Goal: Task Accomplishment & Management: Manage account settings

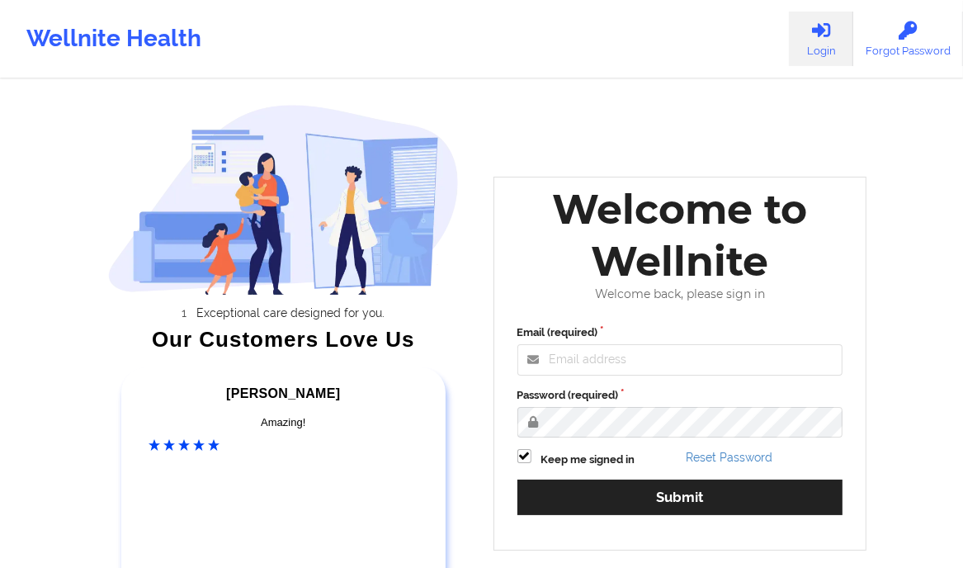
click at [721, 280] on div "Welcome to Wellnite" at bounding box center [680, 235] width 349 height 104
click at [690, 372] on input "Email (required)" at bounding box center [681, 359] width 326 height 31
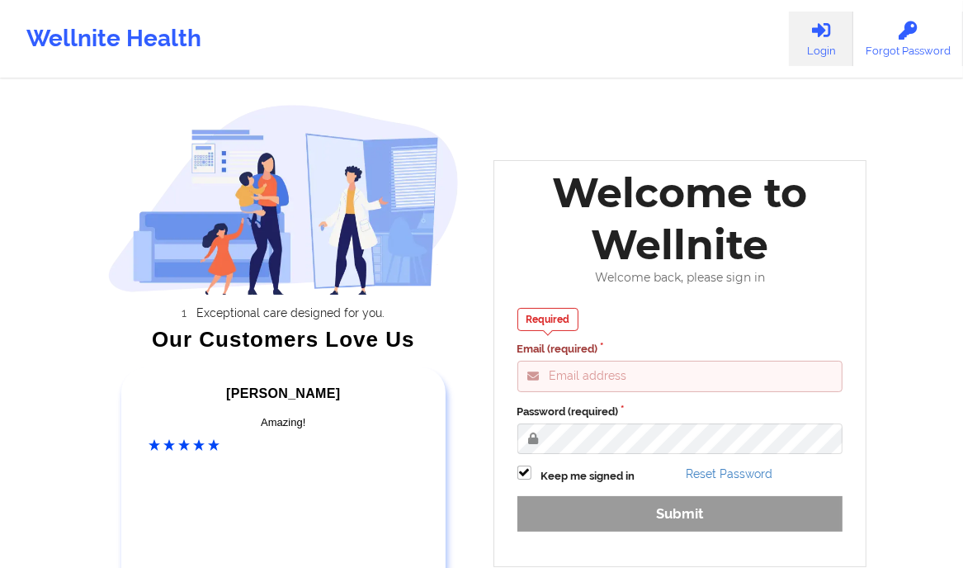
type input "clifford@wellnite.com"
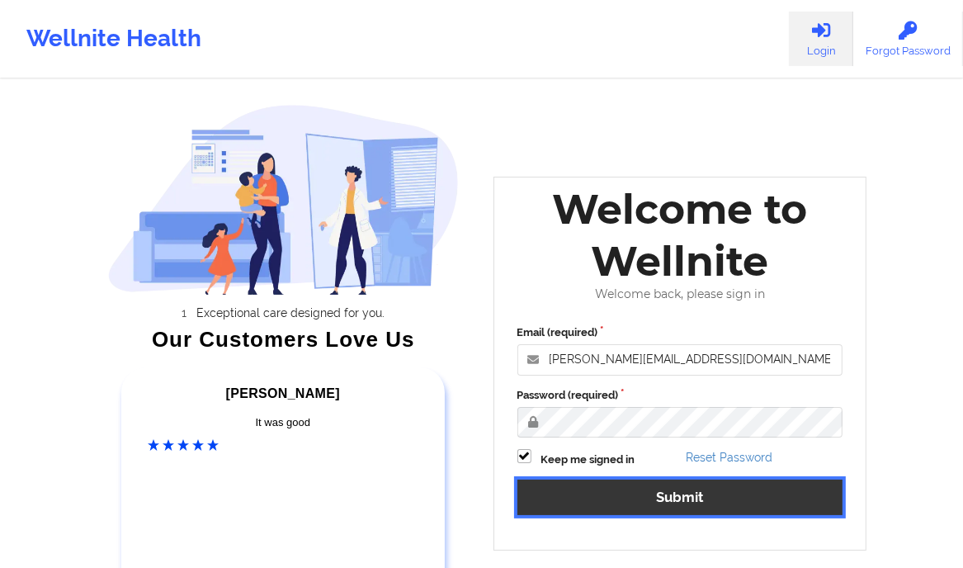
click at [710, 490] on button "Submit" at bounding box center [681, 498] width 326 height 36
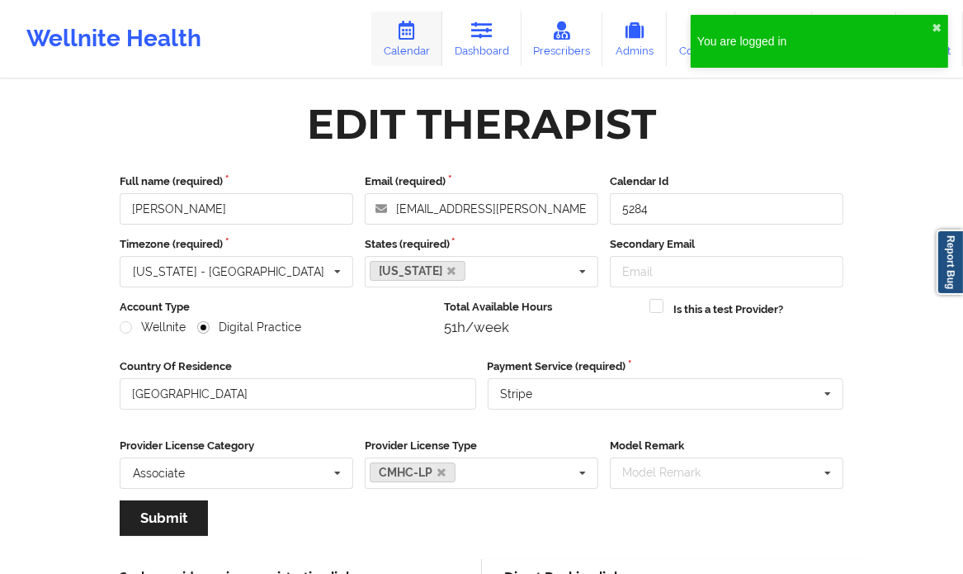
click at [411, 30] on icon at bounding box center [406, 30] width 21 height 18
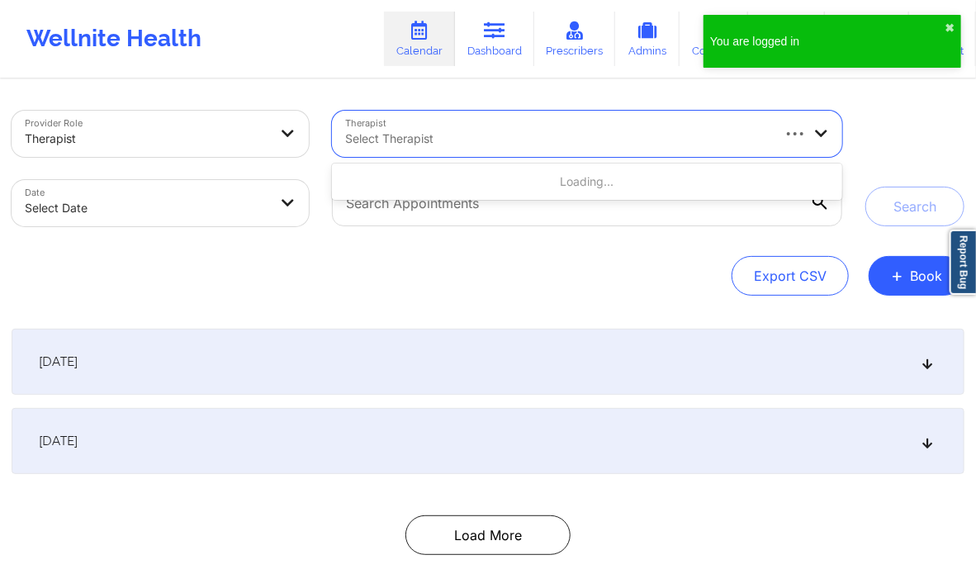
click at [463, 139] on div at bounding box center [557, 139] width 424 height 20
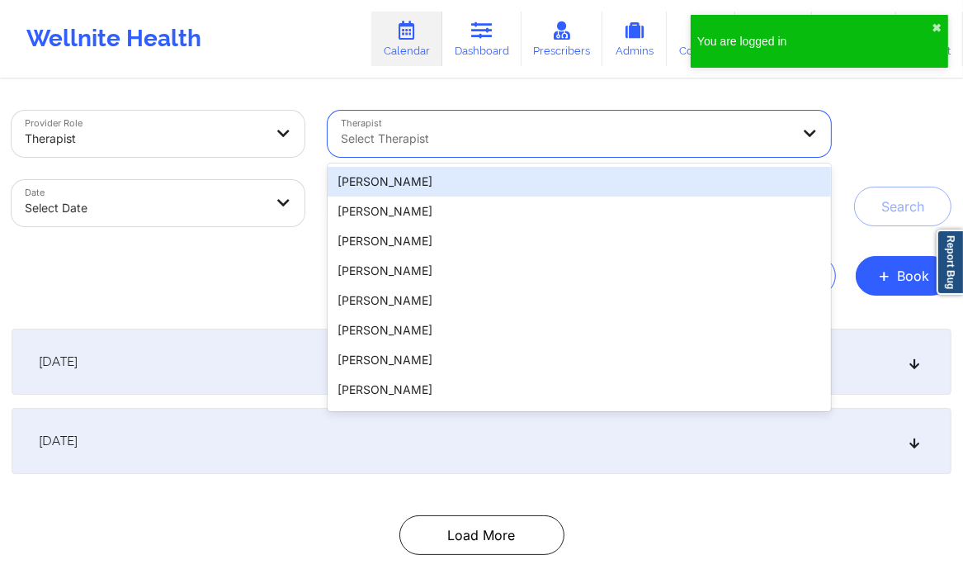
paste input "[PERSON_NAME]"
type input "[PERSON_NAME]"
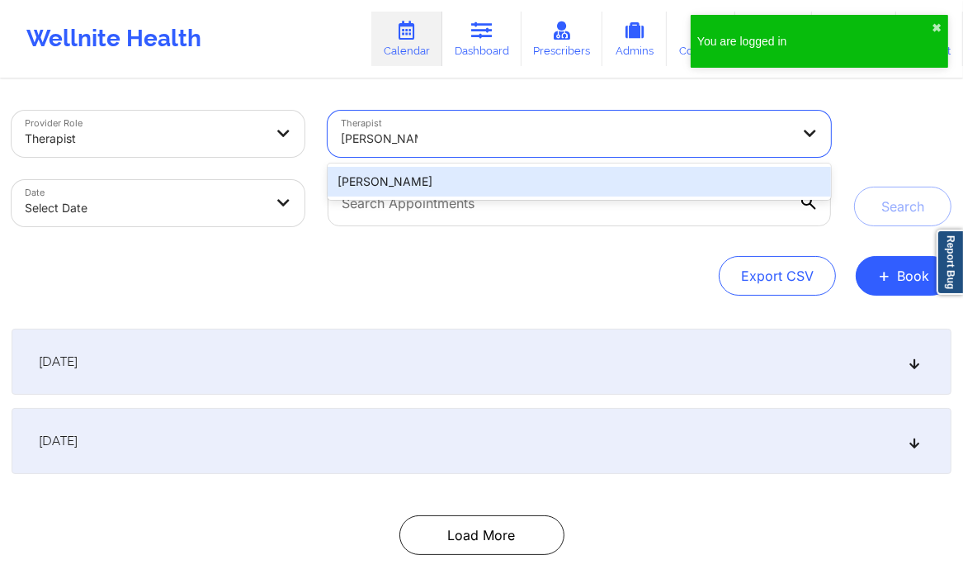
click at [447, 179] on div "[PERSON_NAME]" at bounding box center [580, 182] width 504 height 30
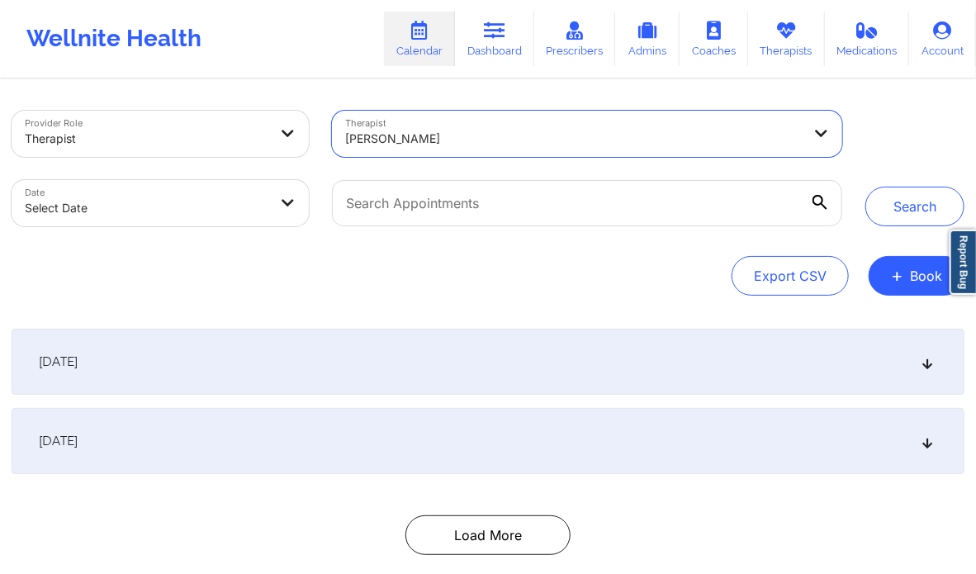
select select "2025-8"
select select "2025-9"
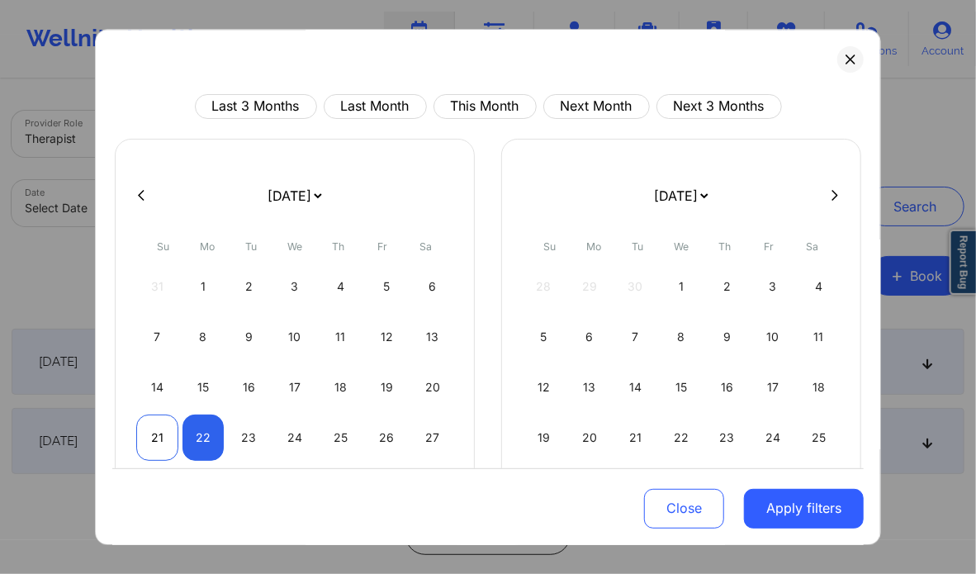
click at [153, 440] on div "21" at bounding box center [157, 437] width 42 height 46
select select "2025-8"
select select "2025-9"
select select "2025-8"
select select "2025-9"
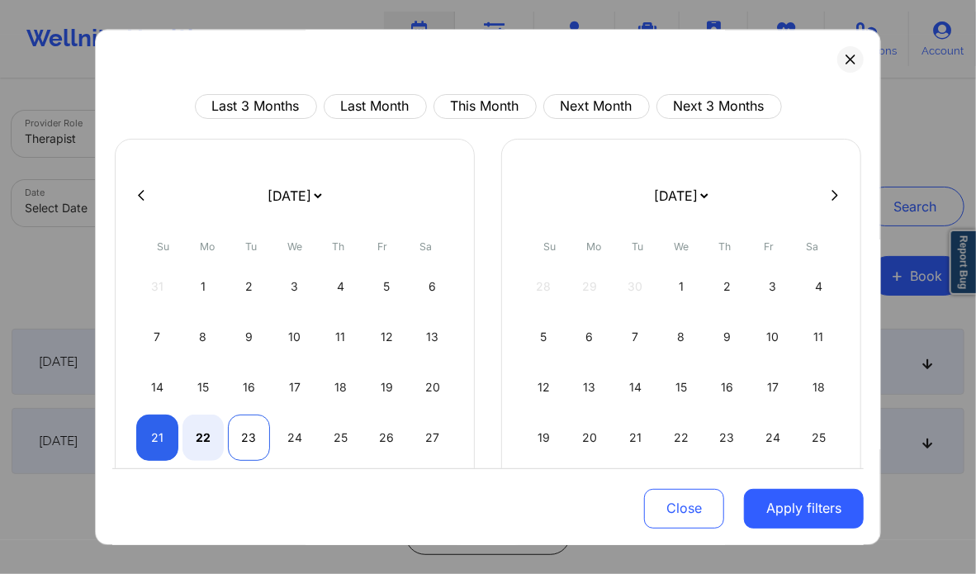
click at [248, 438] on div "23" at bounding box center [249, 437] width 42 height 46
select select "2025-8"
select select "2025-9"
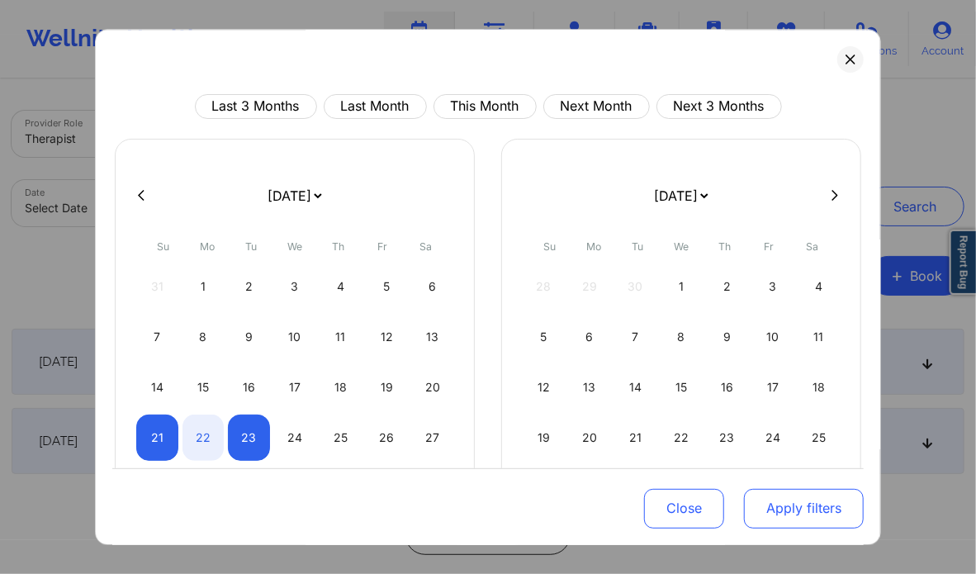
click at [784, 509] on button "Apply filters" at bounding box center [804, 508] width 120 height 40
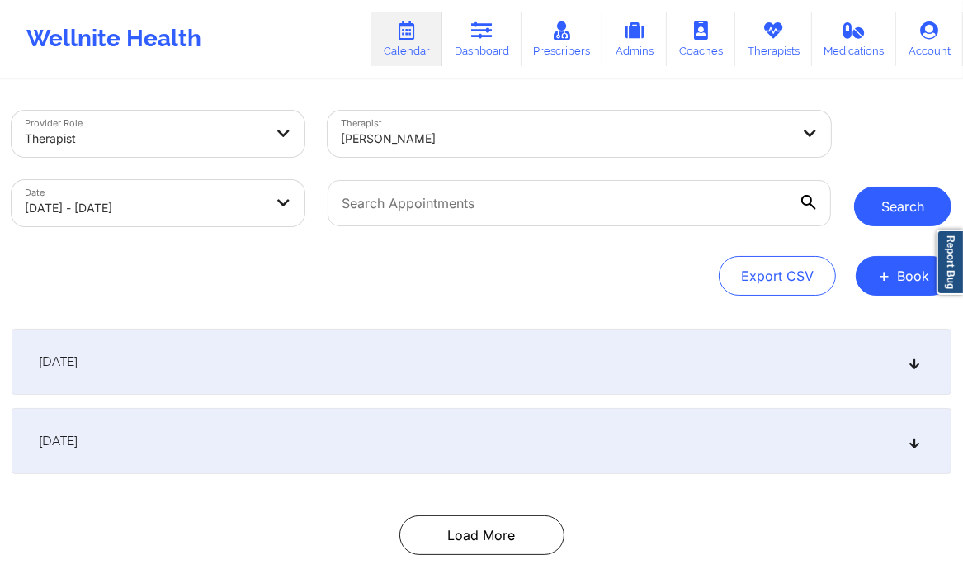
click at [883, 211] on button "Search" at bounding box center [903, 207] width 97 height 40
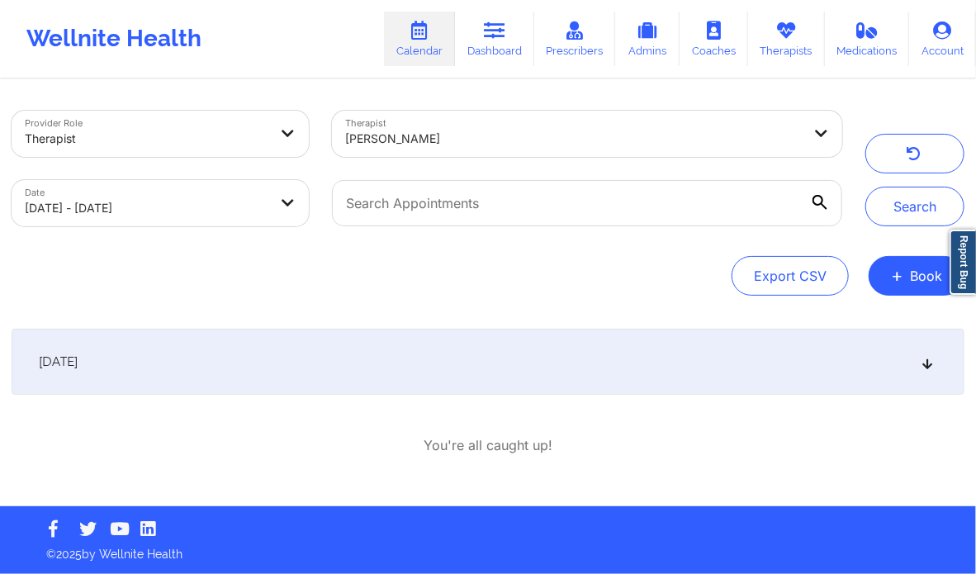
click at [927, 360] on icon at bounding box center [928, 362] width 14 height 12
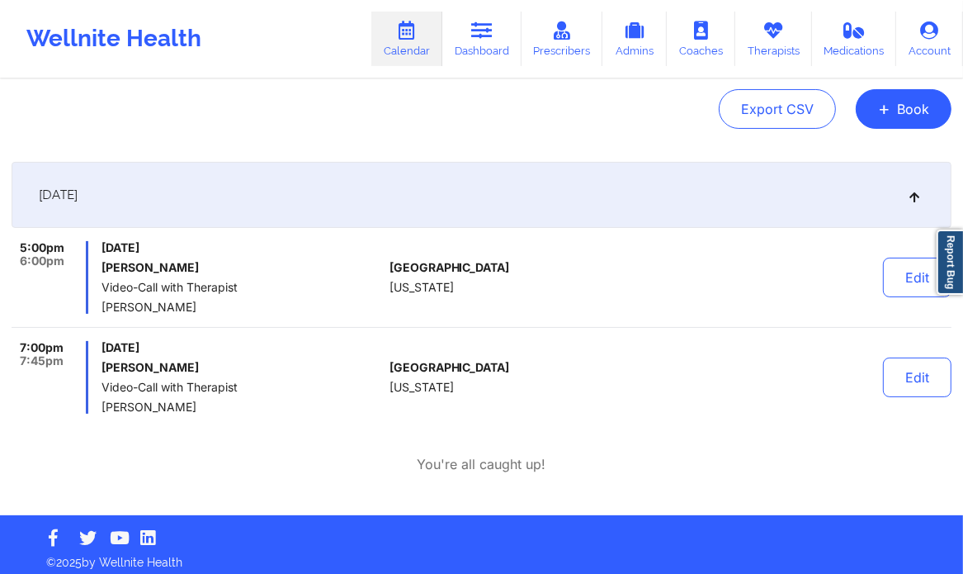
scroll to position [168, 0]
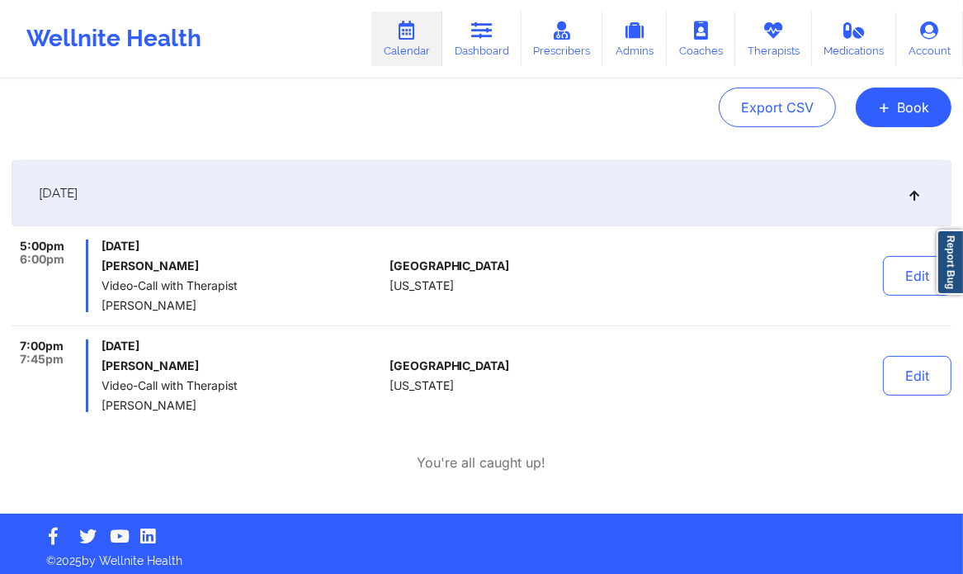
drag, startPoint x: 219, startPoint y: 263, endPoint x: 100, endPoint y: 267, distance: 119.0
click at [100, 267] on div "5:00pm 6:00pm Monday, September 22, 2025 Janda Concepcion Video-Call with Thera…" at bounding box center [198, 275] width 372 height 73
copy h6 "Janda Concepcion"
click at [890, 272] on button "Edit" at bounding box center [917, 276] width 69 height 40
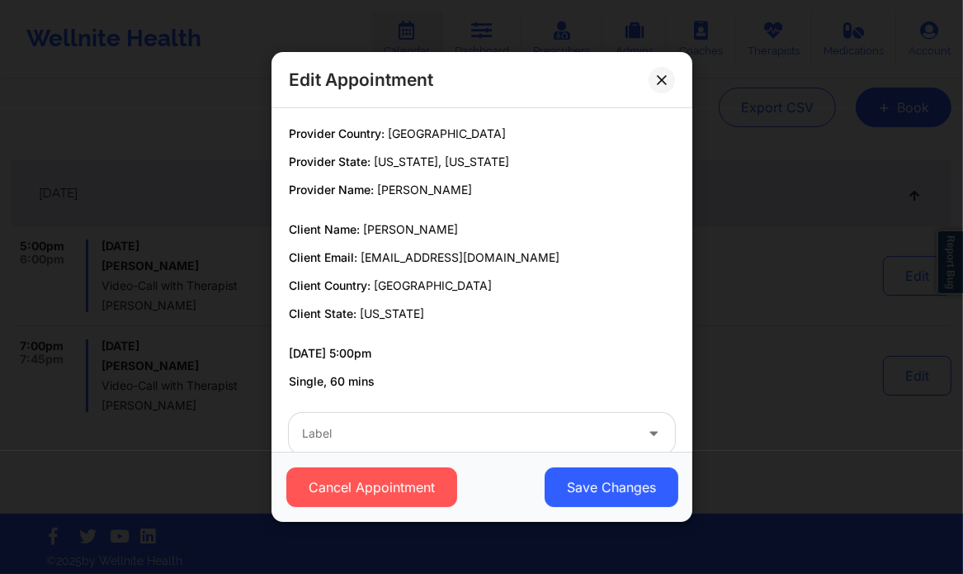
drag, startPoint x: 467, startPoint y: 229, endPoint x: 364, endPoint y: 232, distance: 103.3
click at [364, 232] on p "Client Name: Janda Concepcion" at bounding box center [482, 229] width 386 height 17
copy span "Janda Concepcion"
click at [671, 86] on button at bounding box center [662, 80] width 26 height 26
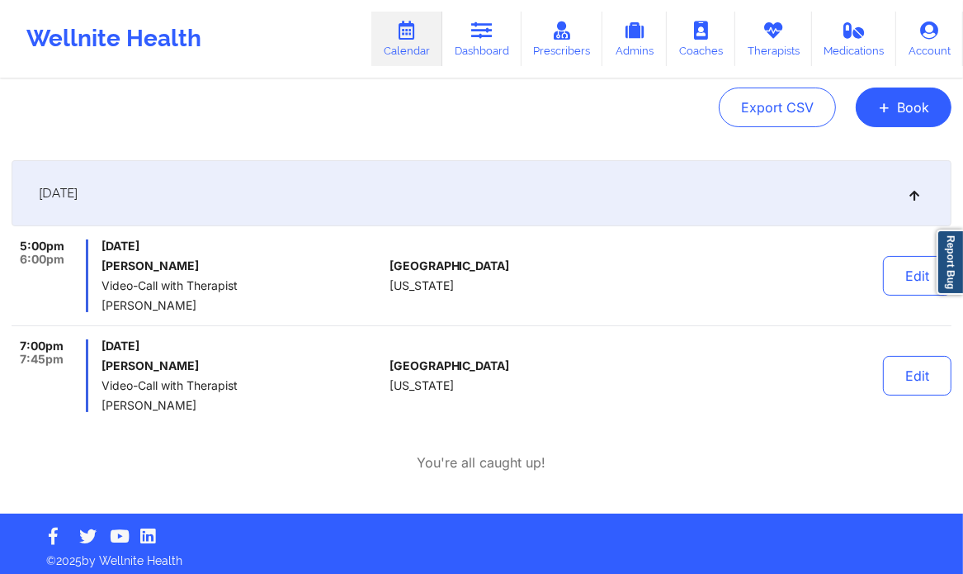
scroll to position [0, 0]
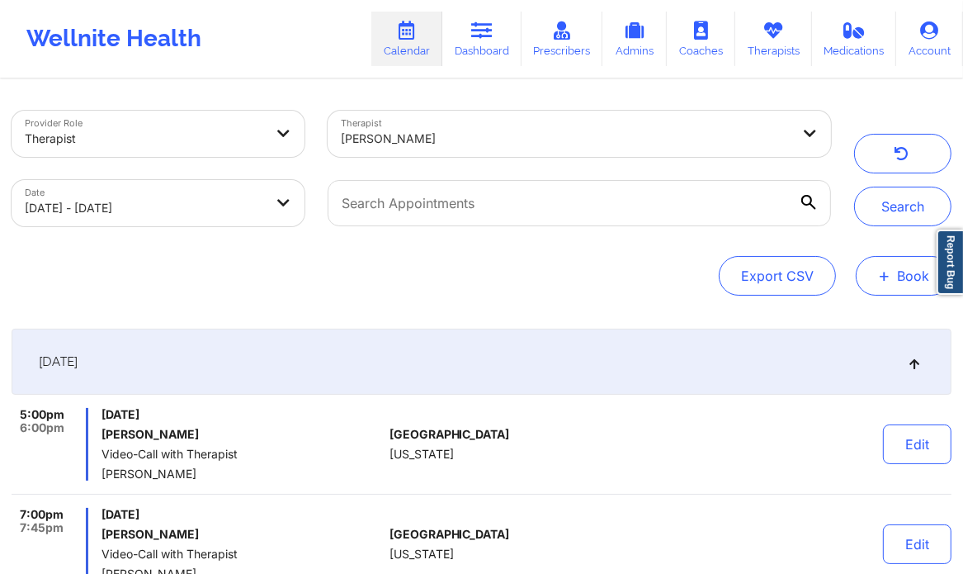
click at [890, 271] on span "+" at bounding box center [884, 275] width 12 height 9
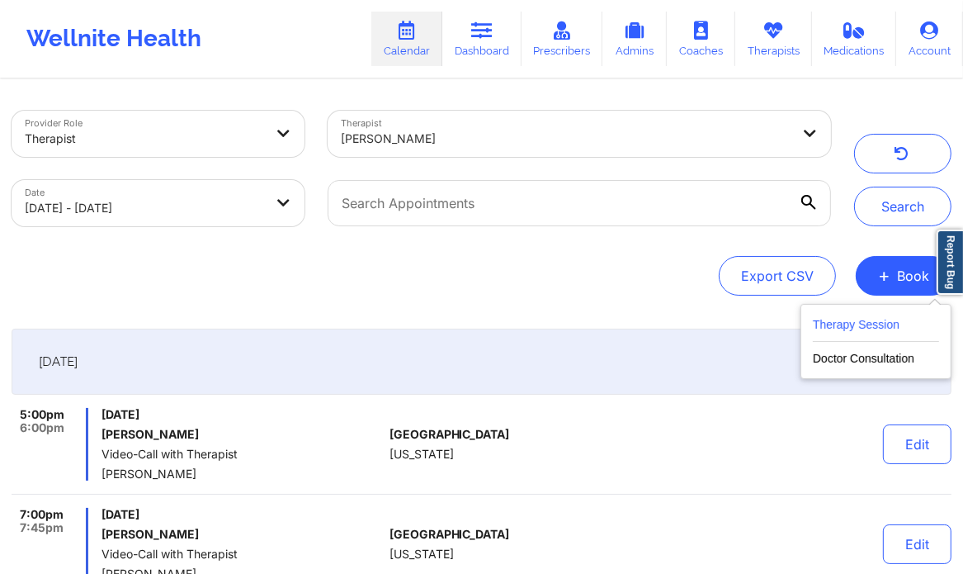
click at [878, 328] on button "Therapy Session" at bounding box center [876, 328] width 126 height 27
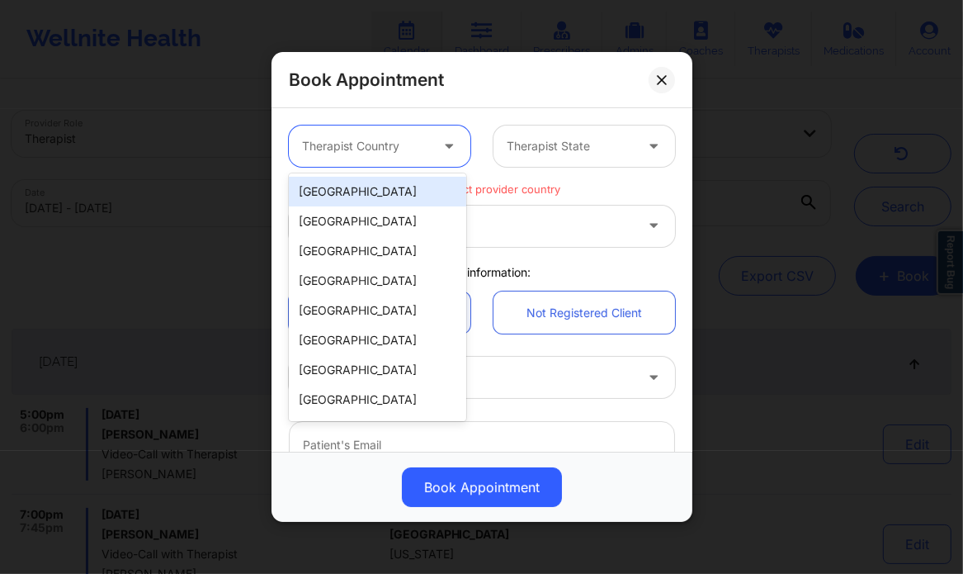
click at [450, 149] on icon at bounding box center [449, 143] width 17 height 14
click at [419, 195] on div "[GEOGRAPHIC_DATA]" at bounding box center [378, 192] width 178 height 30
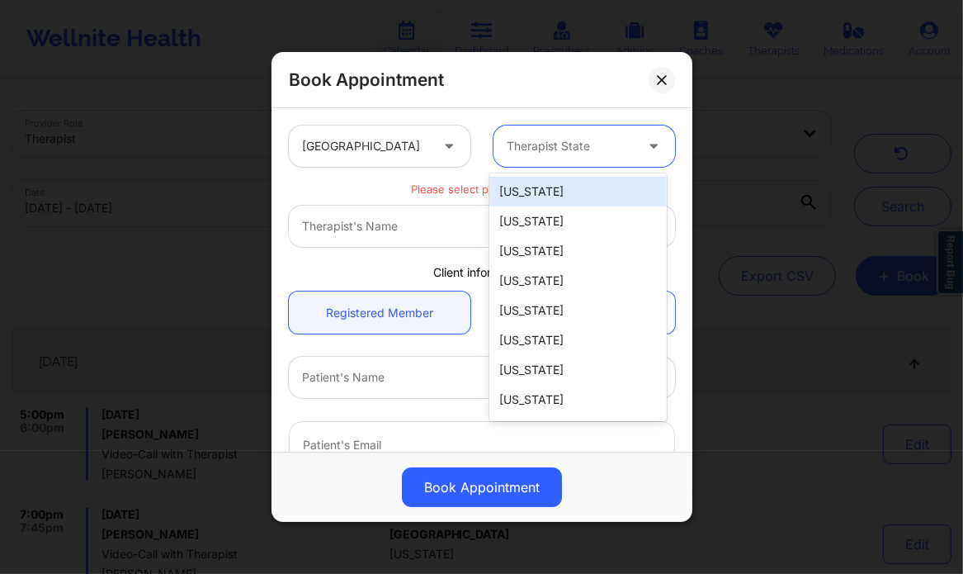
click at [624, 159] on div "Therapist State" at bounding box center [565, 145] width 142 height 41
click at [522, 149] on div at bounding box center [570, 146] width 127 height 20
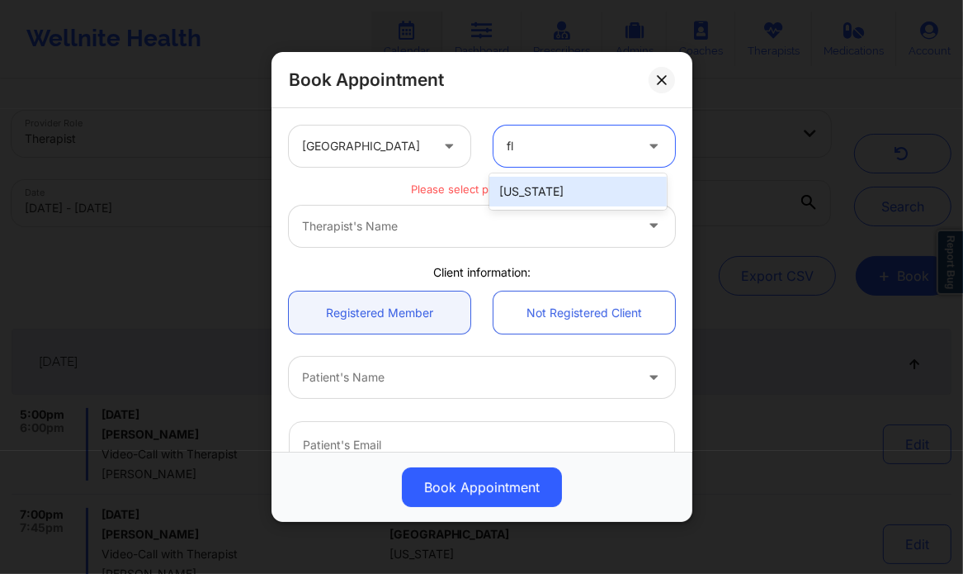
type input "flo"
click at [549, 190] on div "[US_STATE]" at bounding box center [579, 192] width 178 height 30
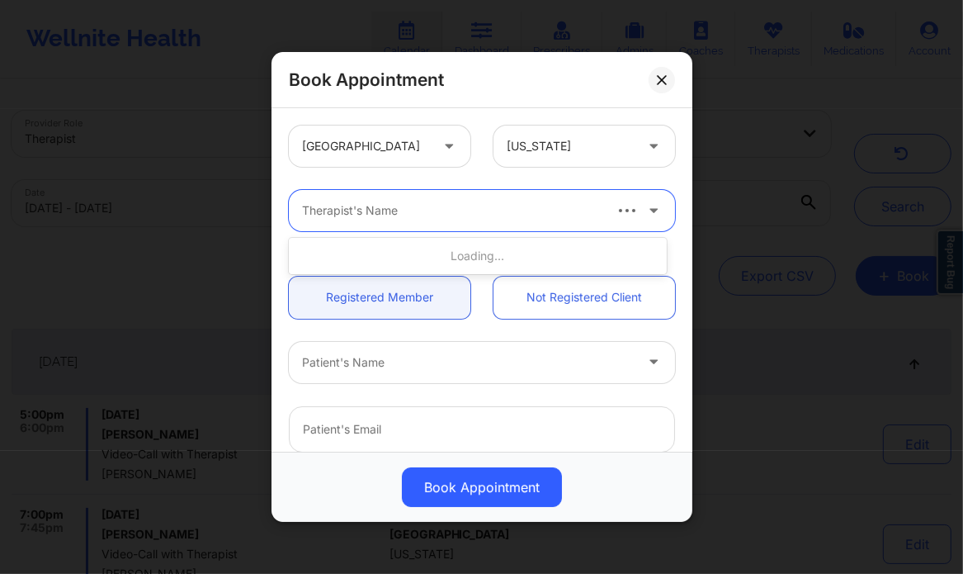
click at [466, 215] on div at bounding box center [451, 211] width 299 height 20
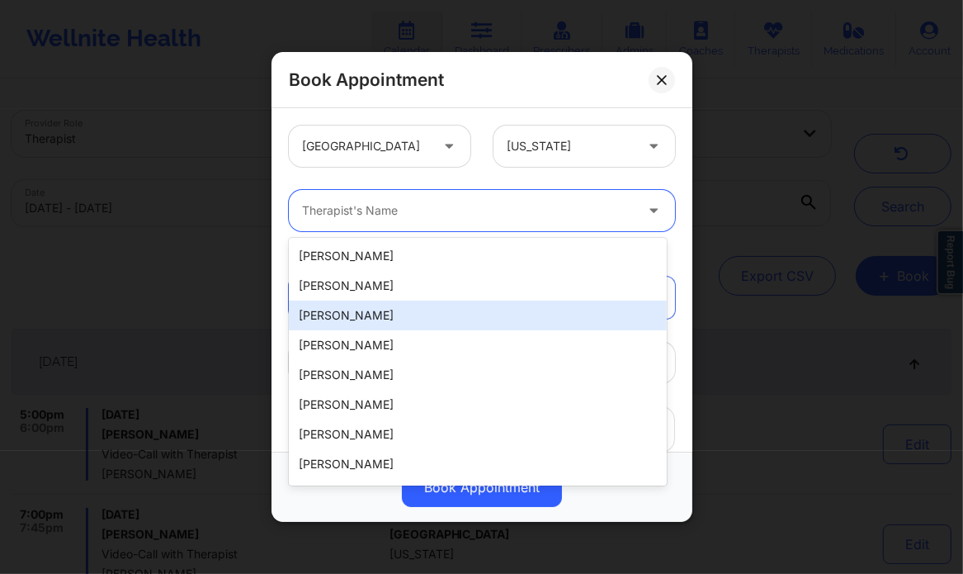
paste input "[PERSON_NAME]"
type input "[PERSON_NAME]"
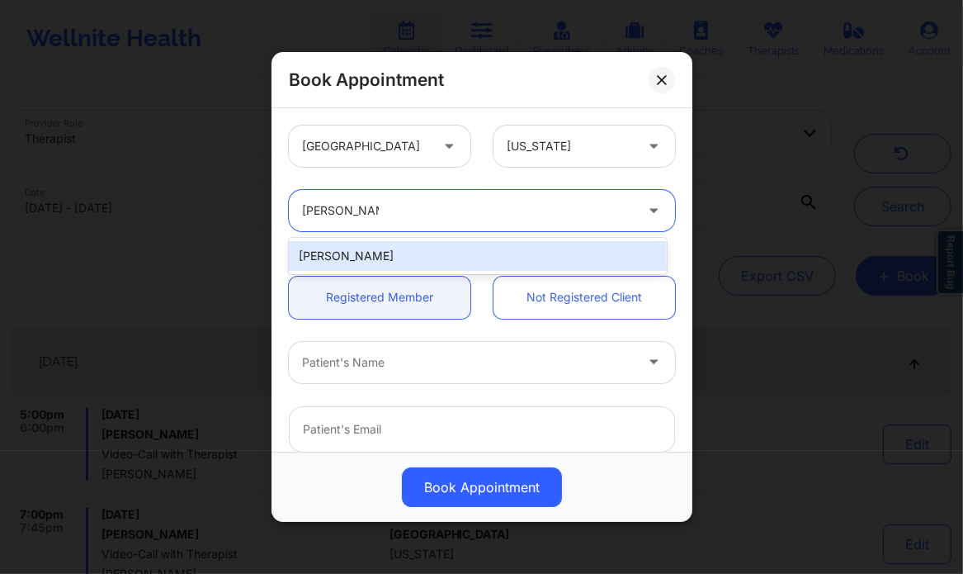
click at [348, 253] on div "[PERSON_NAME]" at bounding box center [478, 256] width 378 height 30
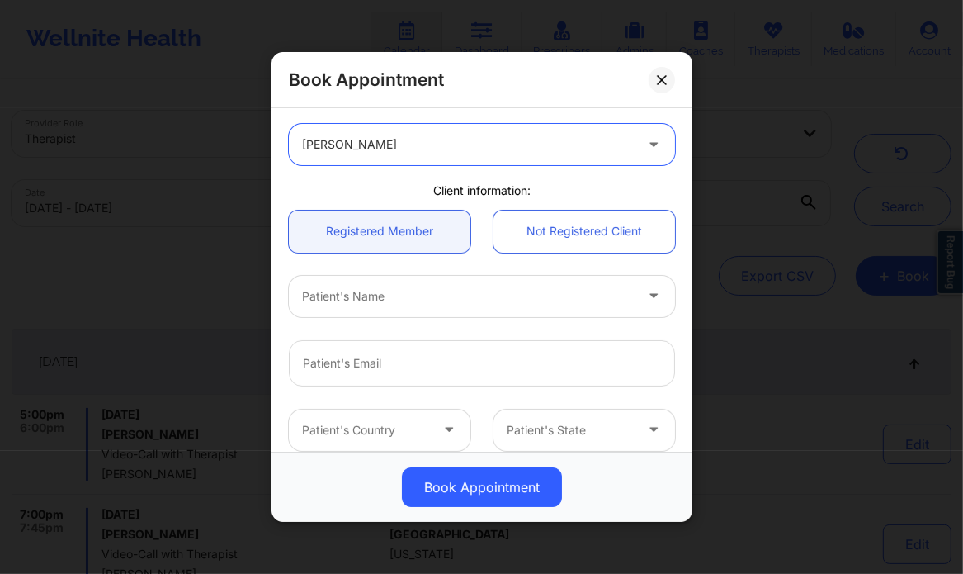
scroll to position [75, 0]
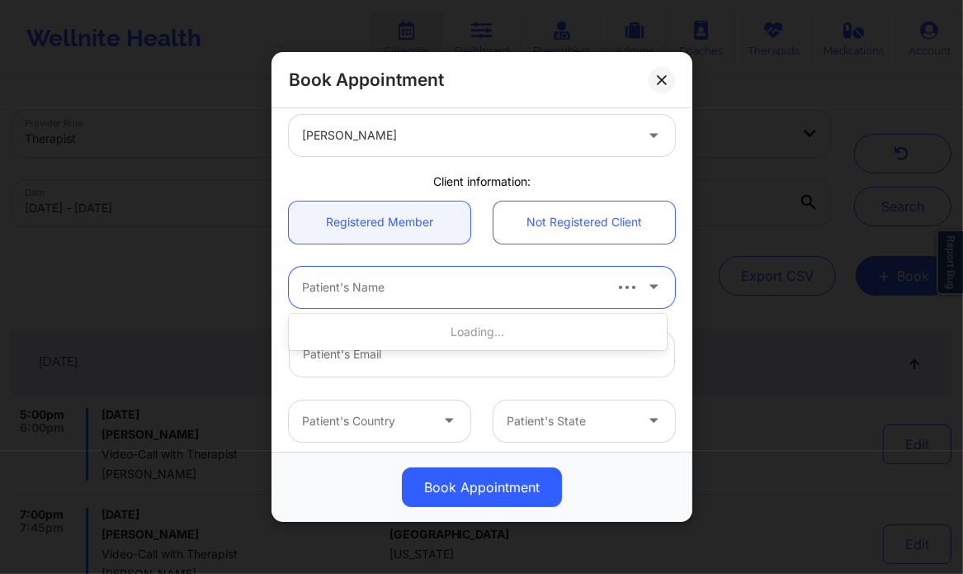
click at [380, 291] on div at bounding box center [451, 287] width 299 height 20
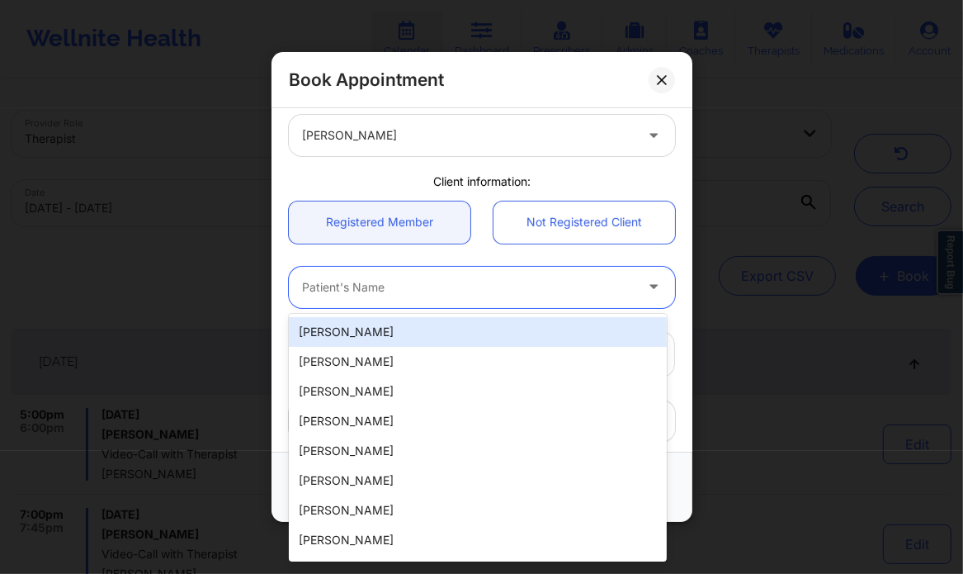
paste input "Aidan McMorrow"
type input "Aidan McMorrow"
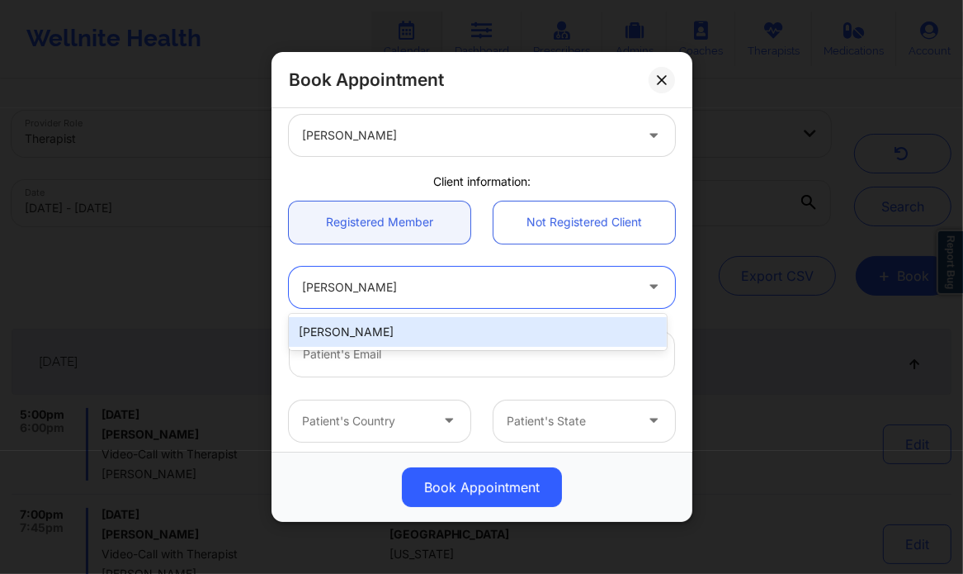
click at [386, 333] on div "Aidan McMorrow" at bounding box center [478, 332] width 378 height 30
type input "aidanhmcmorrow@gmail.com"
type input "+1281-940-9849"
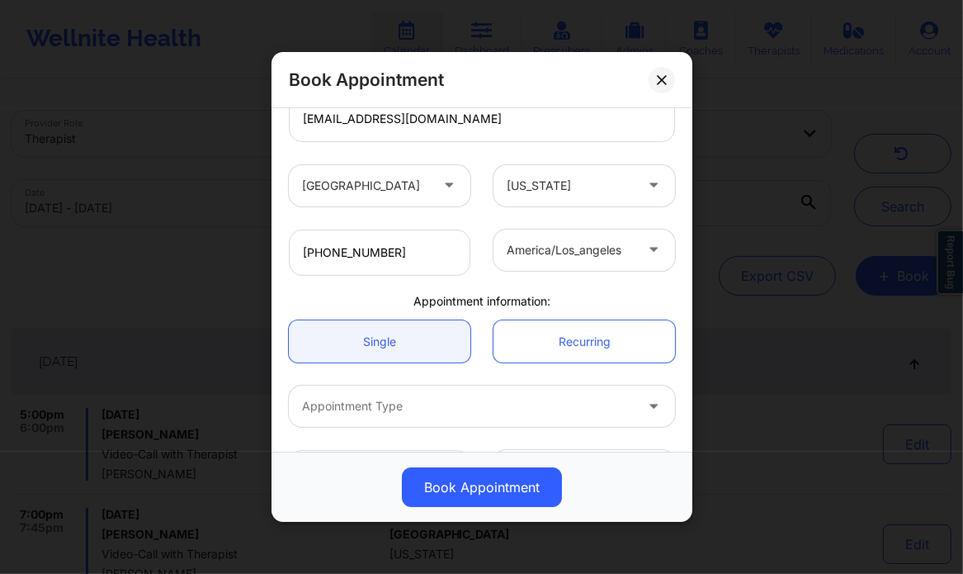
scroll to position [367, 0]
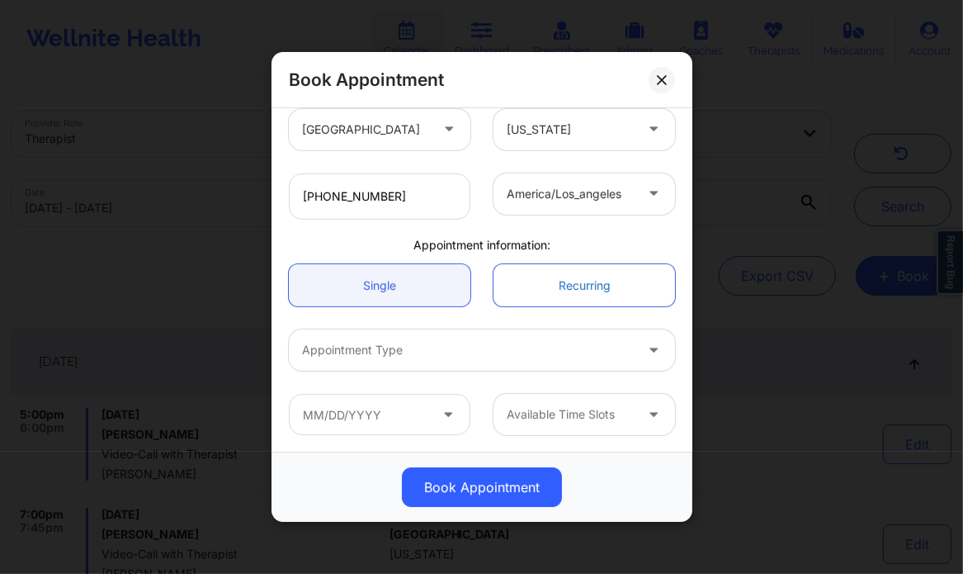
click at [557, 292] on link "Recurring" at bounding box center [585, 285] width 182 height 42
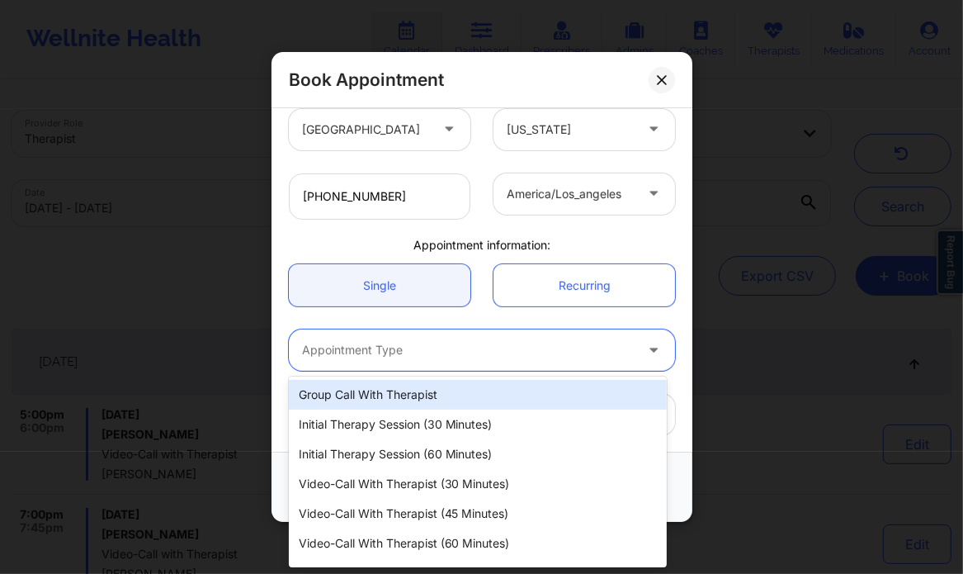
click at [438, 367] on div "Appointment Type" at bounding box center [462, 349] width 347 height 41
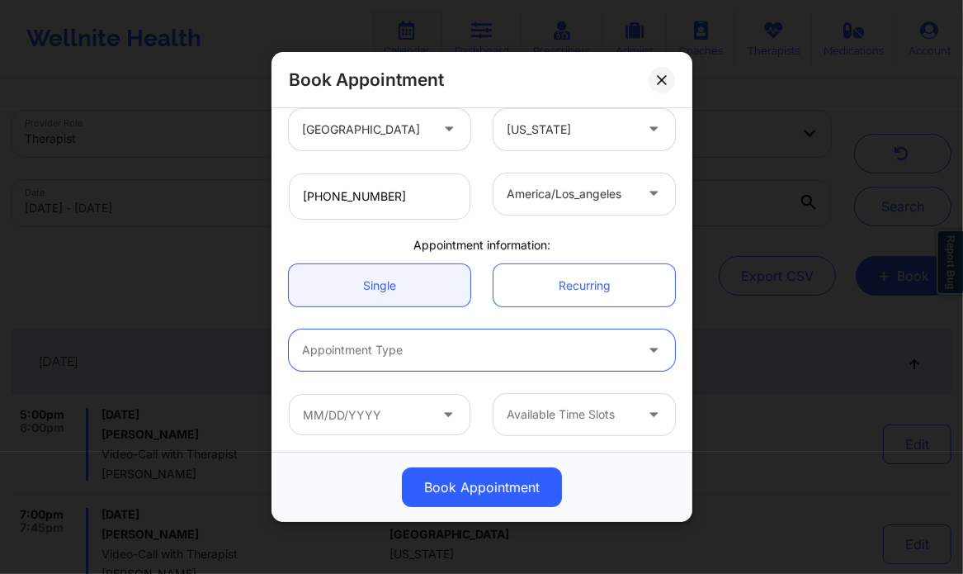
click at [361, 359] on div "Appointment Type" at bounding box center [462, 349] width 347 height 41
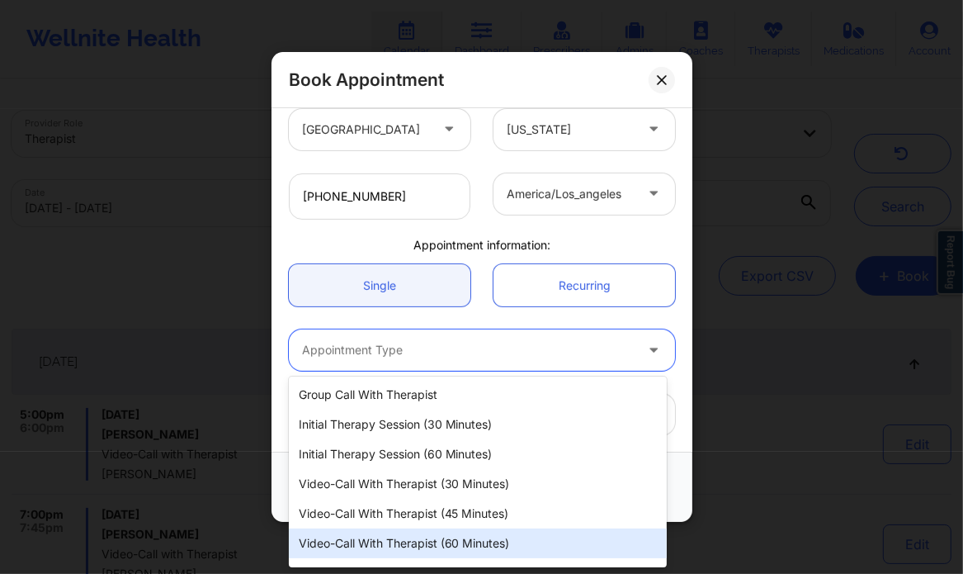
click at [405, 534] on div "Video-Call with Therapist (60 minutes)" at bounding box center [478, 543] width 378 height 30
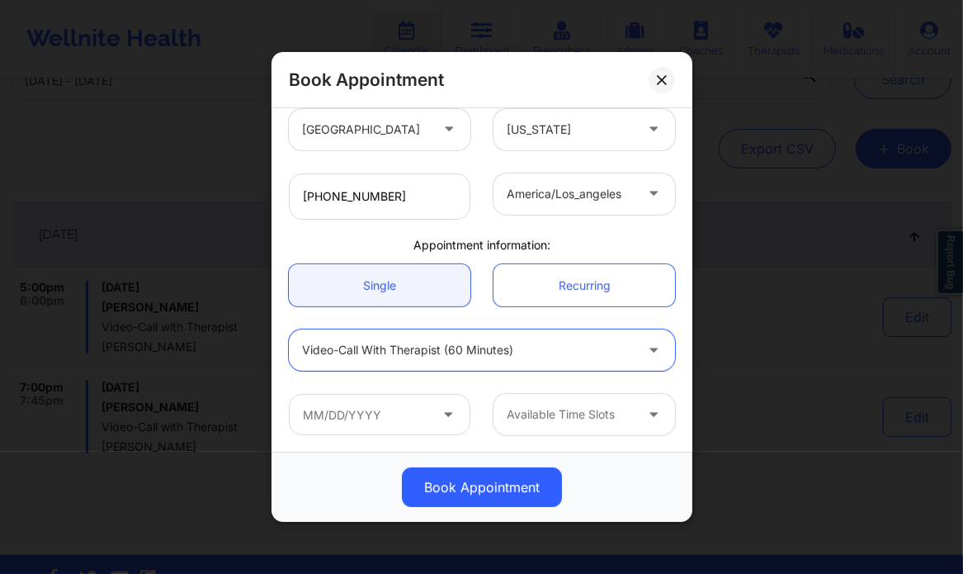
scroll to position [129, 0]
click at [388, 411] on input "text" at bounding box center [380, 414] width 182 height 41
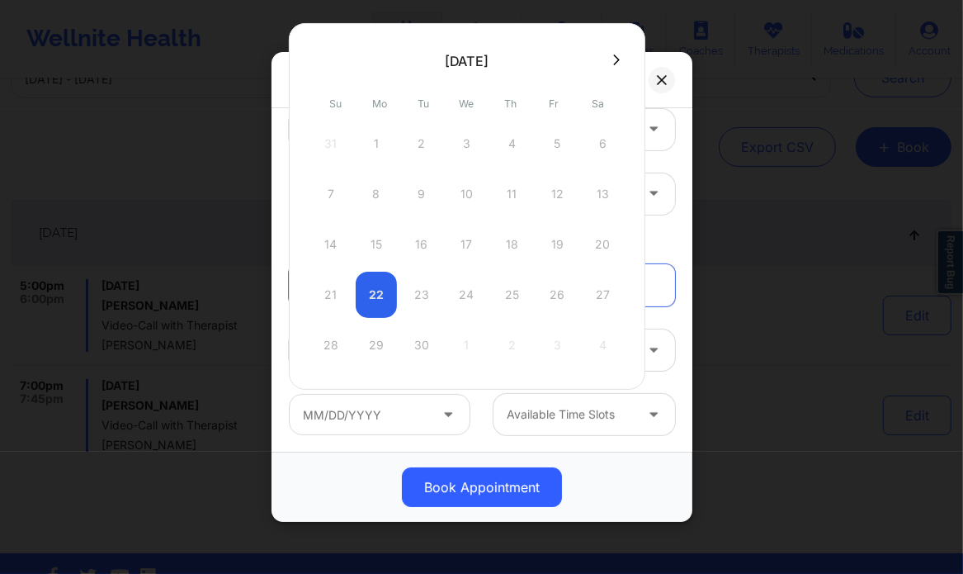
click at [469, 301] on div "21 22 23 24 25 26 27" at bounding box center [467, 295] width 314 height 46
click at [457, 289] on div "21 22 23 24 25 26 27" at bounding box center [467, 295] width 314 height 46
click at [467, 289] on div "21 22 23 24 25 26 27" at bounding box center [467, 295] width 314 height 46
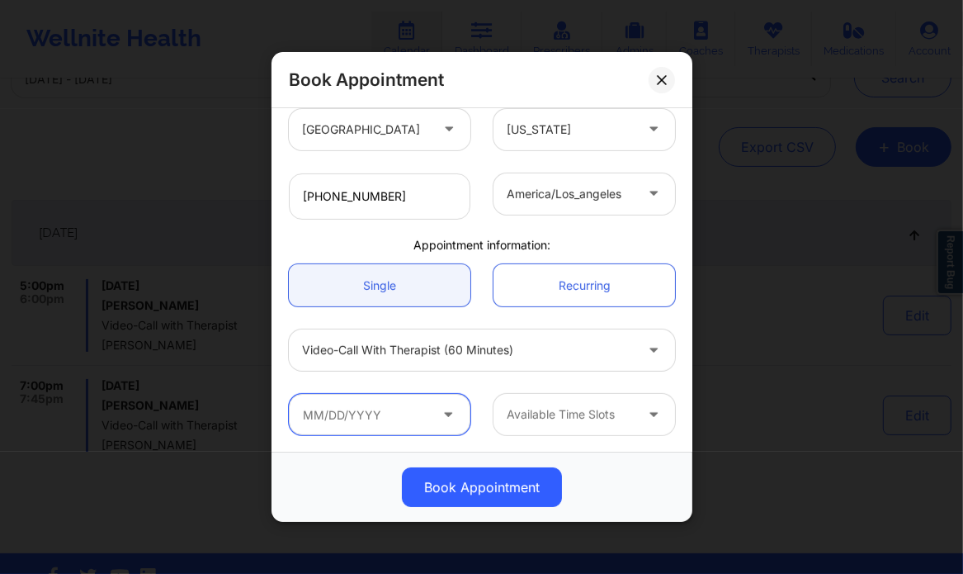
click at [315, 421] on input "text" at bounding box center [380, 414] width 182 height 41
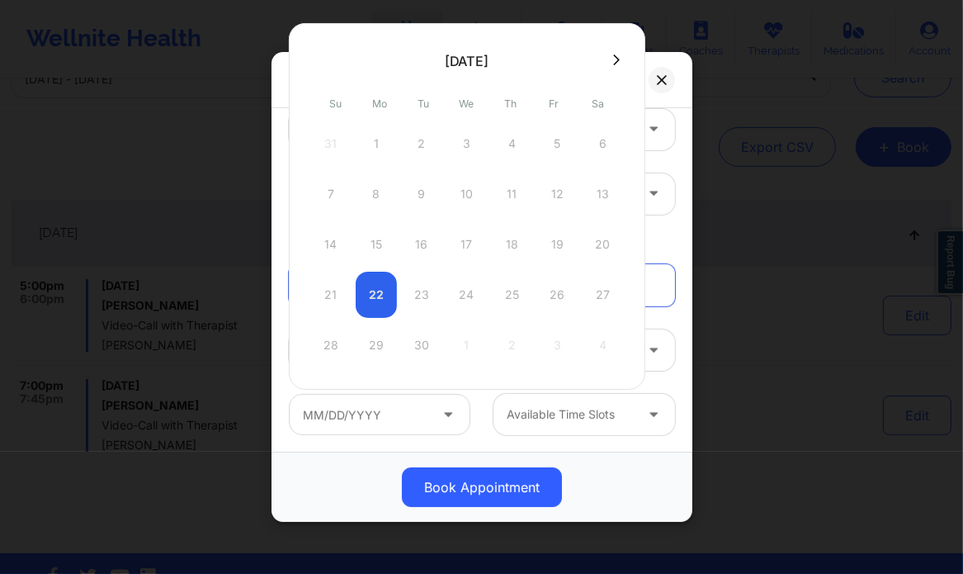
click at [457, 302] on div "21 22 23 24 25 26 27" at bounding box center [467, 295] width 314 height 46
click at [465, 295] on div "21 22 23 24 25 26 27" at bounding box center [467, 295] width 314 height 46
click at [313, 53] on button at bounding box center [318, 60] width 17 height 14
click at [465, 300] on div "21 22 23 24 25 26 27" at bounding box center [467, 295] width 314 height 46
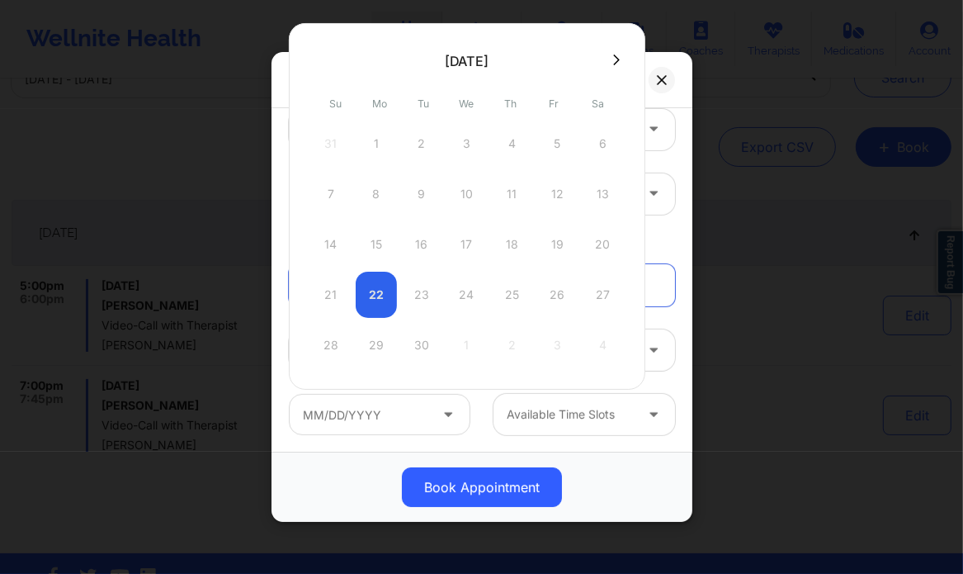
click at [465, 300] on div "21 22 23 24 25 26 27" at bounding box center [467, 295] width 314 height 46
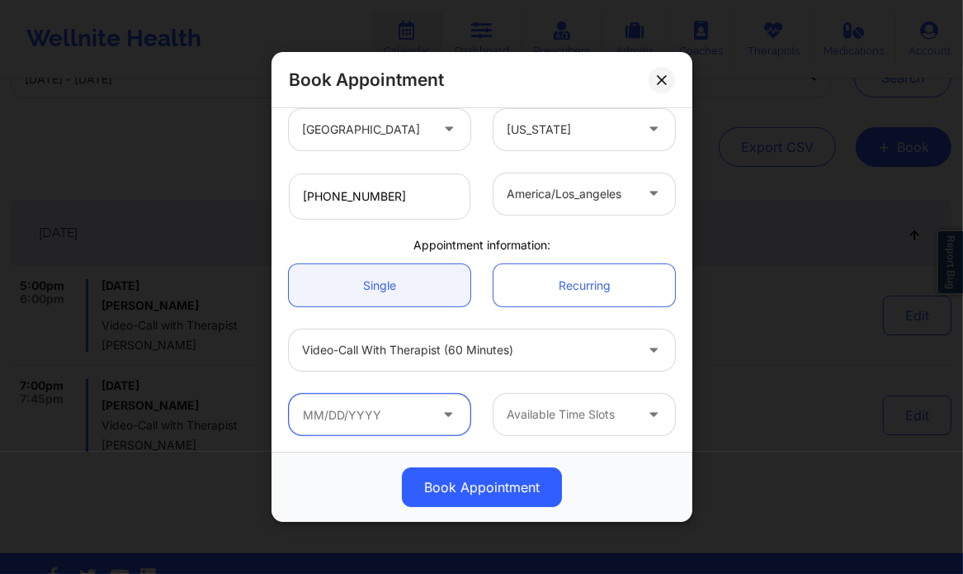
click at [367, 422] on input "text" at bounding box center [380, 414] width 182 height 41
click at [317, 419] on input "text" at bounding box center [380, 414] width 182 height 41
click at [445, 409] on icon at bounding box center [448, 412] width 17 height 14
click at [300, 414] on input "text" at bounding box center [380, 414] width 182 height 41
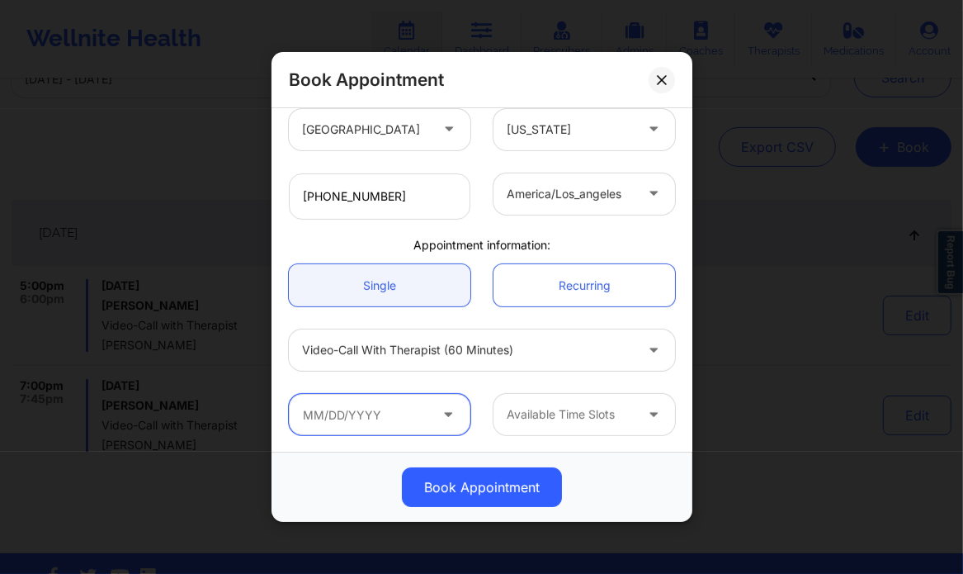
click at [304, 414] on input "text" at bounding box center [380, 414] width 182 height 41
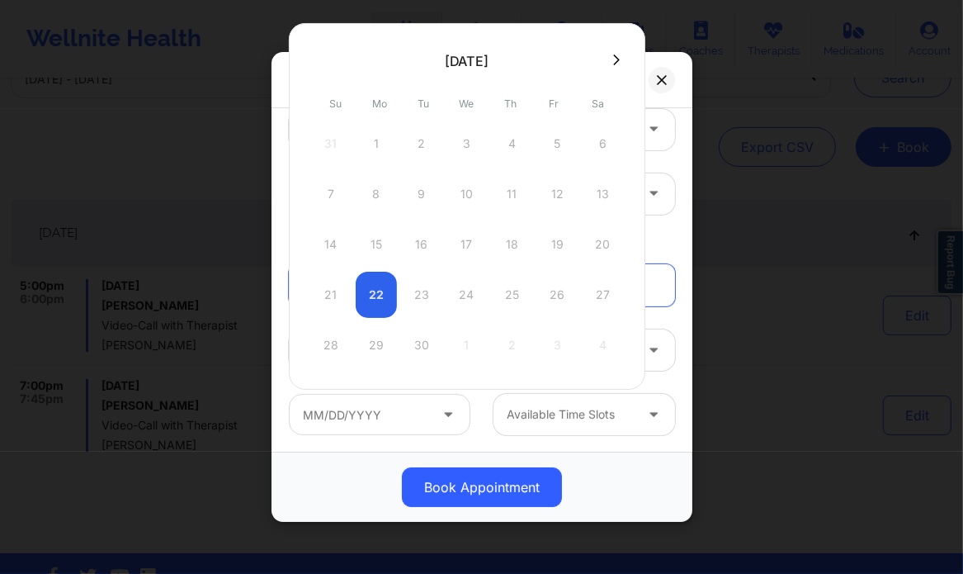
click at [461, 286] on div "21 22 23 24 25 26 27" at bounding box center [467, 295] width 314 height 46
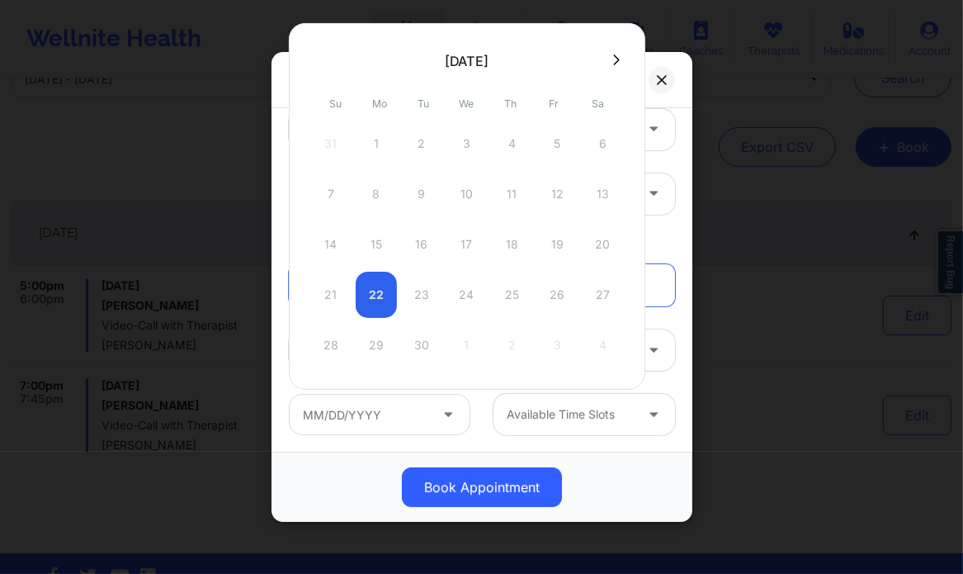
click at [461, 286] on div "21 22 23 24 25 26 27" at bounding box center [467, 295] width 314 height 46
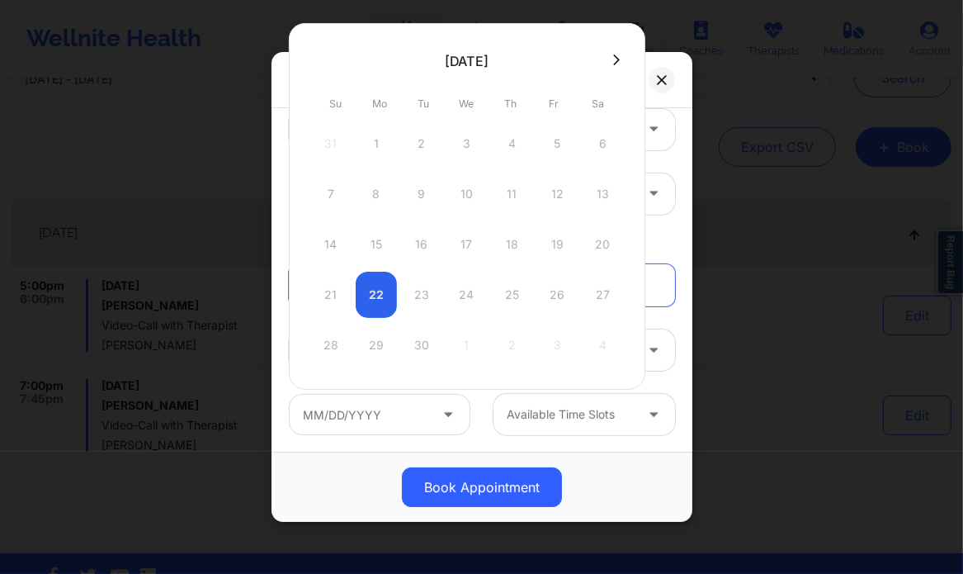
click at [461, 286] on div "21 22 23 24 25 26 27" at bounding box center [467, 295] width 314 height 46
click at [470, 297] on div "21 22 23 24 25 26 27" at bounding box center [467, 295] width 314 height 46
click at [428, 348] on div "28 29 30 1 2 3 4" at bounding box center [467, 345] width 314 height 46
click at [467, 290] on div "21 22 23 24 25 26 27" at bounding box center [467, 295] width 314 height 46
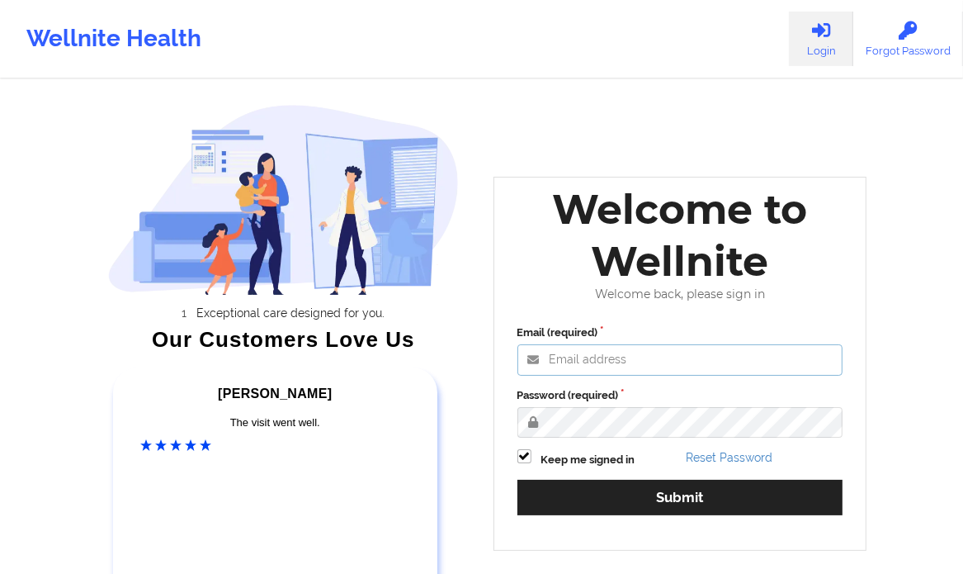
click at [589, 362] on input "Email (required)" at bounding box center [681, 359] width 326 height 31
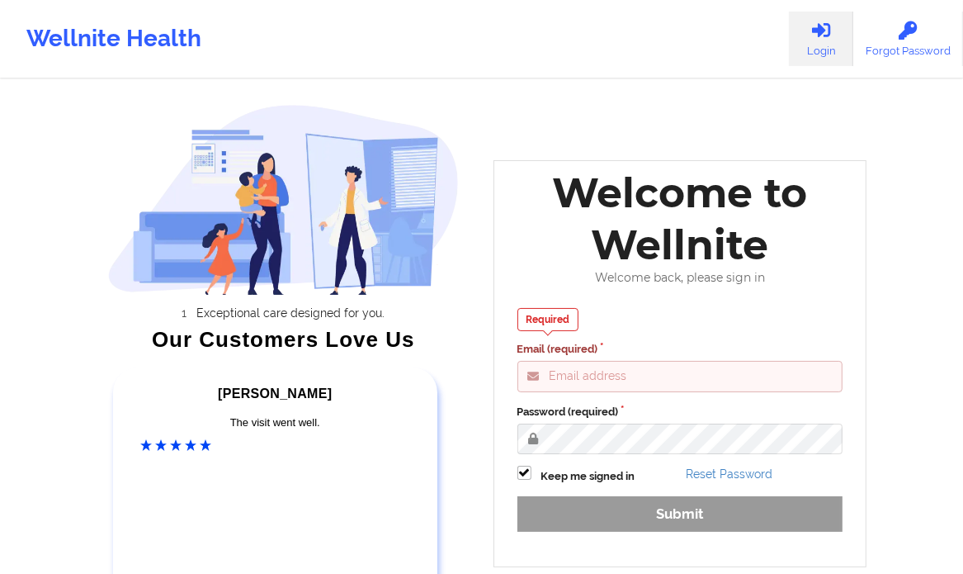
type input "clifford@wellnite.com"
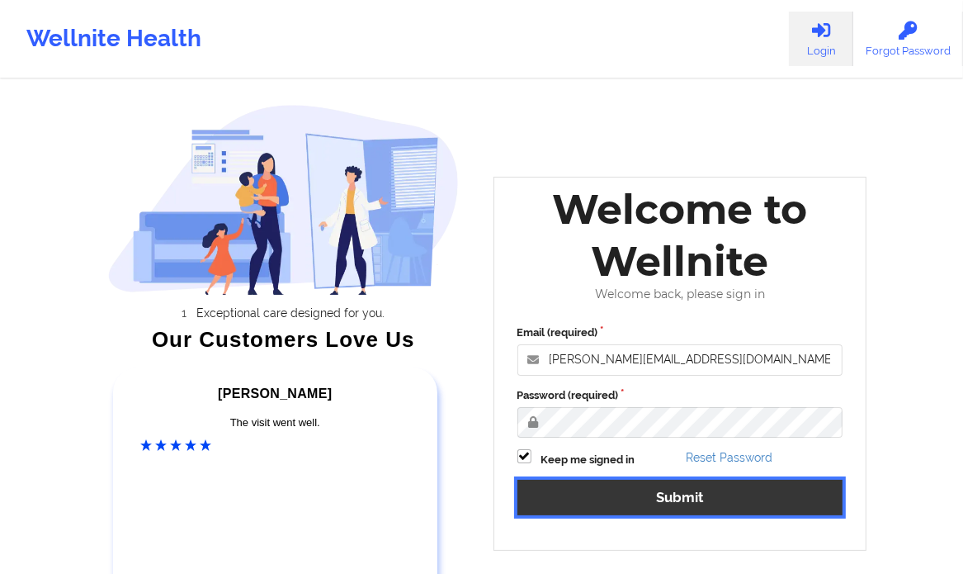
click at [675, 503] on button "Submit" at bounding box center [681, 498] width 326 height 36
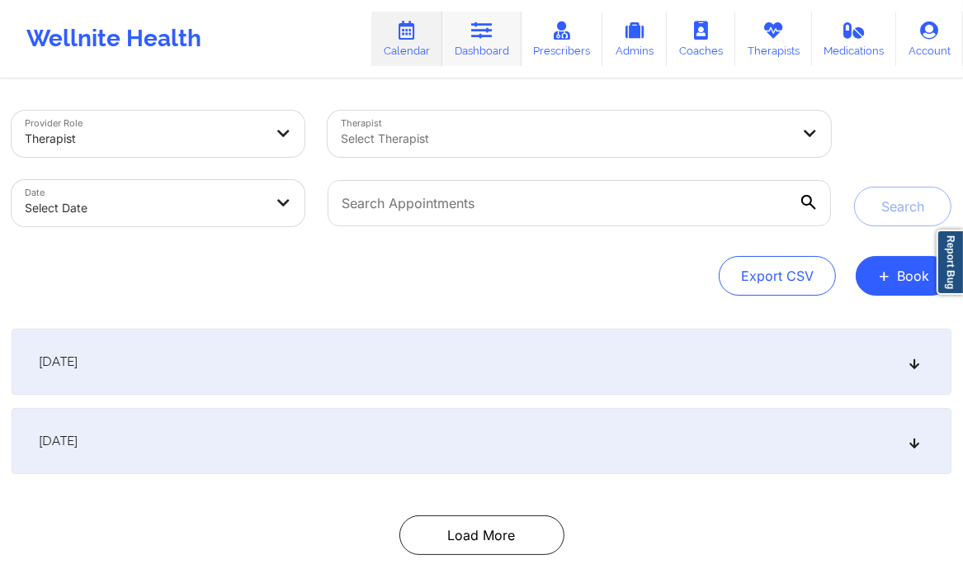
click at [485, 32] on icon at bounding box center [481, 30] width 21 height 18
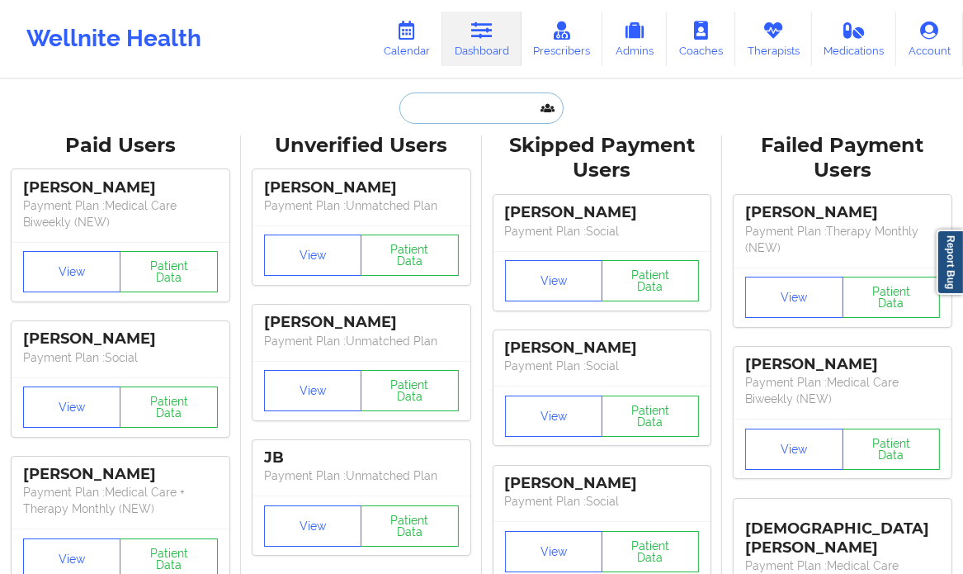
click at [462, 112] on input "text" at bounding box center [481, 107] width 163 height 31
paste input "[PERSON_NAME]"
type input "[PERSON_NAME]"
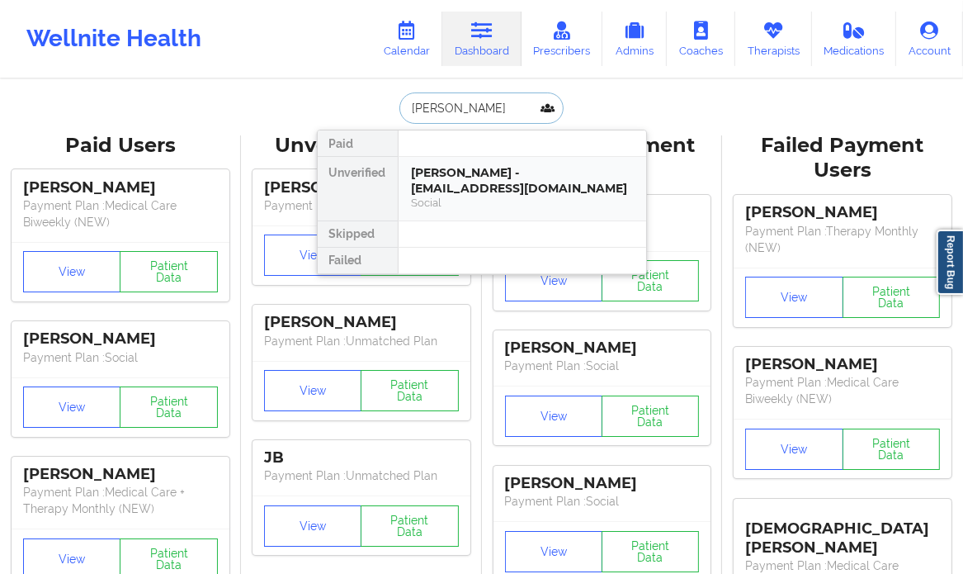
click at [603, 190] on div "Aidan McMorrow - aidanhmcmorrow@gmail.com" at bounding box center [522, 180] width 221 height 31
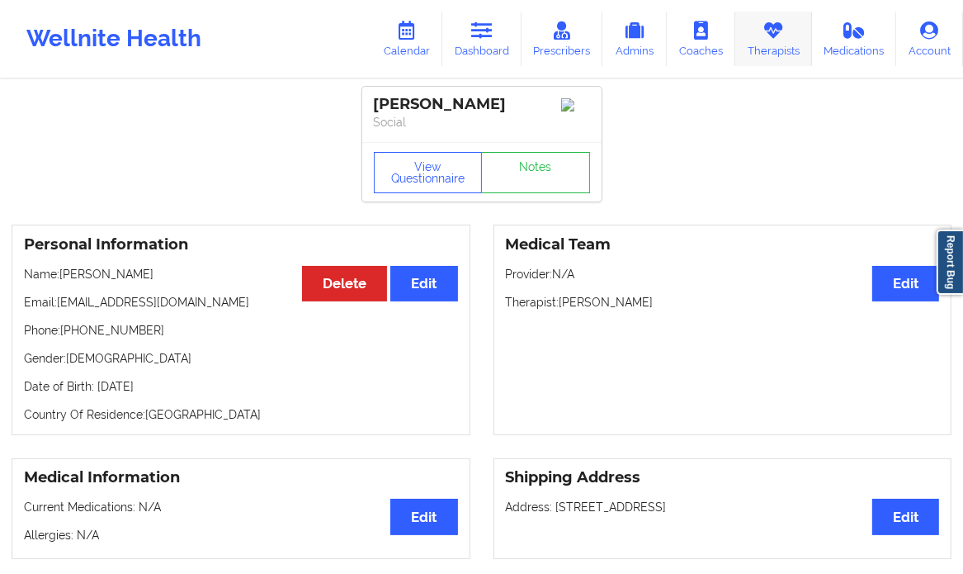
click at [776, 40] on link "Therapists" at bounding box center [774, 39] width 77 height 54
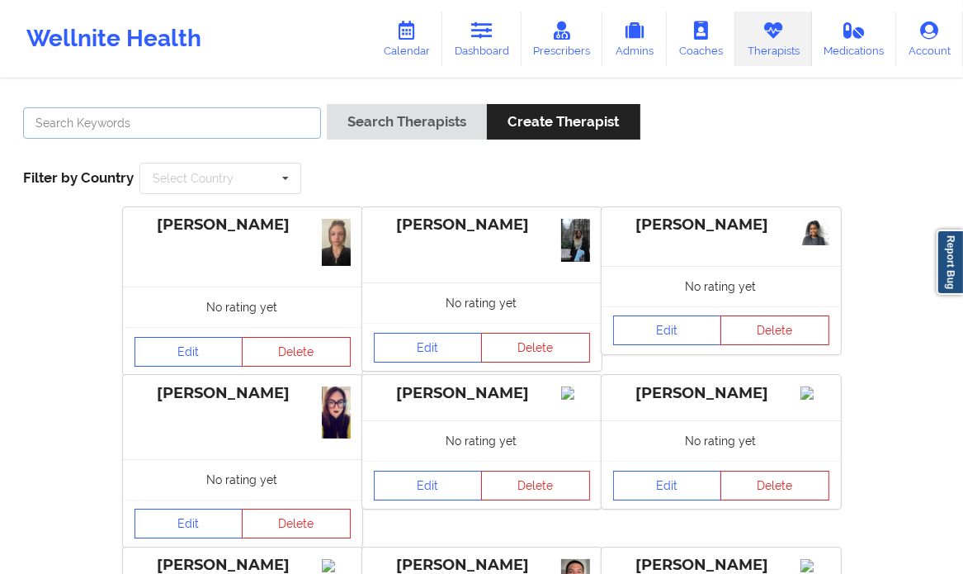
click at [283, 116] on input "text" at bounding box center [172, 122] width 298 height 31
paste input "[PERSON_NAME]"
click at [111, 115] on input "[PERSON_NAME]" at bounding box center [172, 122] width 298 height 31
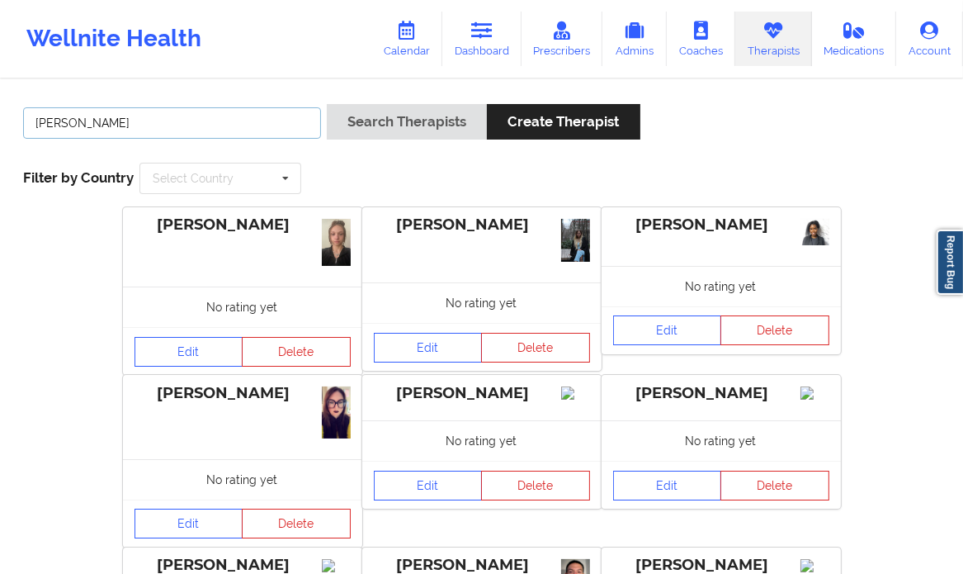
paste input "ennifer Little"
type input "[PERSON_NAME]"
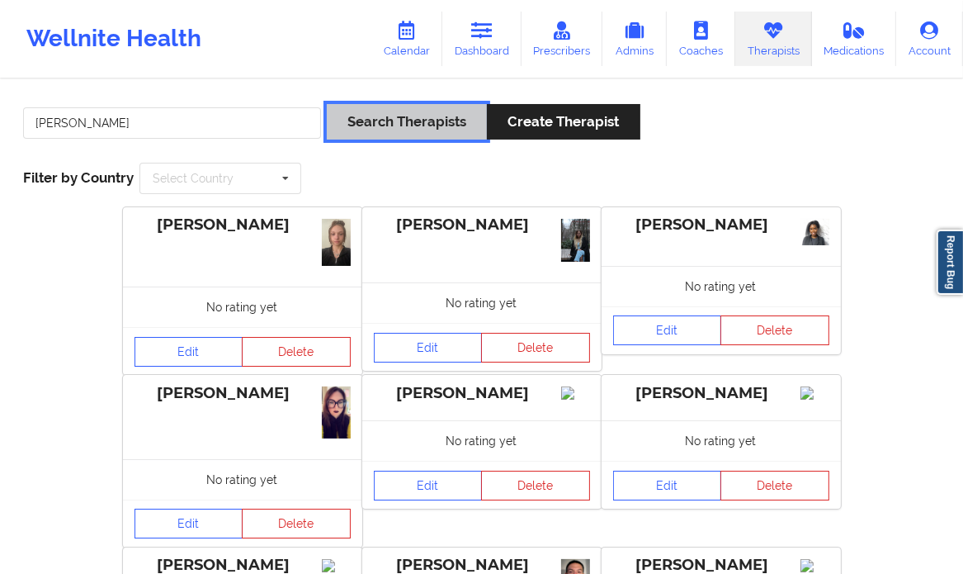
click at [400, 129] on button "Search Therapists" at bounding box center [407, 122] width 160 height 36
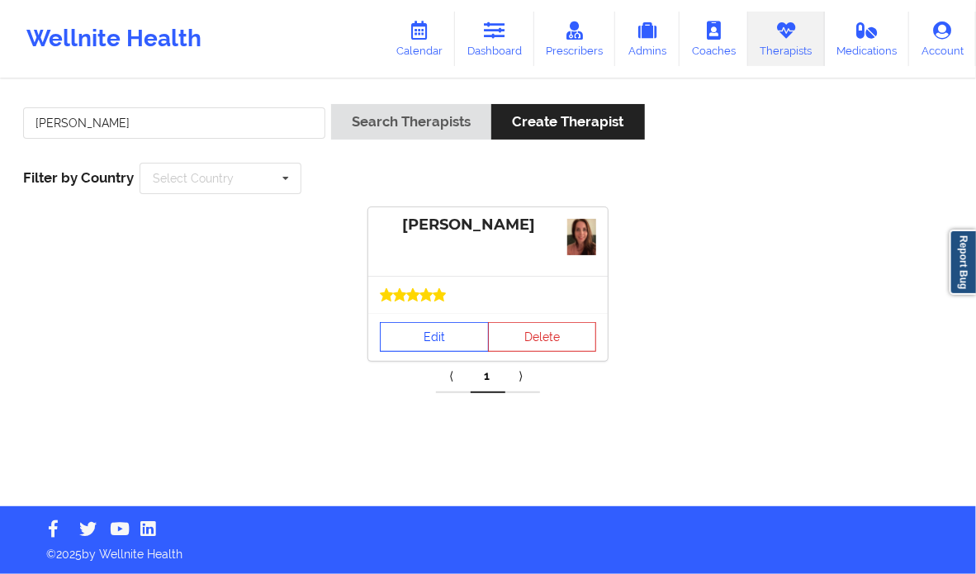
click at [417, 329] on link "Edit" at bounding box center [434, 337] width 109 height 30
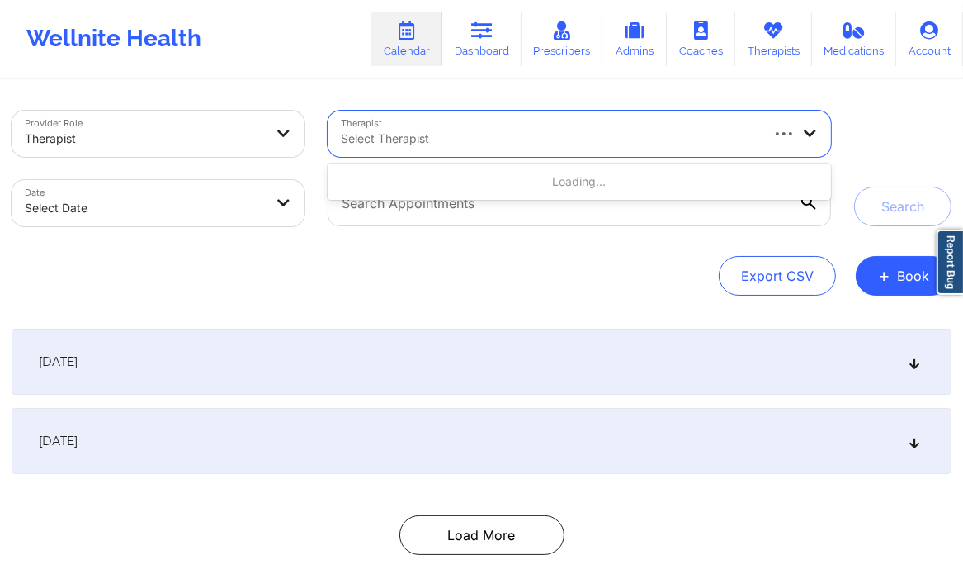
click at [509, 130] on div at bounding box center [549, 139] width 417 height 20
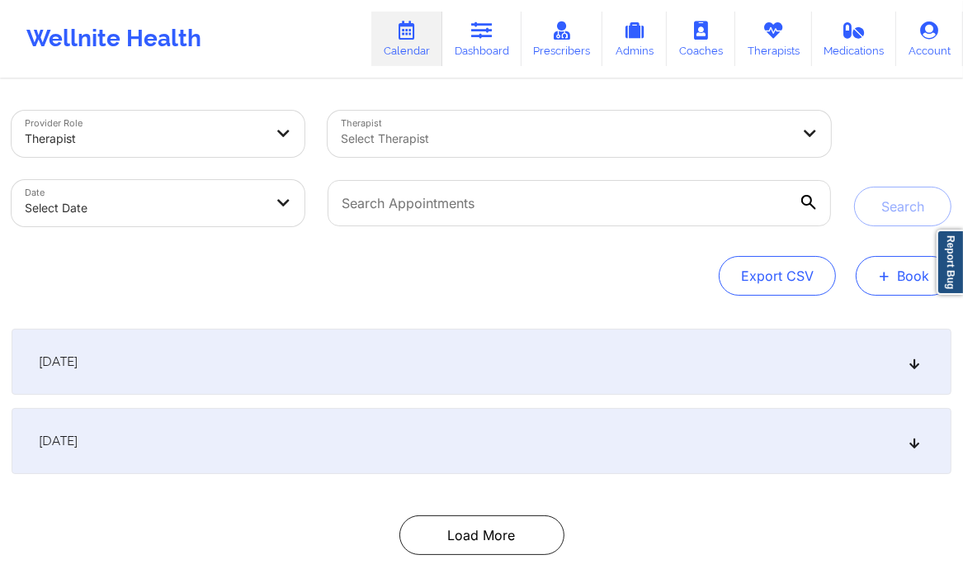
click at [900, 270] on button "+ Book" at bounding box center [904, 276] width 96 height 40
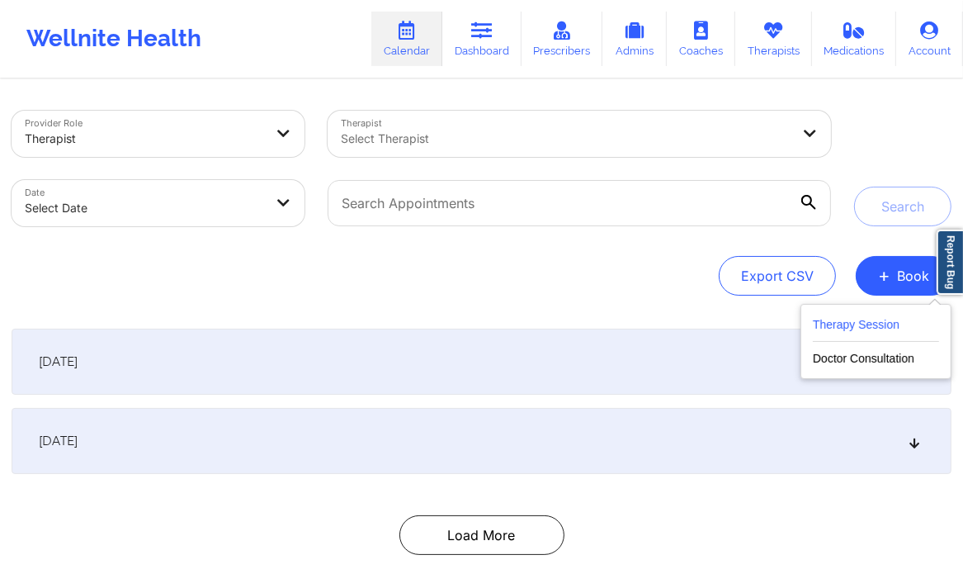
click at [872, 329] on button "Therapy Session" at bounding box center [876, 328] width 126 height 27
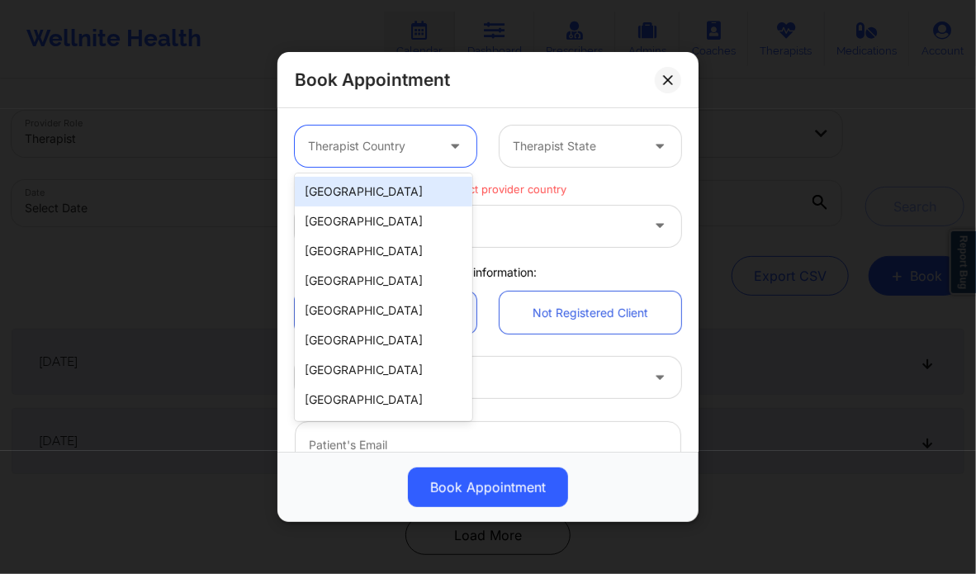
click at [413, 133] on div "Therapist Country" at bounding box center [366, 145] width 142 height 41
click at [372, 189] on div "[GEOGRAPHIC_DATA]" at bounding box center [384, 192] width 178 height 30
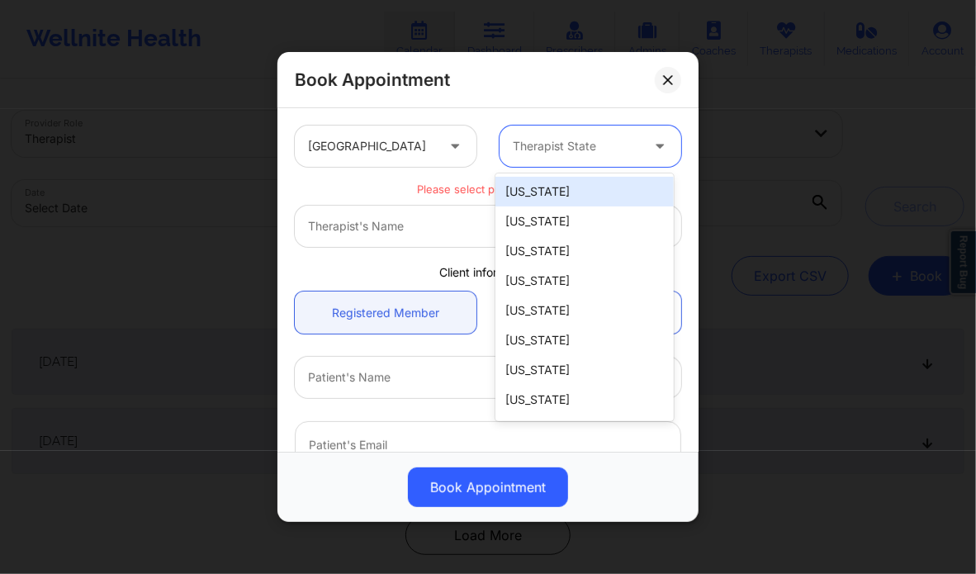
click at [594, 134] on div "Therapist State" at bounding box center [570, 145] width 142 height 41
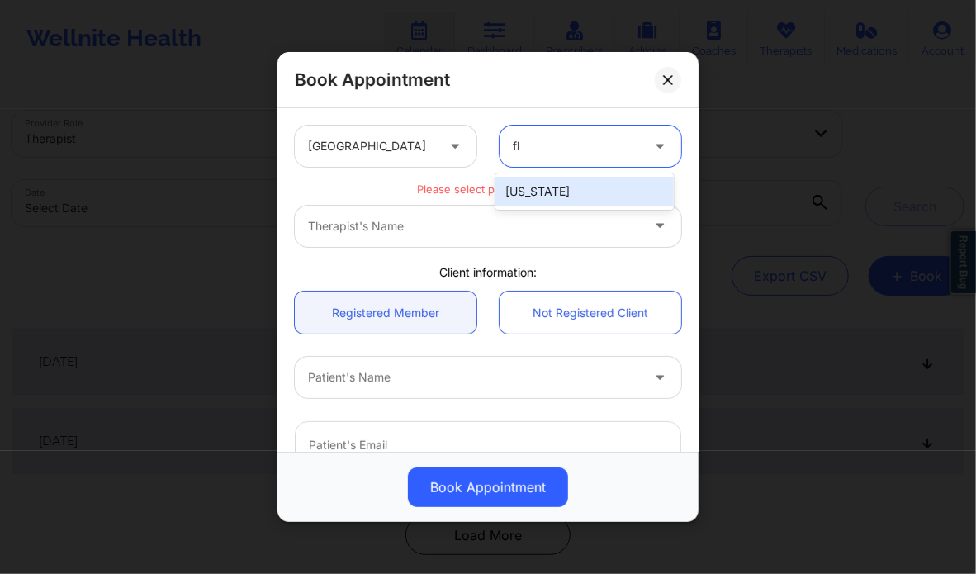
type input "flo"
click at [552, 192] on div "[US_STATE]" at bounding box center [584, 192] width 178 height 30
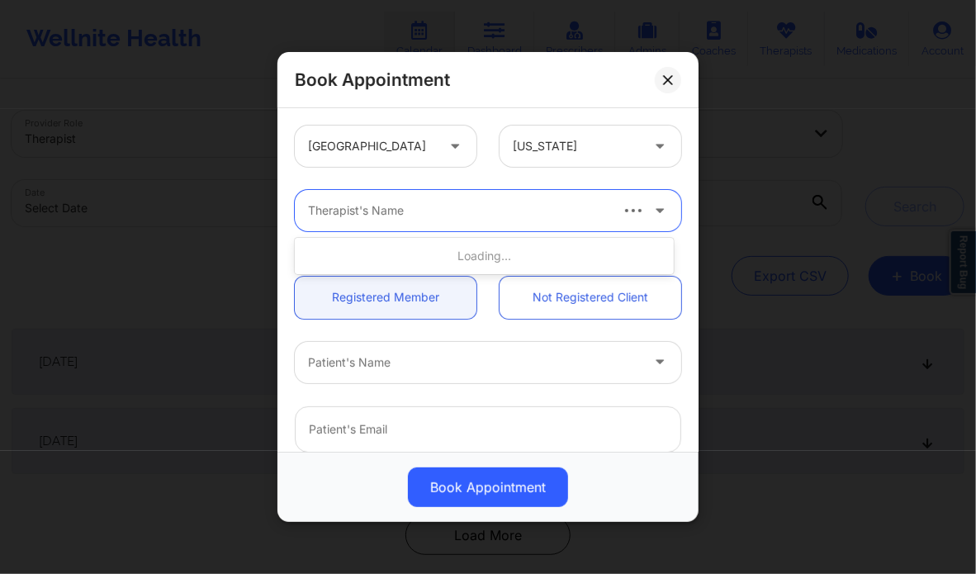
click at [475, 221] on div "Therapist's Name" at bounding box center [452, 210] width 314 height 41
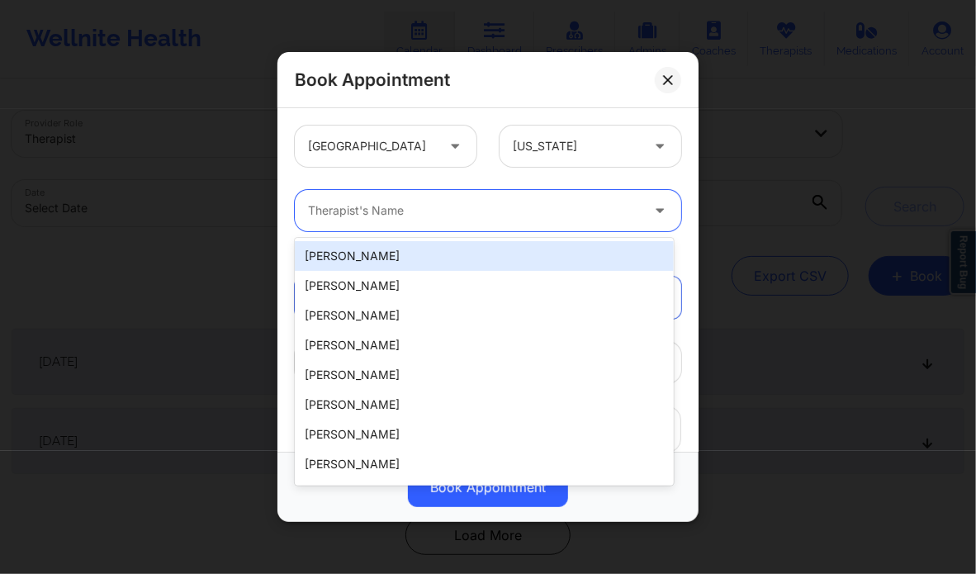
paste input "[PERSON_NAME]"
type input "[PERSON_NAME]"
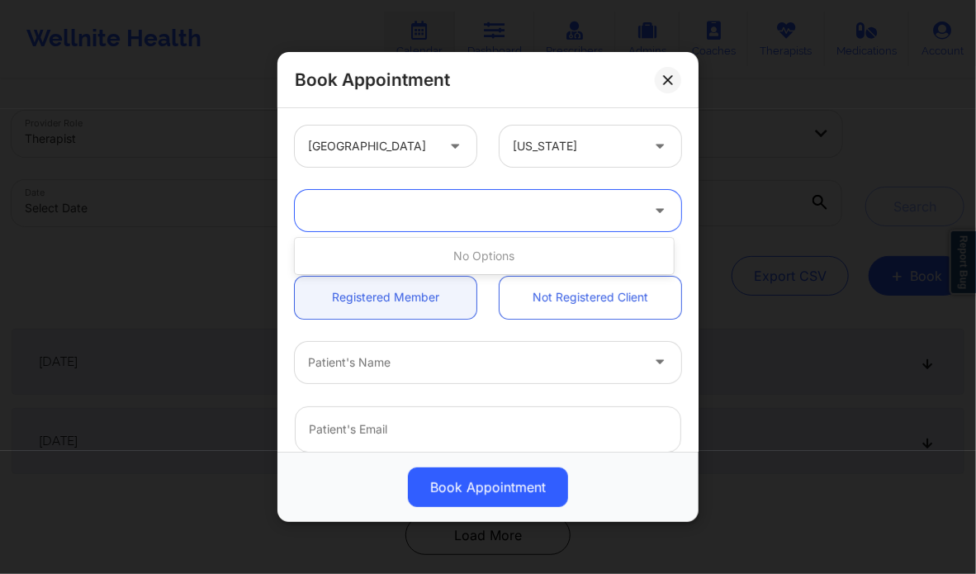
click at [447, 215] on div at bounding box center [474, 211] width 332 height 20
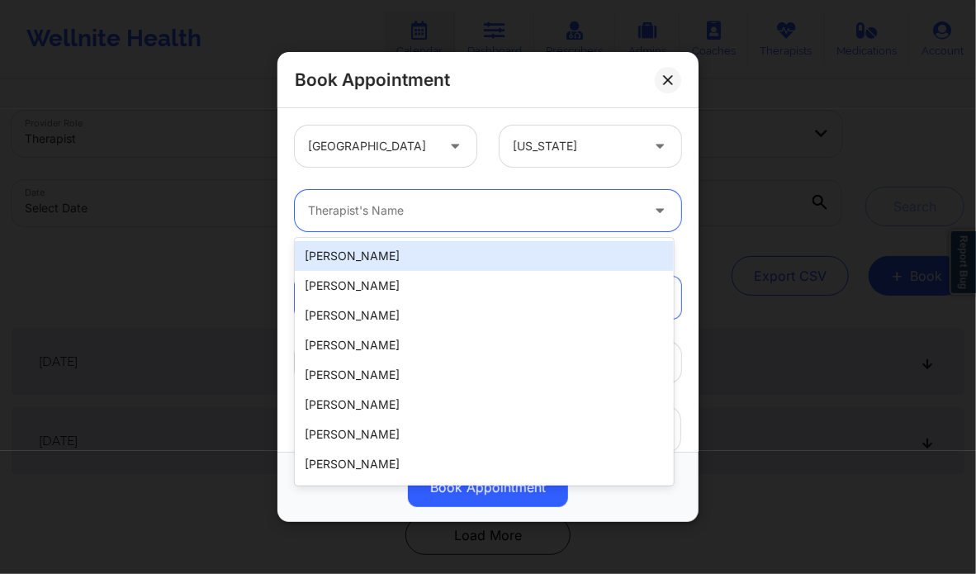
click at [447, 215] on div at bounding box center [474, 211] width 332 height 20
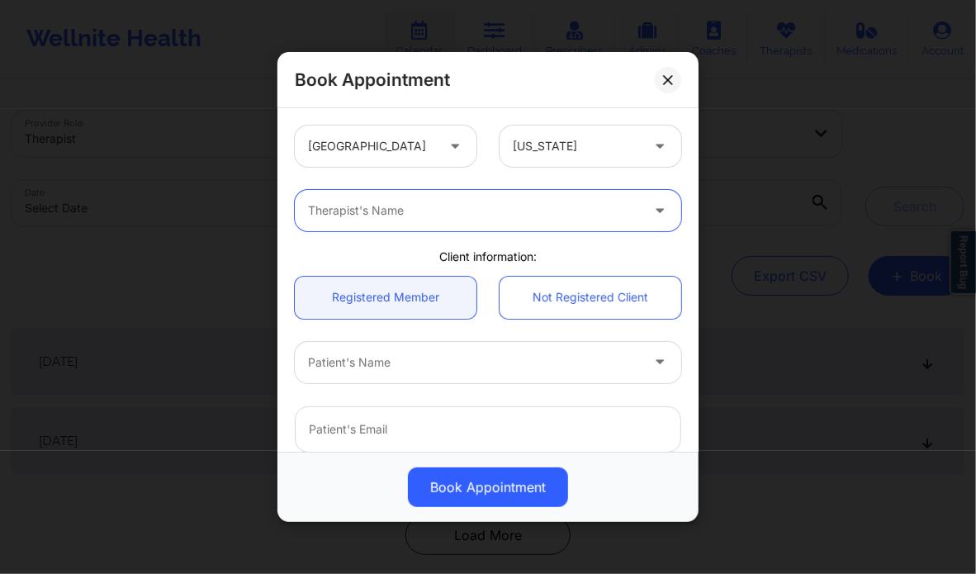
click at [447, 215] on div at bounding box center [474, 211] width 332 height 20
paste input "[PERSON_NAME]"
type input "[PERSON_NAME]"
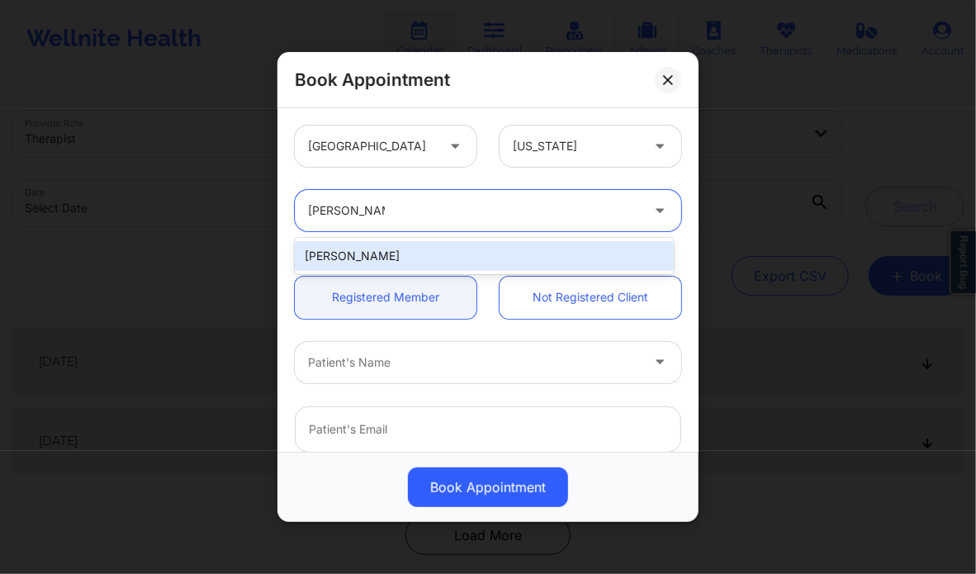
click at [446, 254] on div "[PERSON_NAME]" at bounding box center [484, 256] width 378 height 30
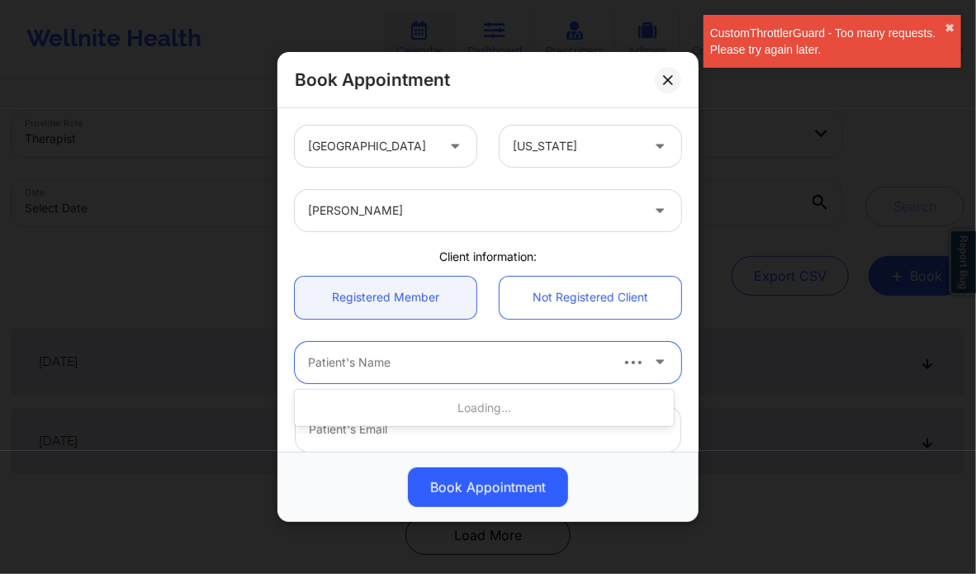
click at [406, 364] on div at bounding box center [457, 363] width 299 height 20
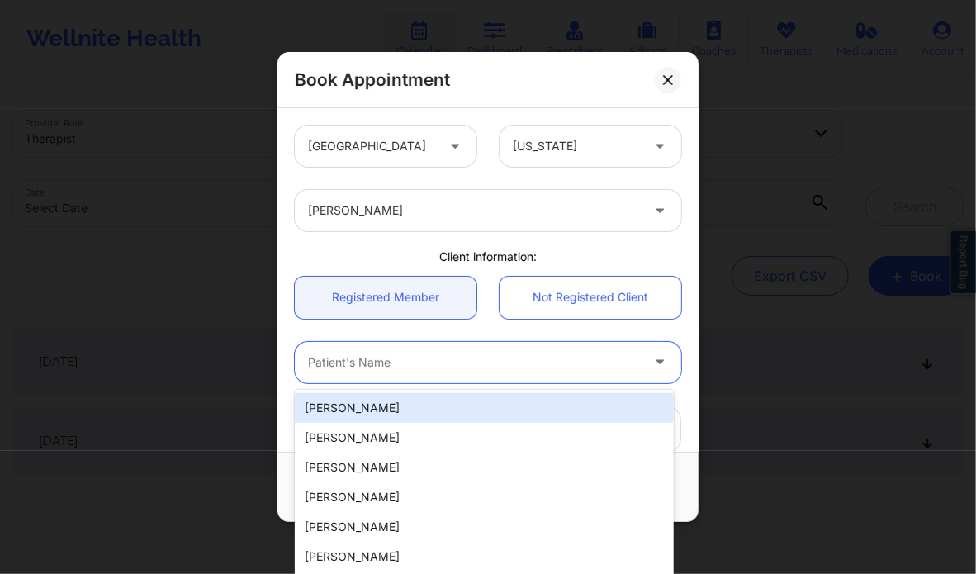
paste input "Aidan McMorrow"
type input "Aidan McMorrow"
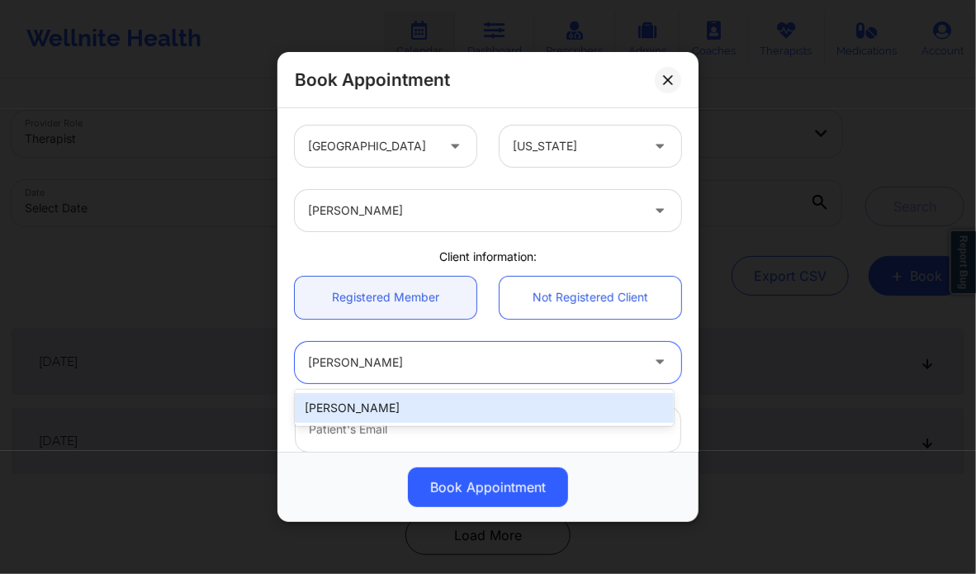
click at [373, 410] on div "Aidan McMorrow" at bounding box center [484, 408] width 378 height 30
type input "aidanhmcmorrow@gmail.com"
type input "+1281-940-9849"
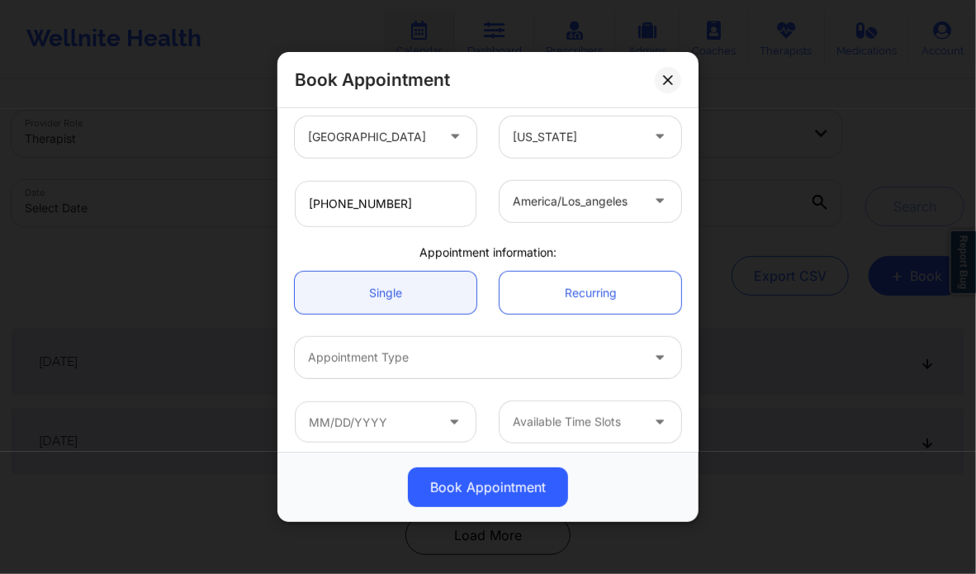
scroll to position [367, 0]
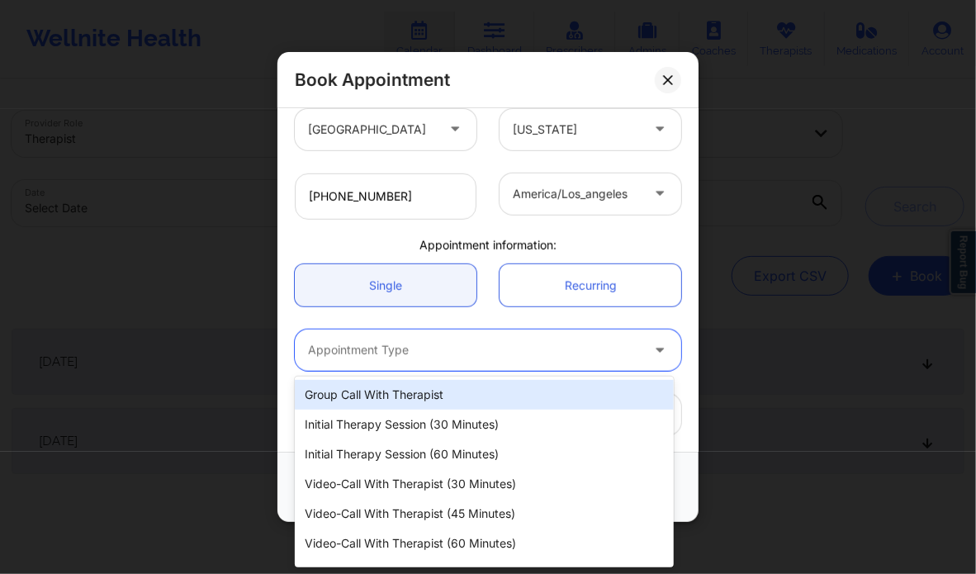
click at [388, 353] on div at bounding box center [474, 350] width 332 height 20
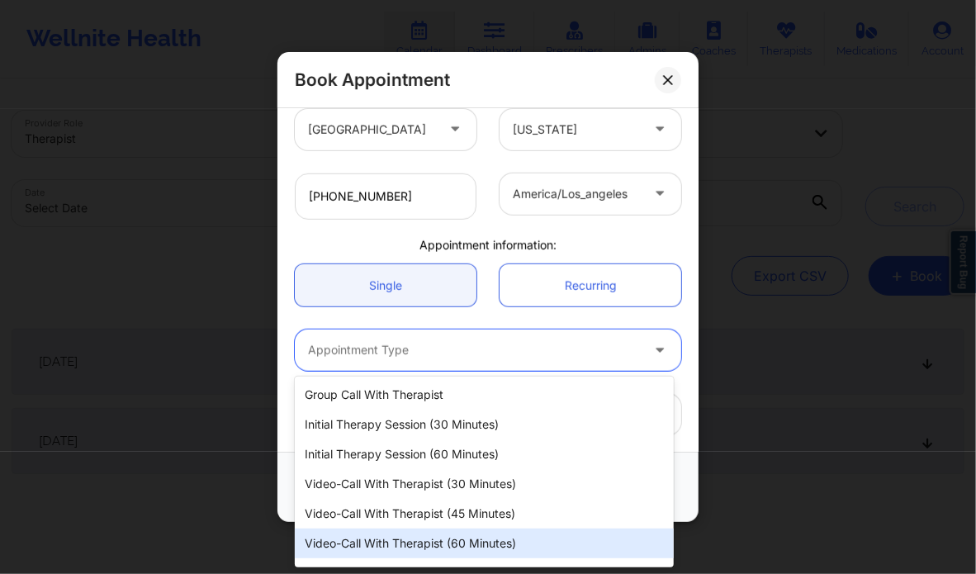
click at [441, 552] on div "Video-Call with Therapist (60 minutes)" at bounding box center [484, 543] width 378 height 30
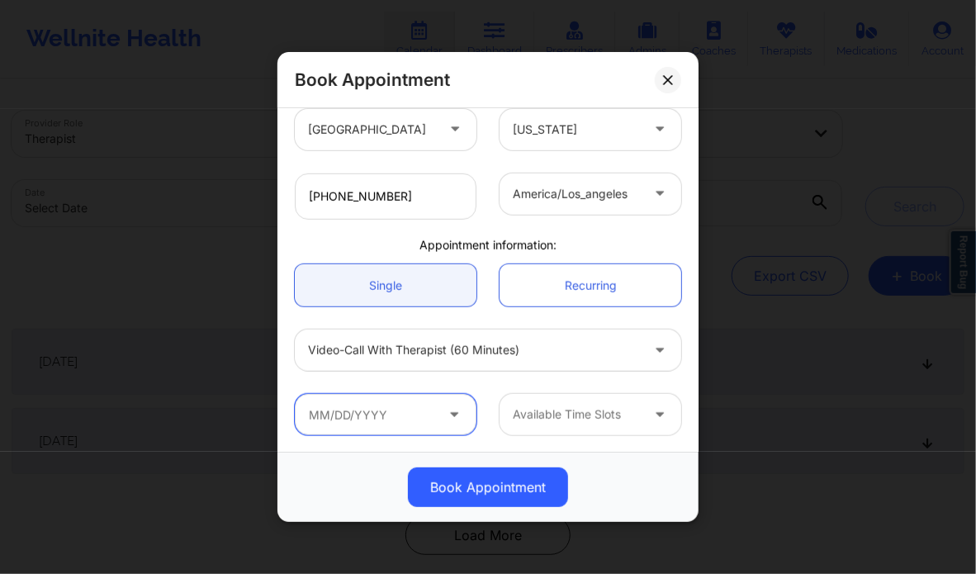
click at [431, 412] on input "text" at bounding box center [386, 414] width 182 height 41
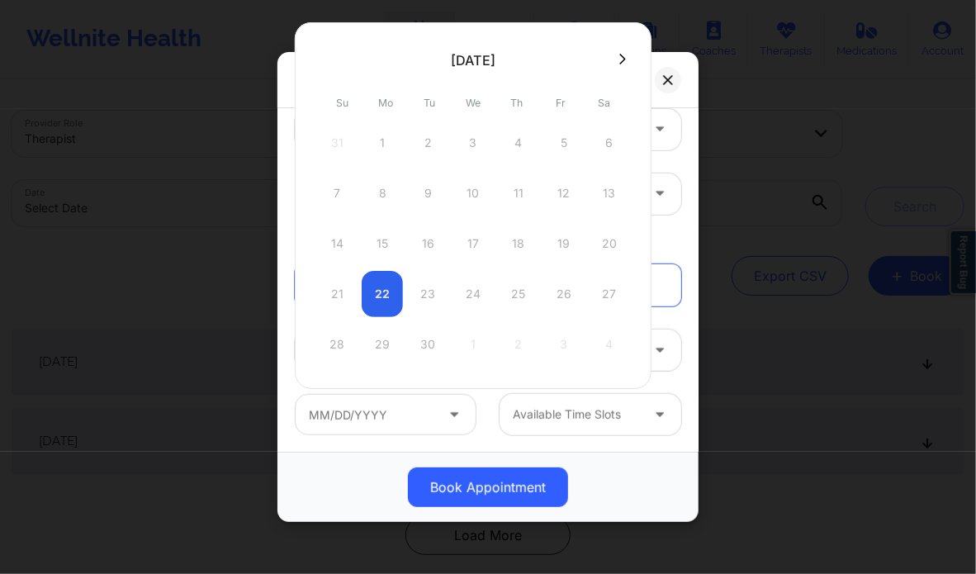
click at [469, 289] on div "21 22 23 24 25 26 27" at bounding box center [473, 294] width 314 height 46
drag, startPoint x: 469, startPoint y: 289, endPoint x: 441, endPoint y: 407, distance: 121.4
click at [441, 407] on body "Wellnite Health Calendar Dashboard Prescribers Admins Coaches Therapists Medica…" at bounding box center [488, 287] width 976 height 574
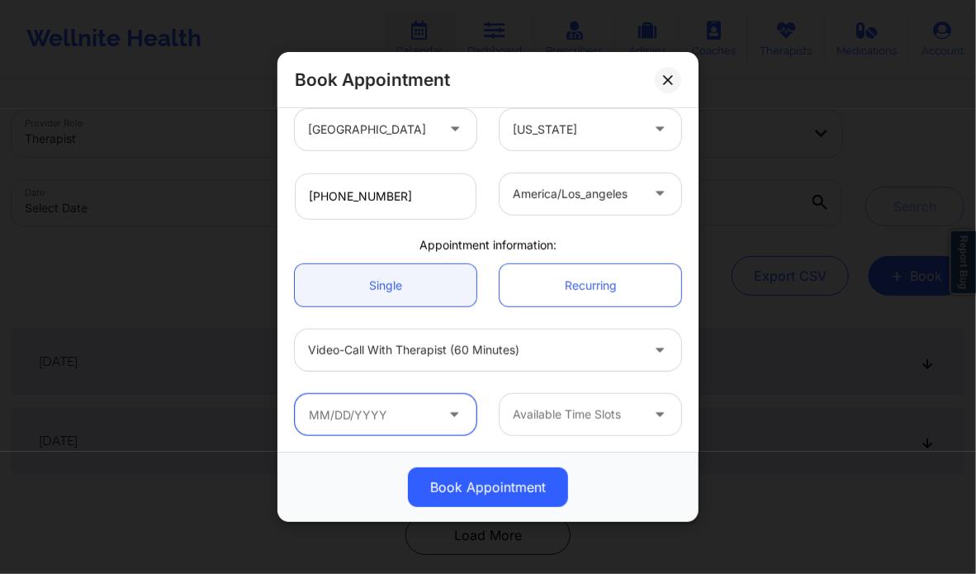
click at [441, 407] on input "text" at bounding box center [386, 414] width 182 height 41
click at [452, 414] on icon at bounding box center [454, 412] width 17 height 14
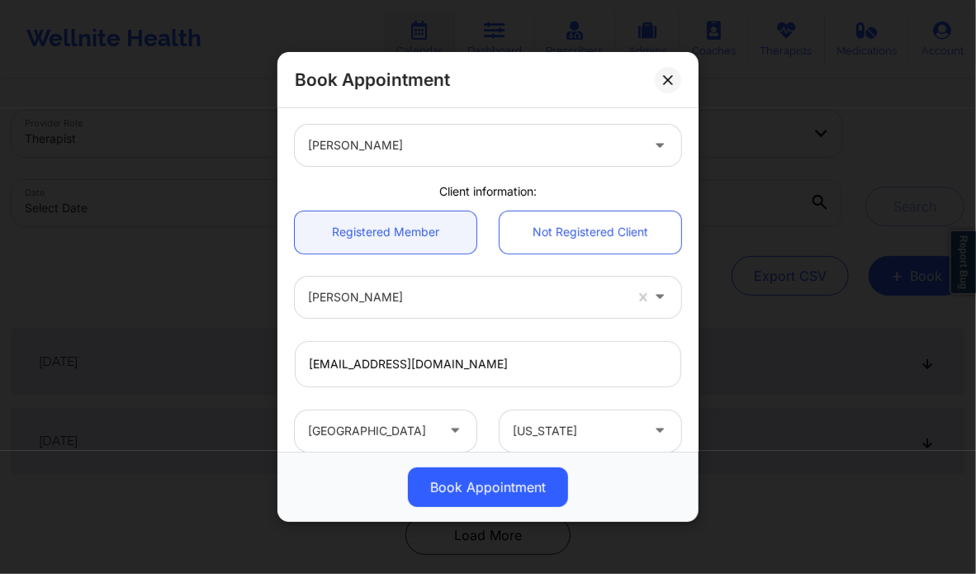
scroll to position [0, 0]
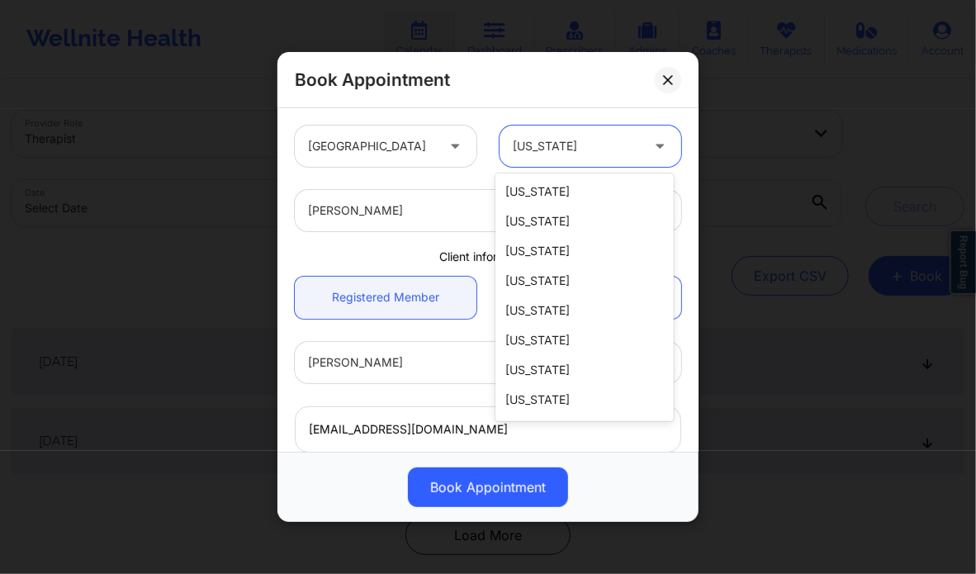
click at [589, 151] on div at bounding box center [576, 146] width 127 height 20
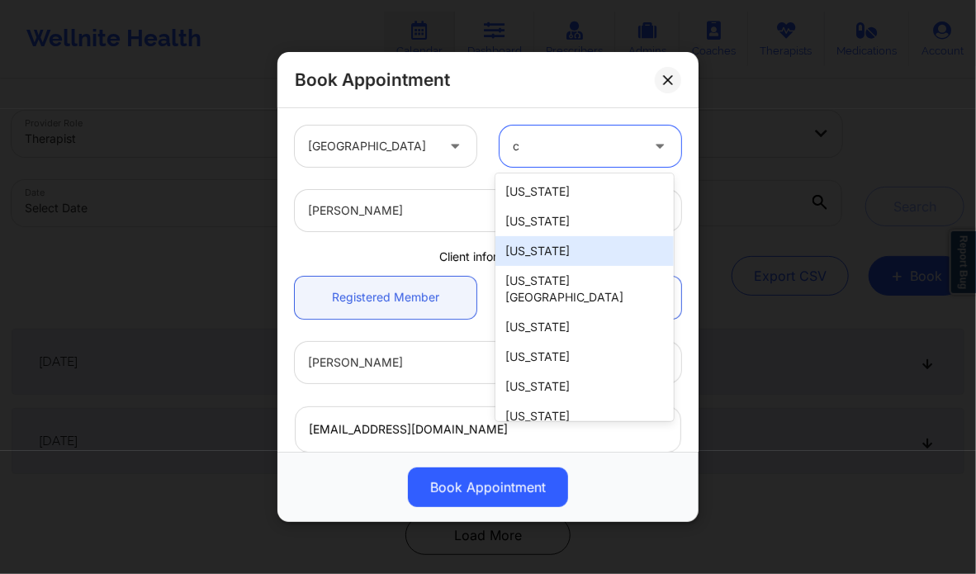
type input "ca"
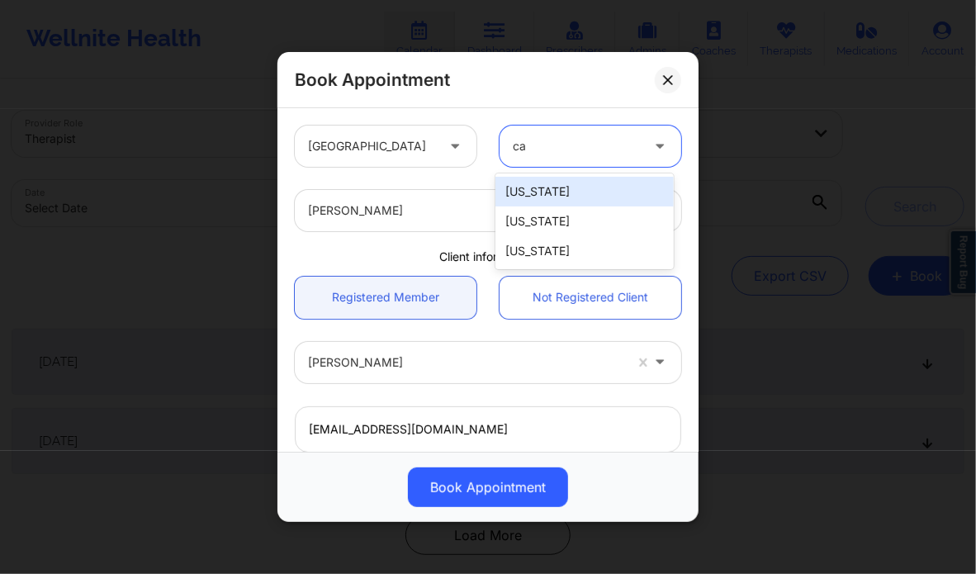
click at [588, 181] on div "[US_STATE]" at bounding box center [584, 192] width 178 height 30
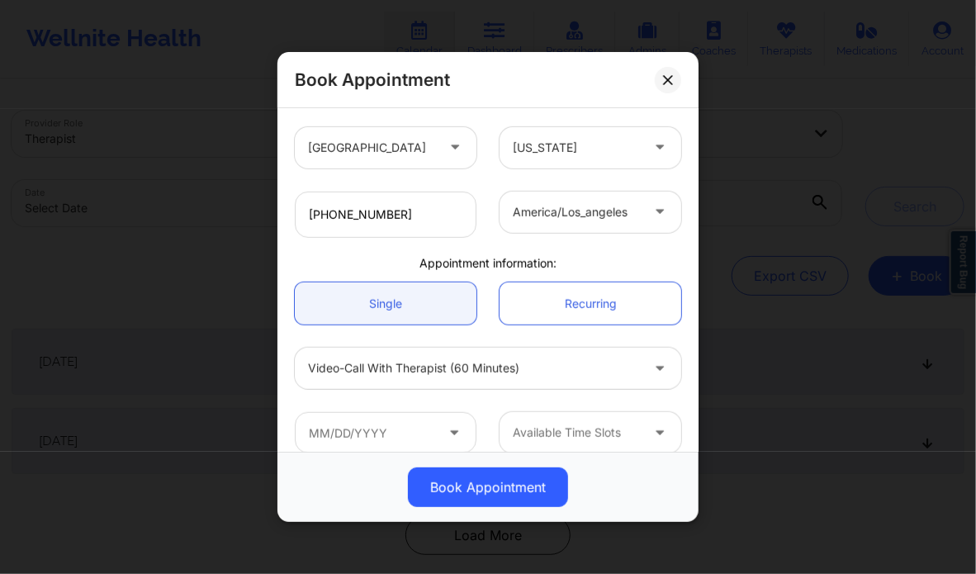
scroll to position [367, 0]
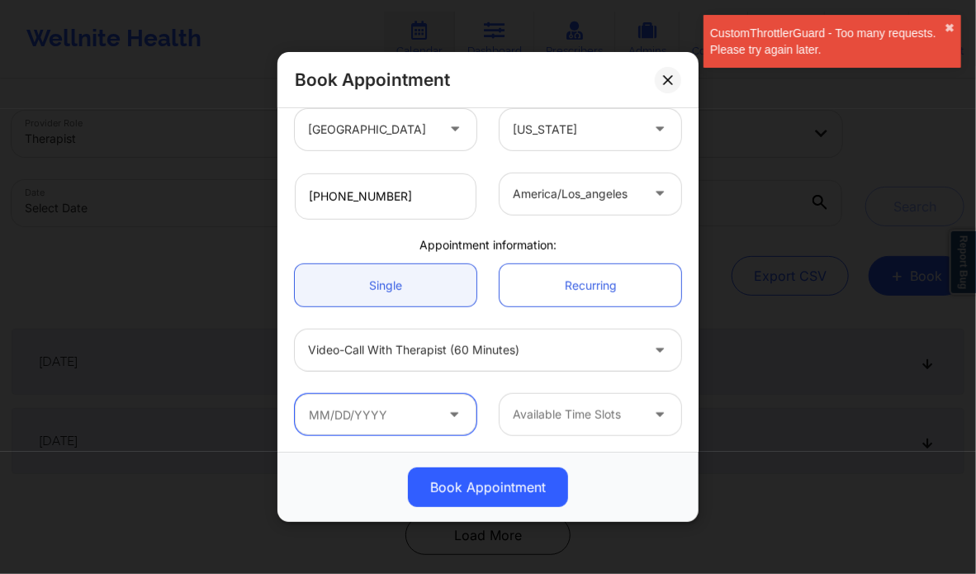
click at [433, 399] on input "text" at bounding box center [386, 414] width 182 height 41
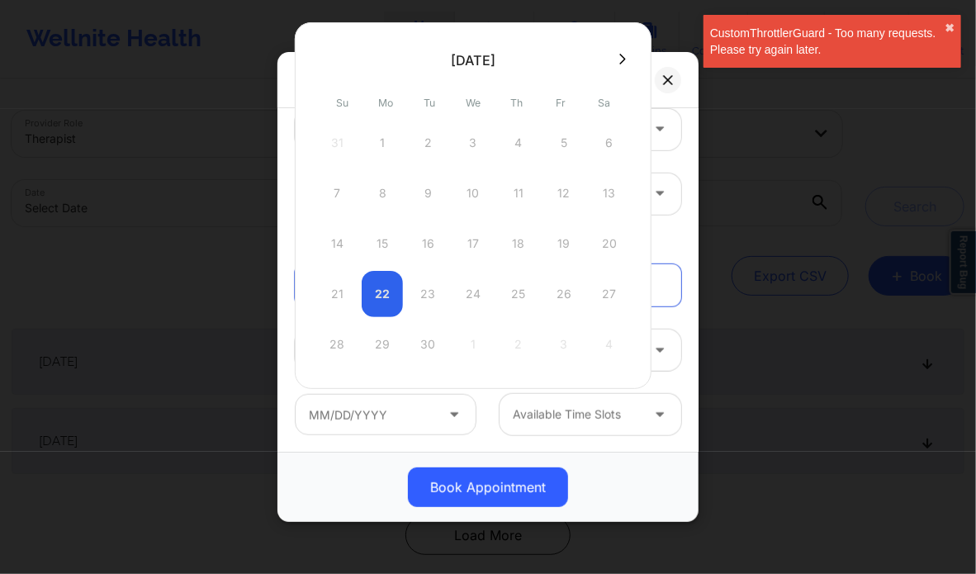
click at [476, 290] on div "21 22 23 24 25 26 27" at bounding box center [473, 294] width 314 height 46
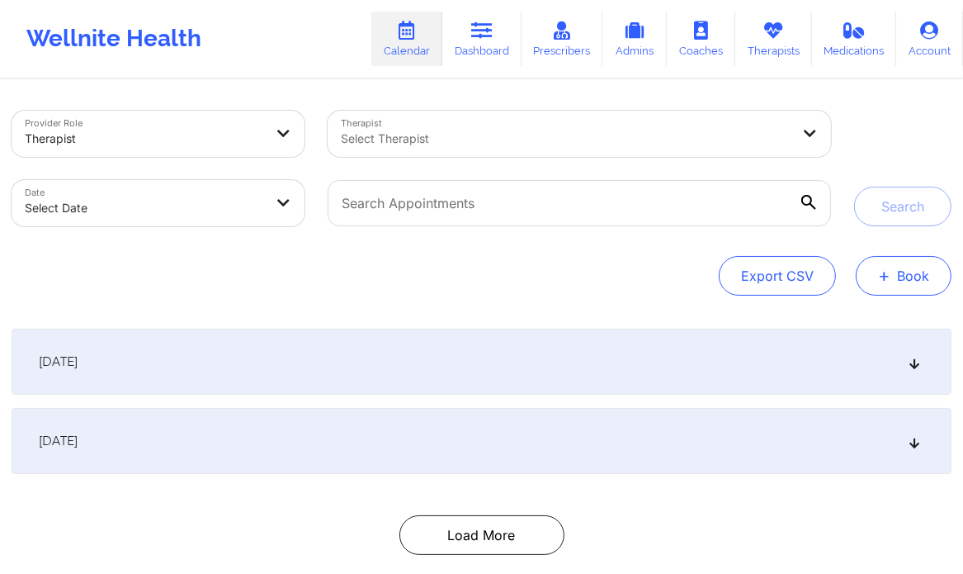
click at [892, 278] on button "+ Book" at bounding box center [904, 276] width 96 height 40
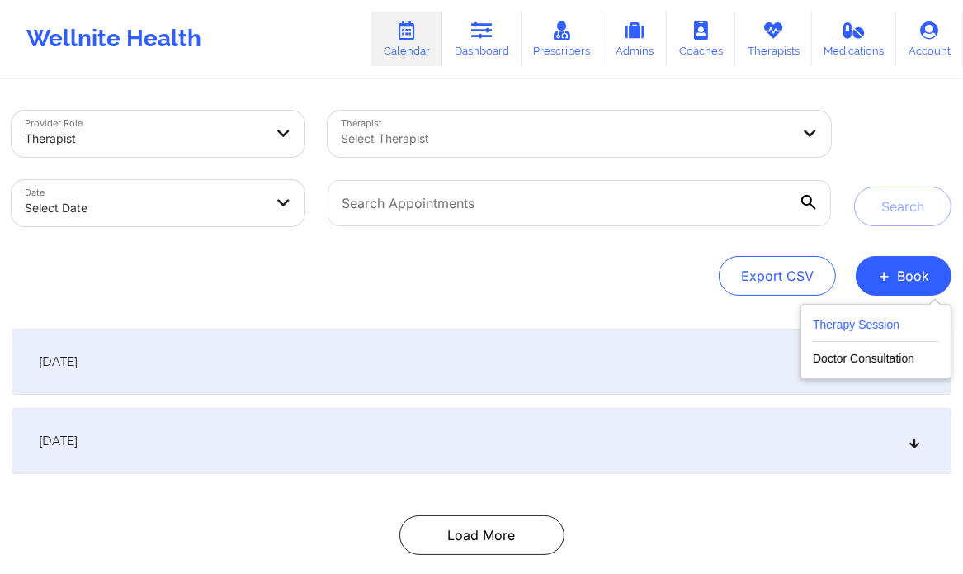
click at [858, 333] on button "Therapy Session" at bounding box center [876, 328] width 126 height 27
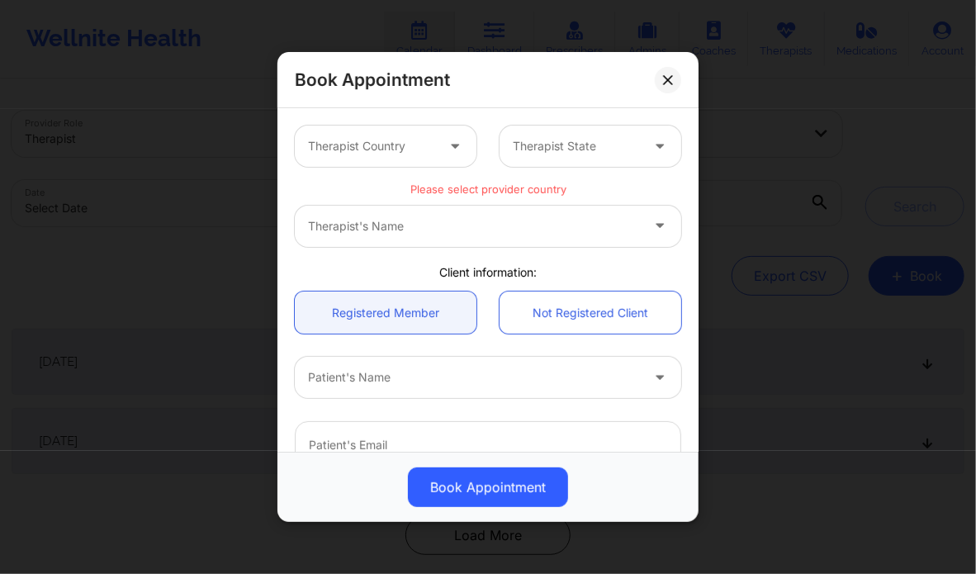
click at [360, 156] on div "Therapist Country" at bounding box center [366, 145] width 142 height 41
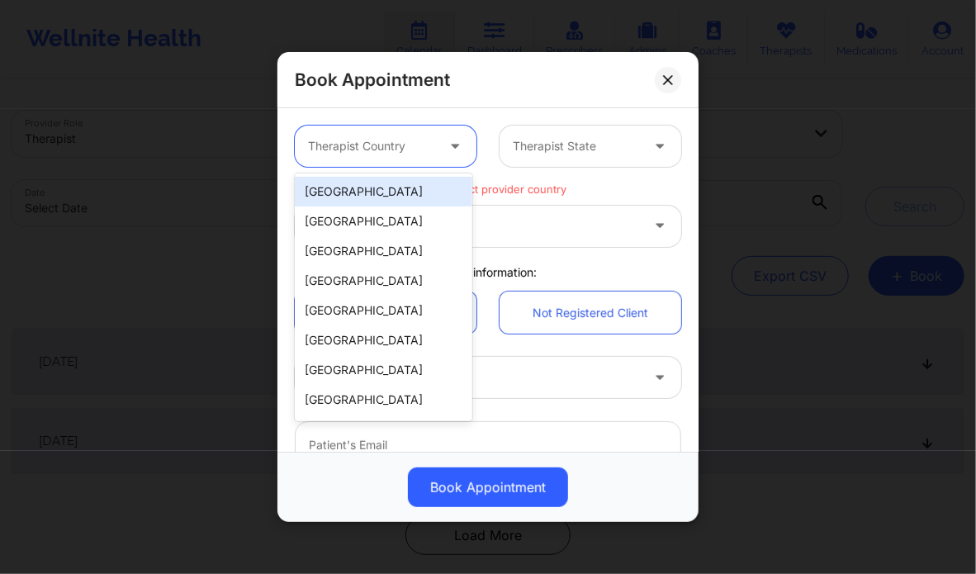
click at [376, 196] on div "[GEOGRAPHIC_DATA]" at bounding box center [384, 192] width 178 height 30
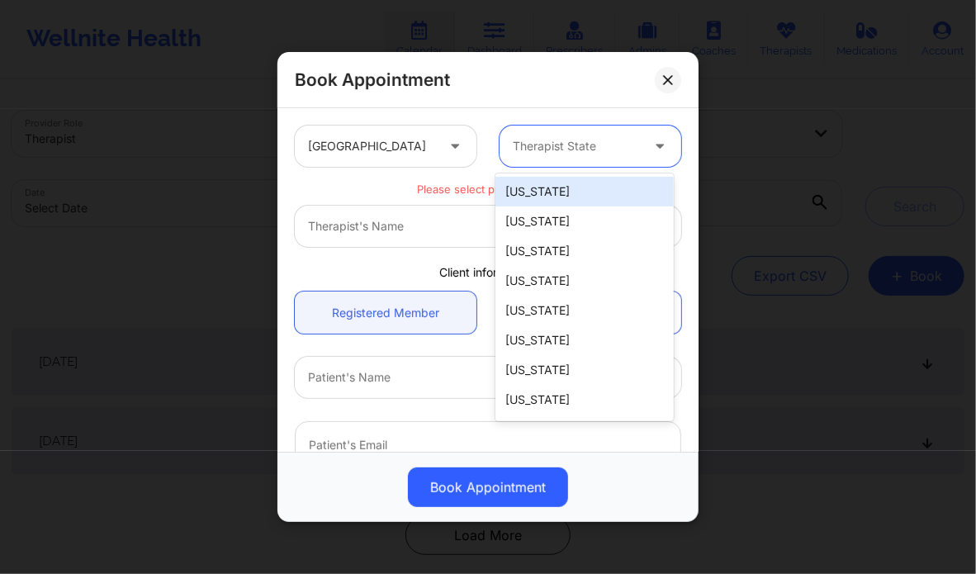
click at [555, 140] on div at bounding box center [576, 146] width 127 height 20
type input "ca"
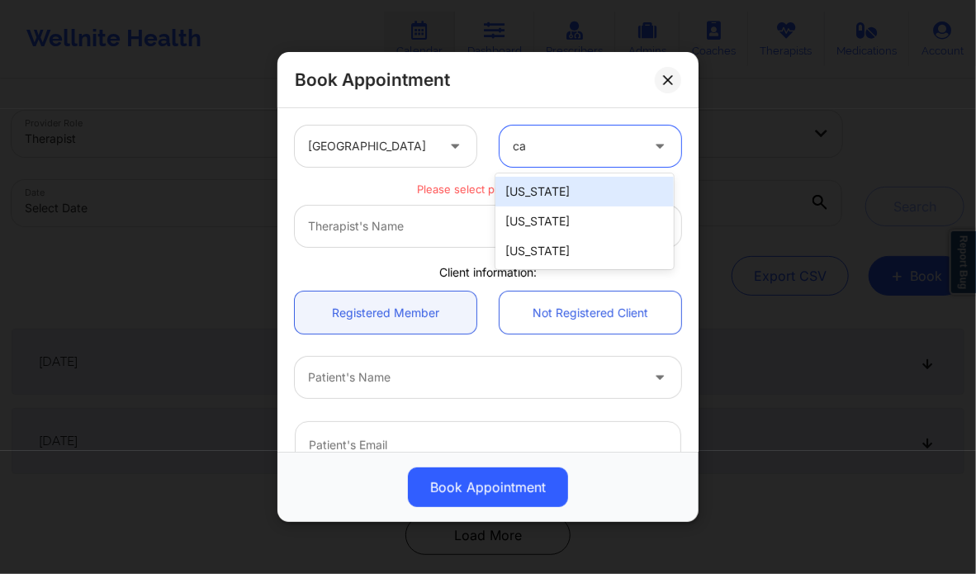
click at [566, 187] on div "[US_STATE]" at bounding box center [584, 192] width 178 height 30
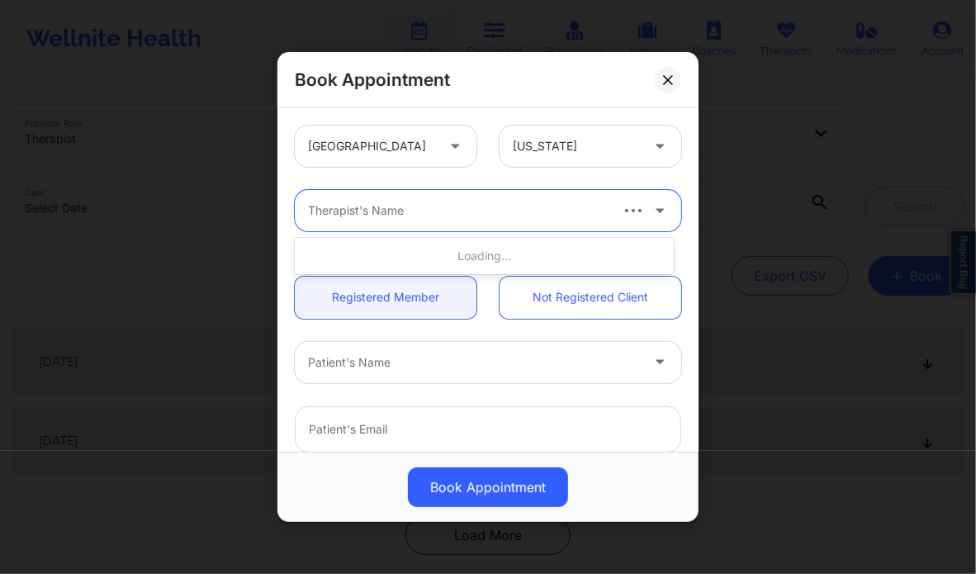
click at [526, 217] on div at bounding box center [457, 211] width 299 height 20
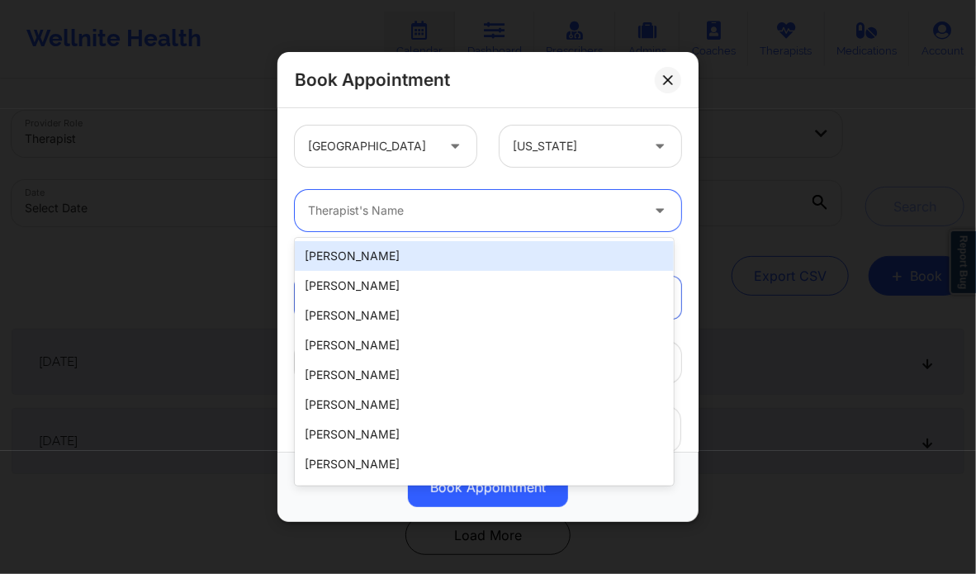
paste input "[PERSON_NAME]"
type input "[PERSON_NAME]"
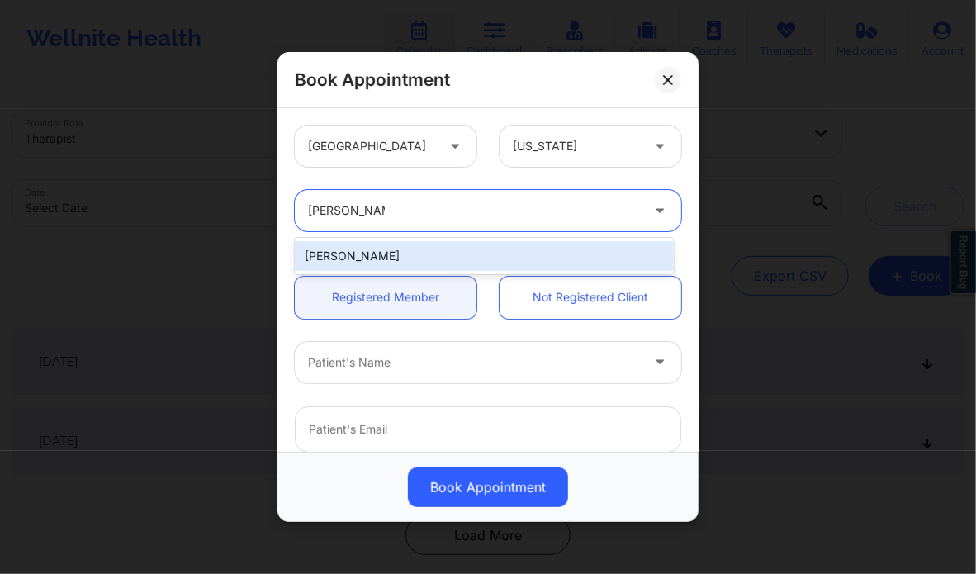
click at [422, 256] on div "[PERSON_NAME]" at bounding box center [484, 256] width 378 height 30
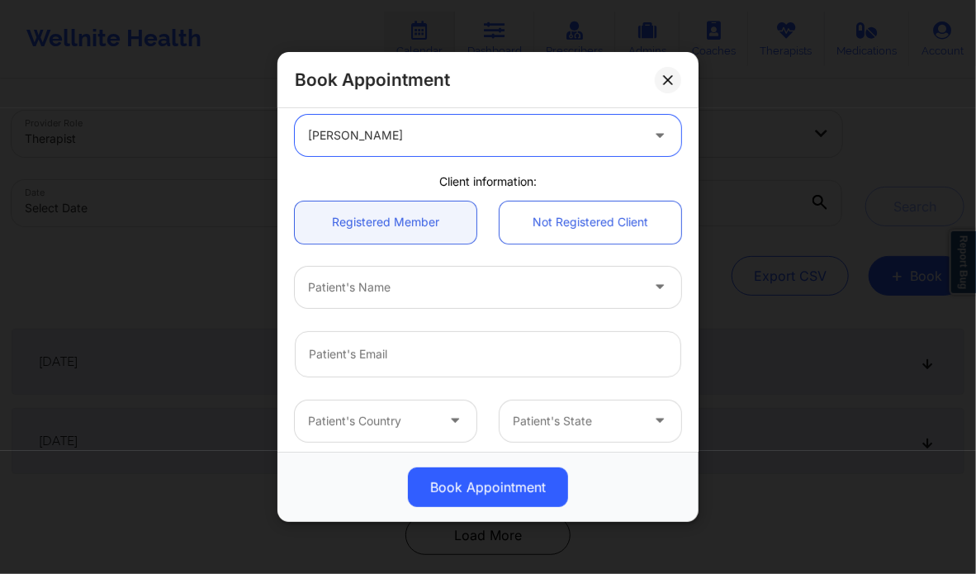
scroll to position [76, 0]
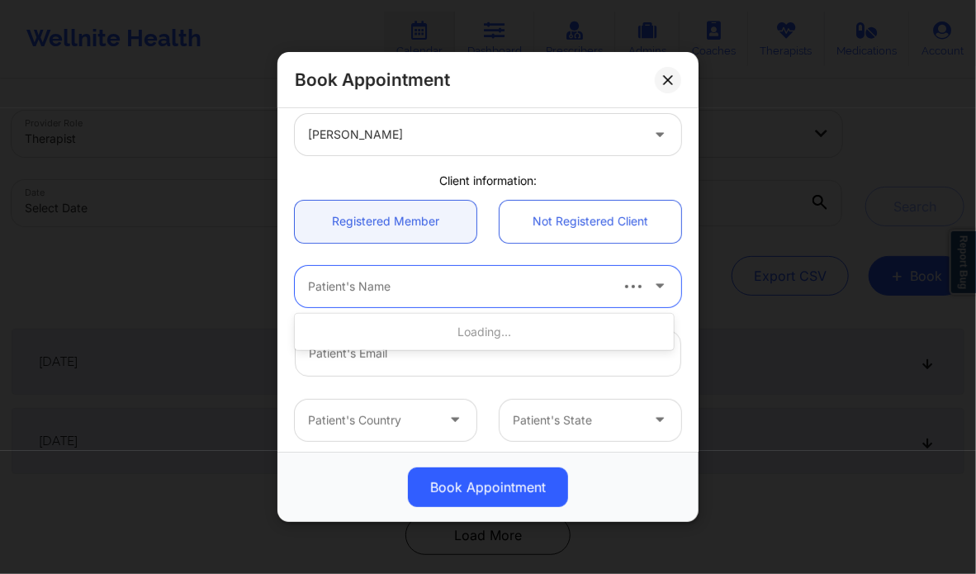
click at [422, 283] on div at bounding box center [457, 287] width 299 height 20
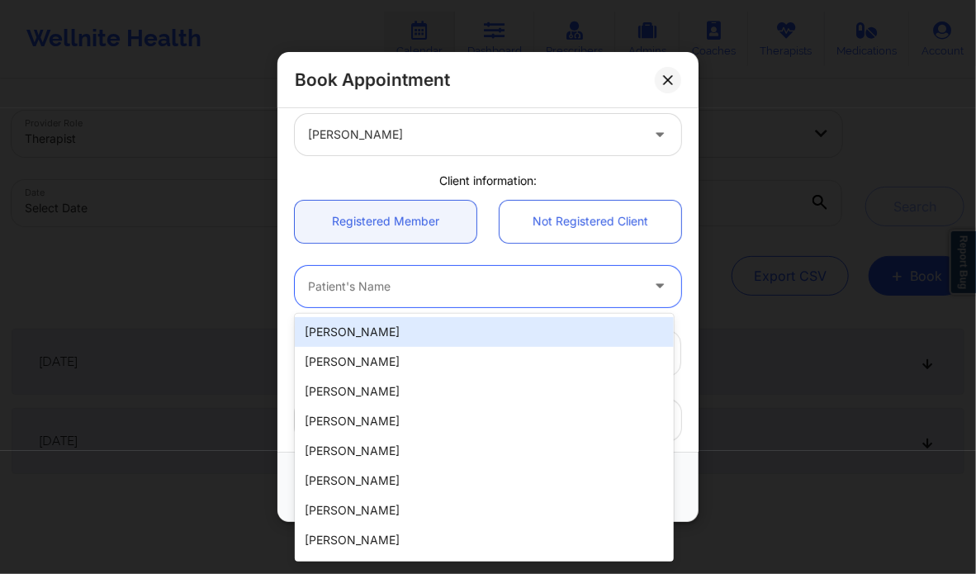
paste input "[PERSON_NAME]"
type input "[PERSON_NAME]"
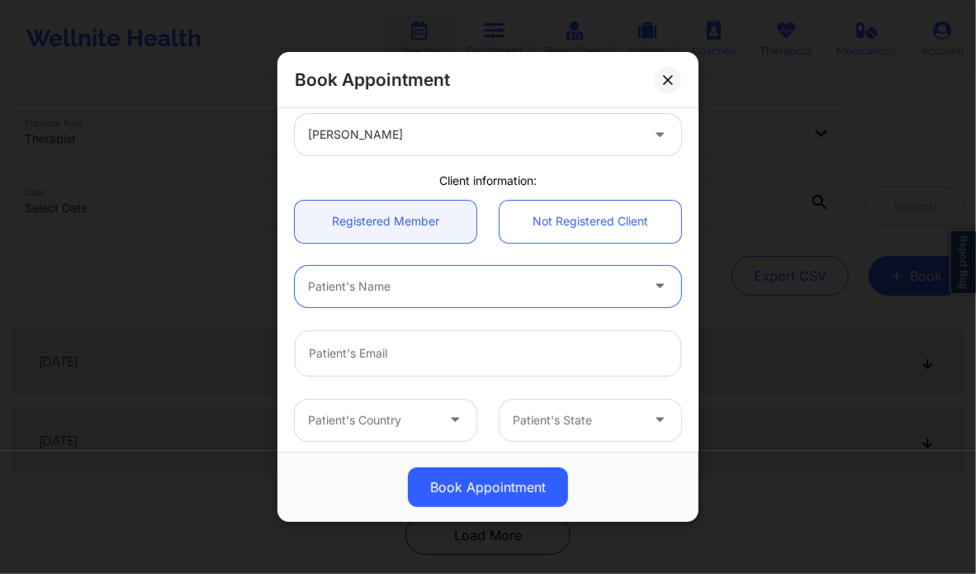
click at [429, 278] on div at bounding box center [474, 287] width 332 height 20
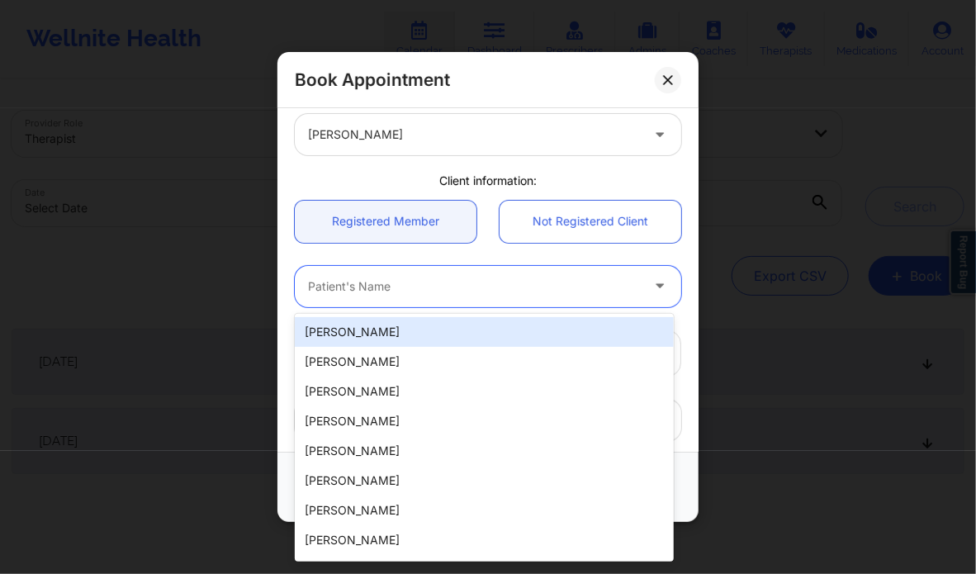
click at [429, 278] on div at bounding box center [474, 287] width 332 height 20
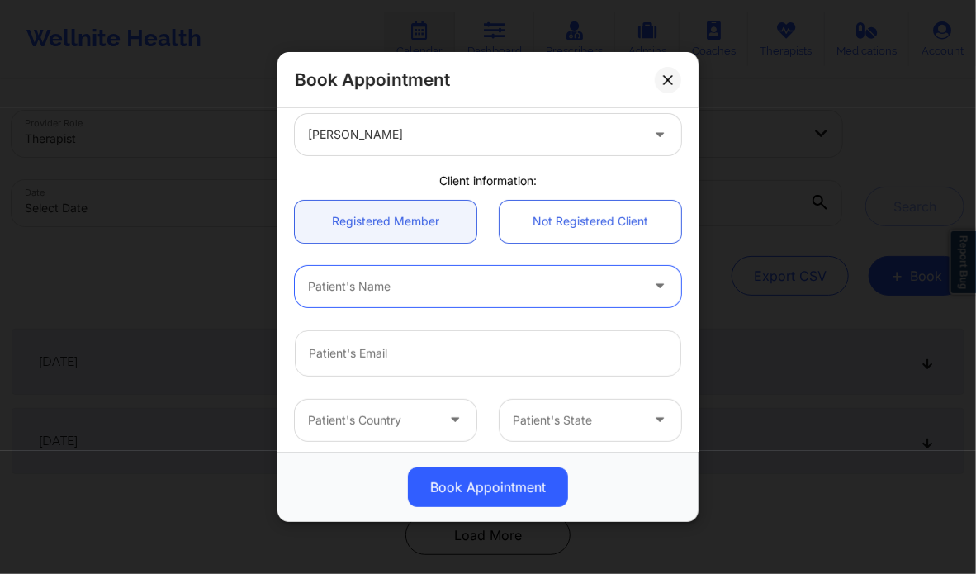
click at [429, 278] on div at bounding box center [474, 287] width 332 height 20
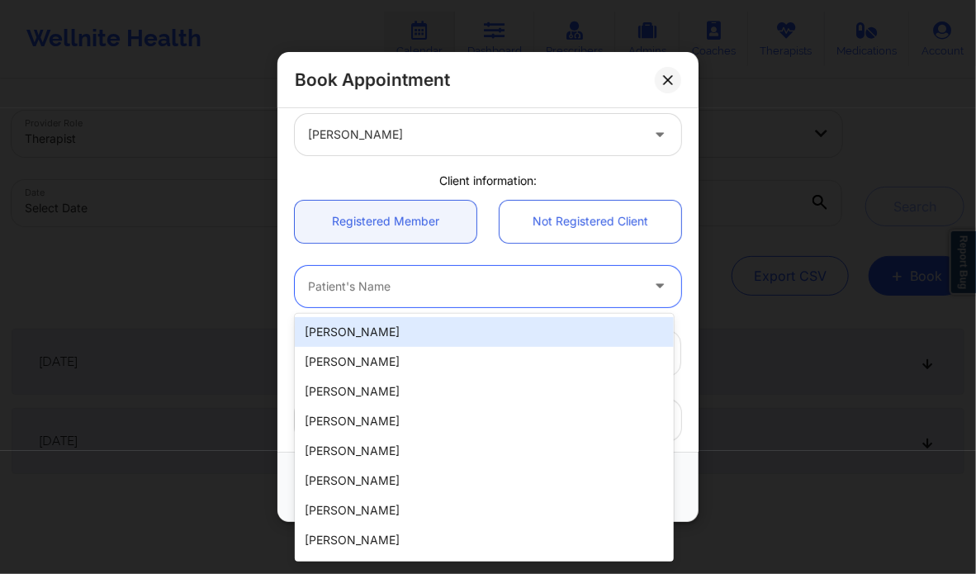
click at [429, 278] on div at bounding box center [474, 287] width 332 height 20
paste input "Aidan McMorrow"
type input "Aidan McMorrow"
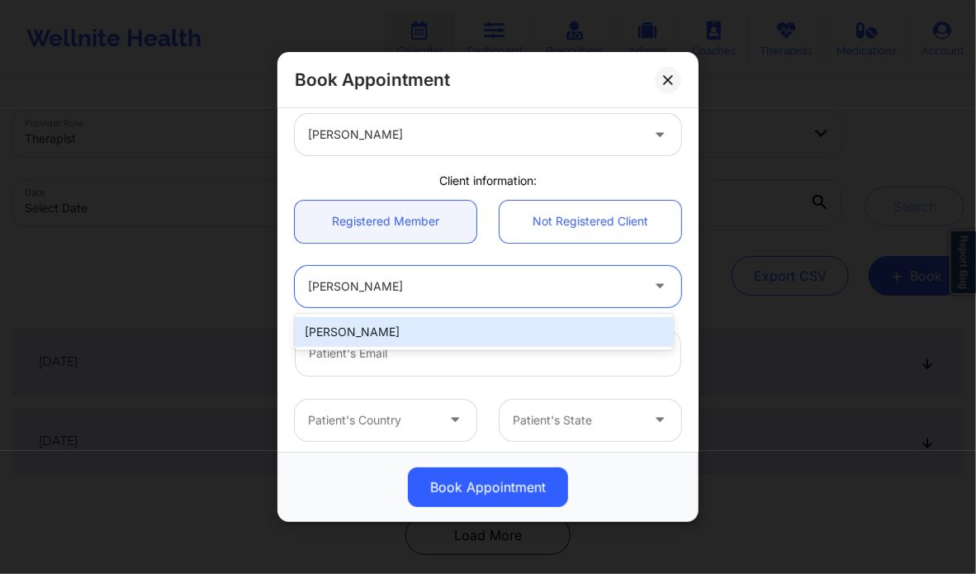
click at [419, 341] on div "Aidan McMorrow" at bounding box center [484, 332] width 378 height 30
type input "aidanhmcmorrow@gmail.com"
type input "+1281-940-9849"
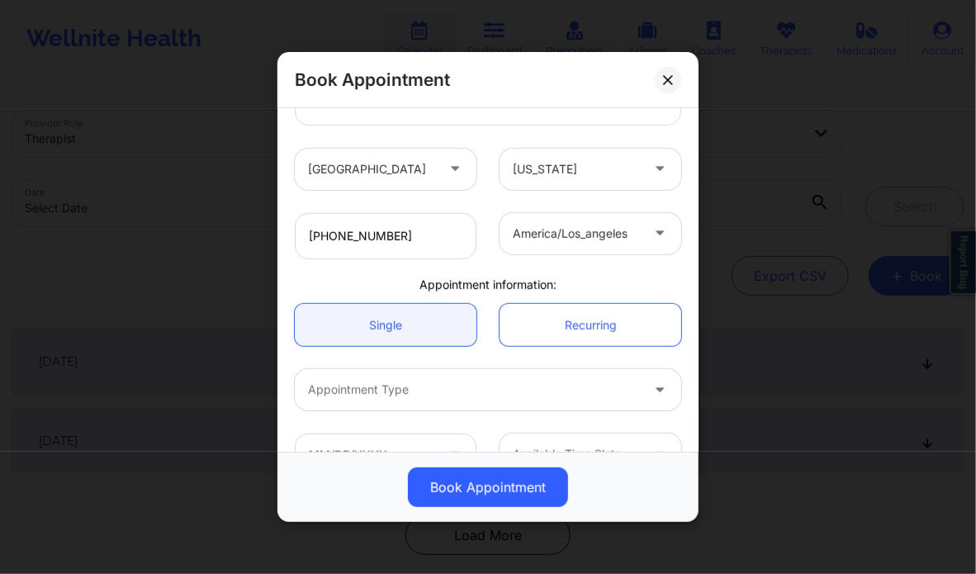
scroll to position [367, 0]
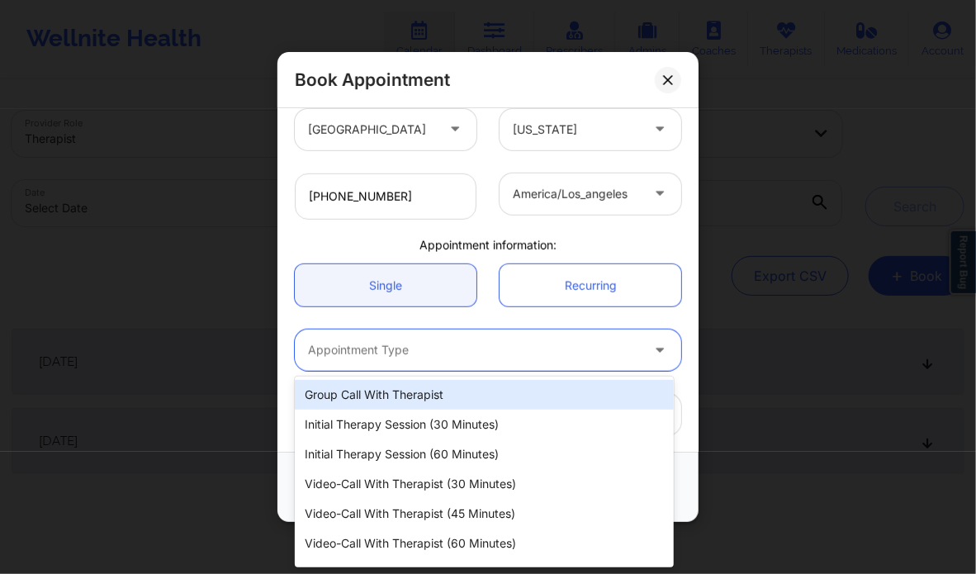
click at [414, 362] on div "Appointment Type" at bounding box center [468, 349] width 347 height 41
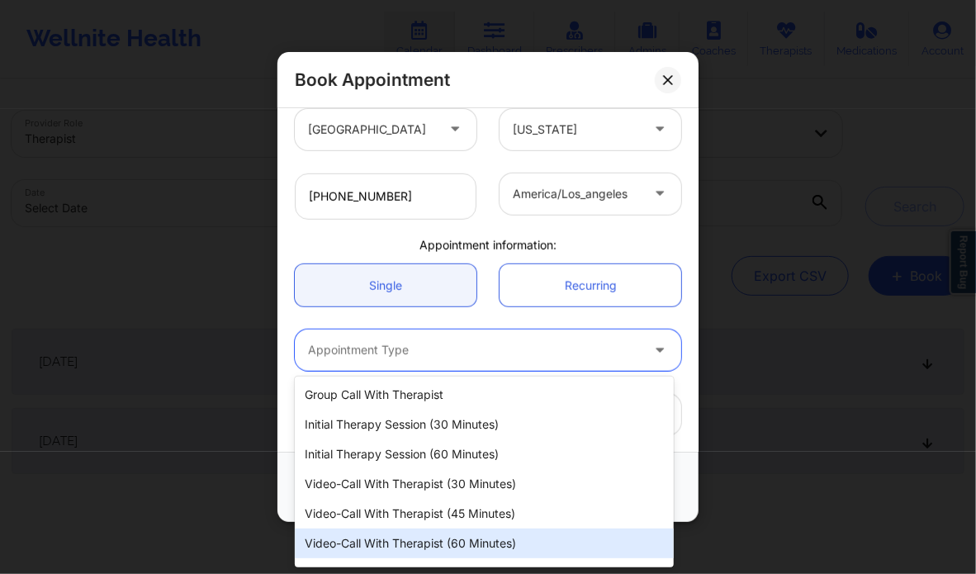
click at [472, 542] on div "Video-Call with Therapist (60 minutes)" at bounding box center [484, 543] width 378 height 30
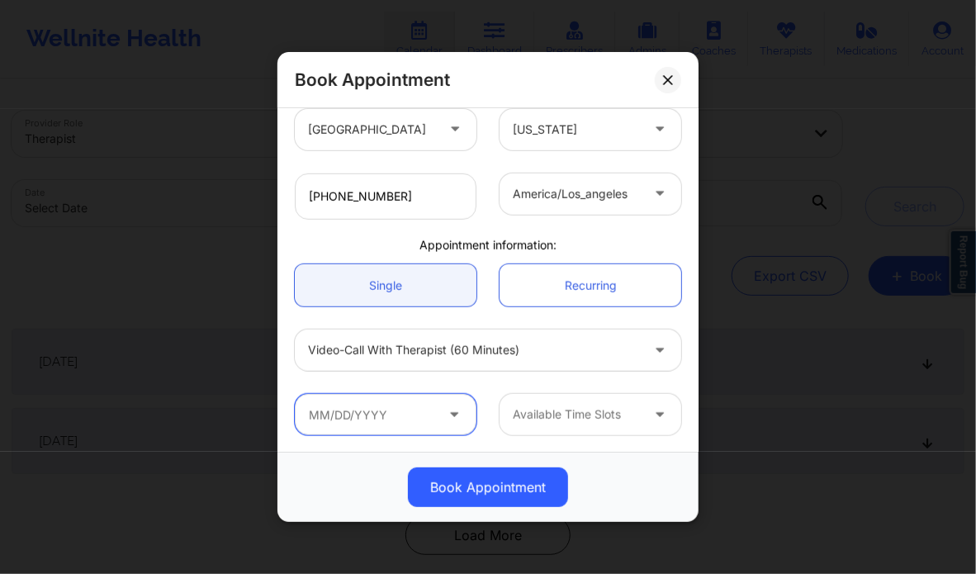
click at [464, 414] on input "text" at bounding box center [386, 414] width 182 height 41
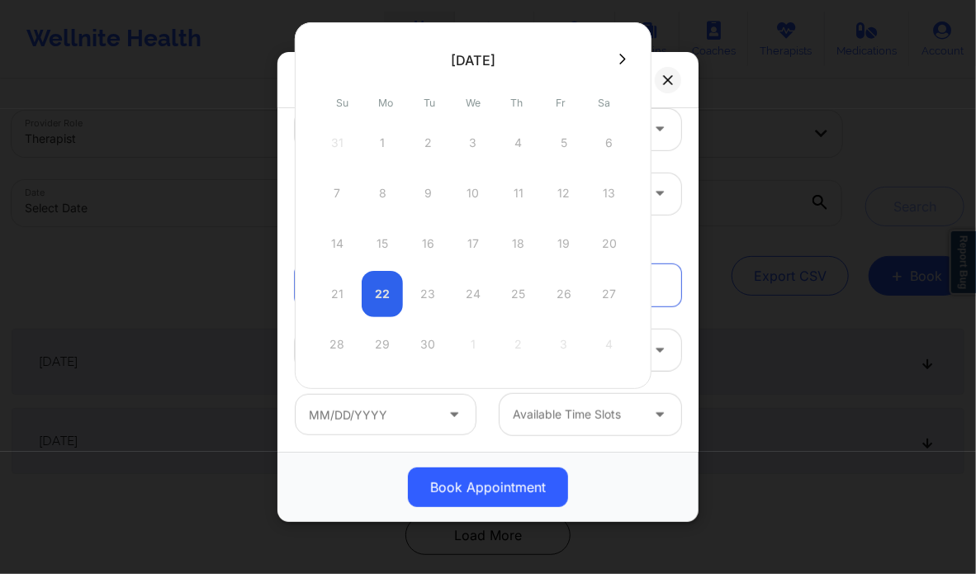
click at [453, 298] on div "21 22 23 24 25 26 27" at bounding box center [473, 294] width 314 height 46
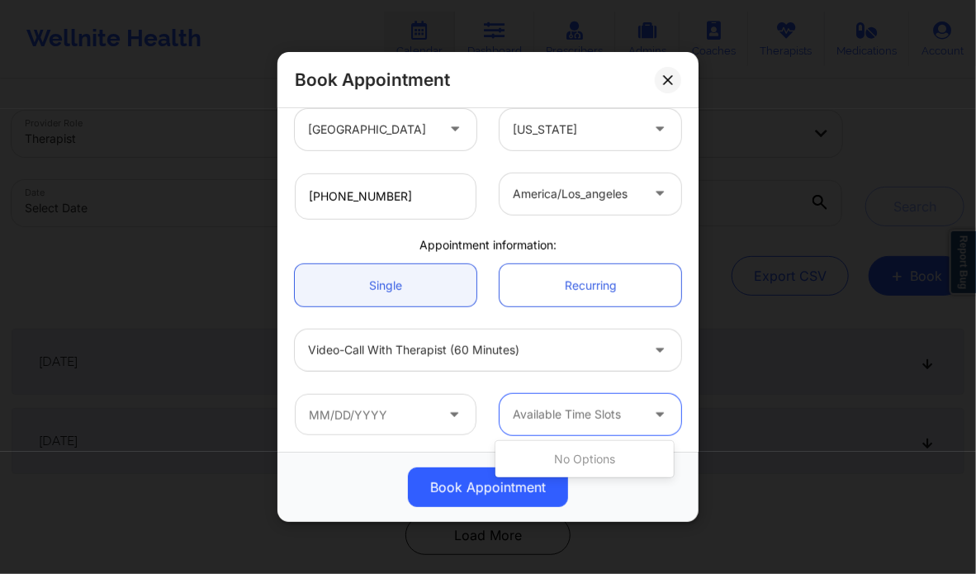
click at [535, 415] on div at bounding box center [576, 415] width 127 height 20
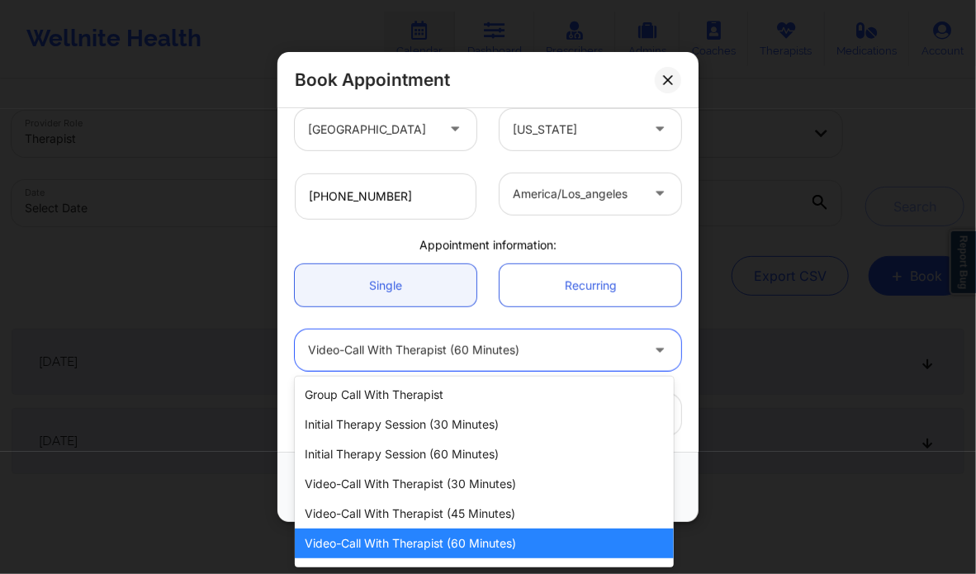
click at [461, 349] on div at bounding box center [474, 350] width 332 height 20
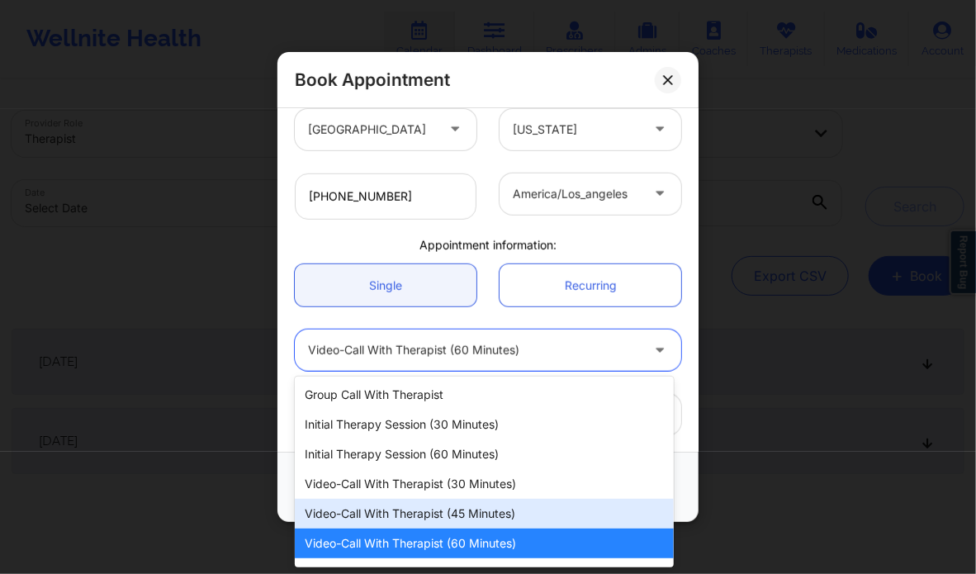
click at [476, 512] on div "Video-Call with Therapist (45 minutes)" at bounding box center [484, 514] width 378 height 30
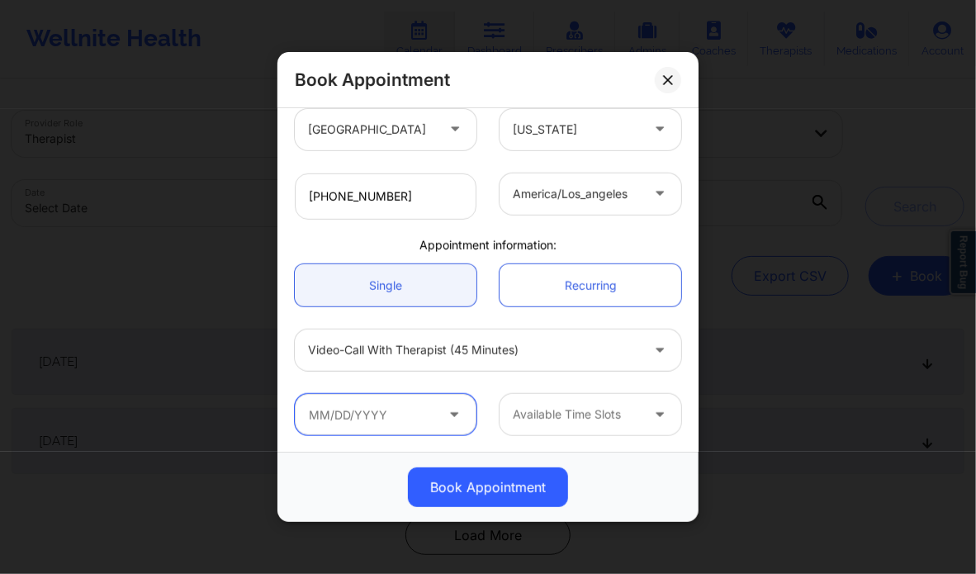
click at [456, 425] on input "text" at bounding box center [386, 414] width 182 height 41
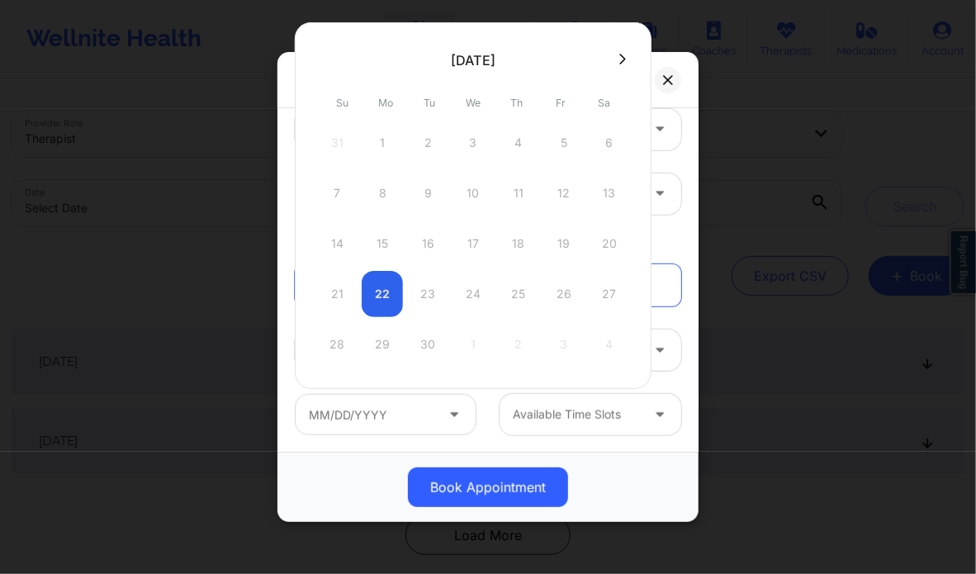
click at [451, 291] on div "21 22 23 24 25 26 27" at bounding box center [473, 294] width 314 height 46
click at [552, 417] on div at bounding box center [576, 415] width 127 height 20
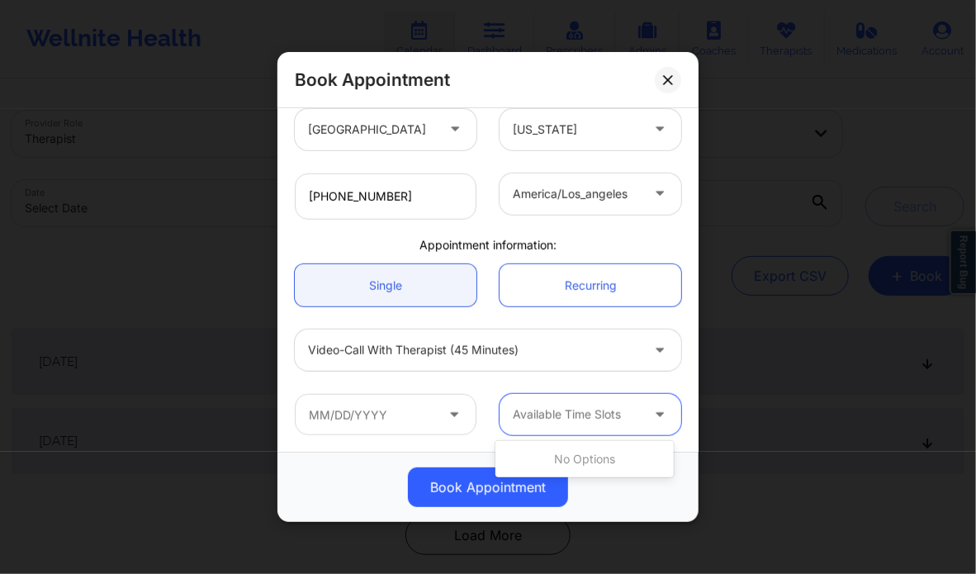
click at [478, 375] on div "Video-Call with Therapist (45 minutes)" at bounding box center [488, 350] width 410 height 64
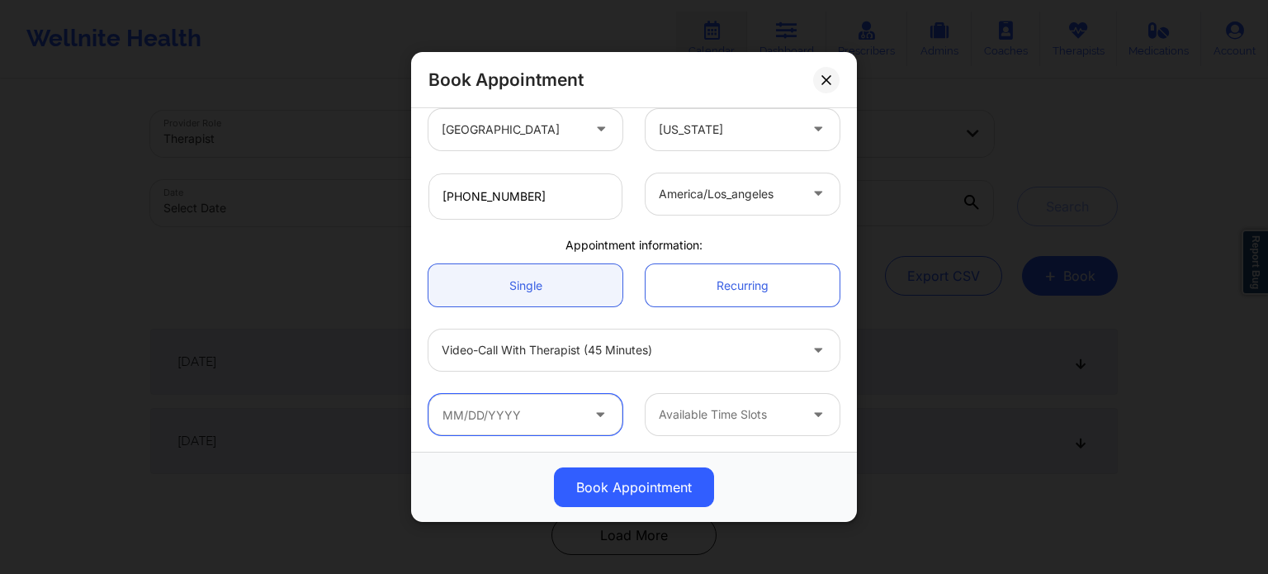
click at [550, 411] on input "text" at bounding box center [525, 414] width 194 height 41
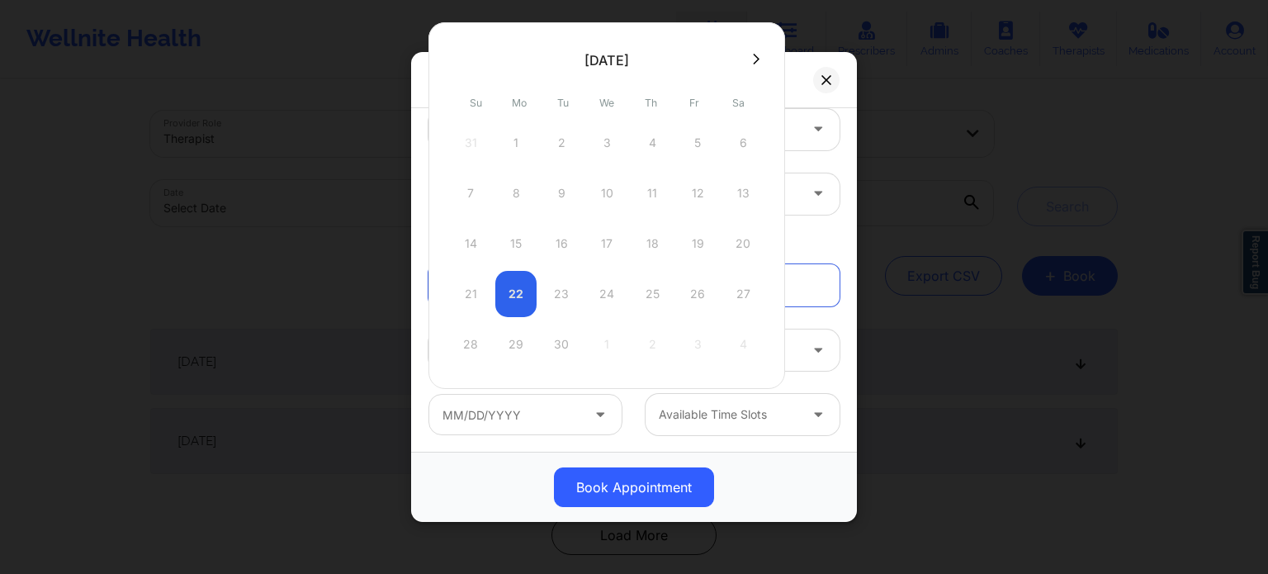
click at [600, 294] on div "21 22 23 24 25 26 27" at bounding box center [607, 294] width 314 height 46
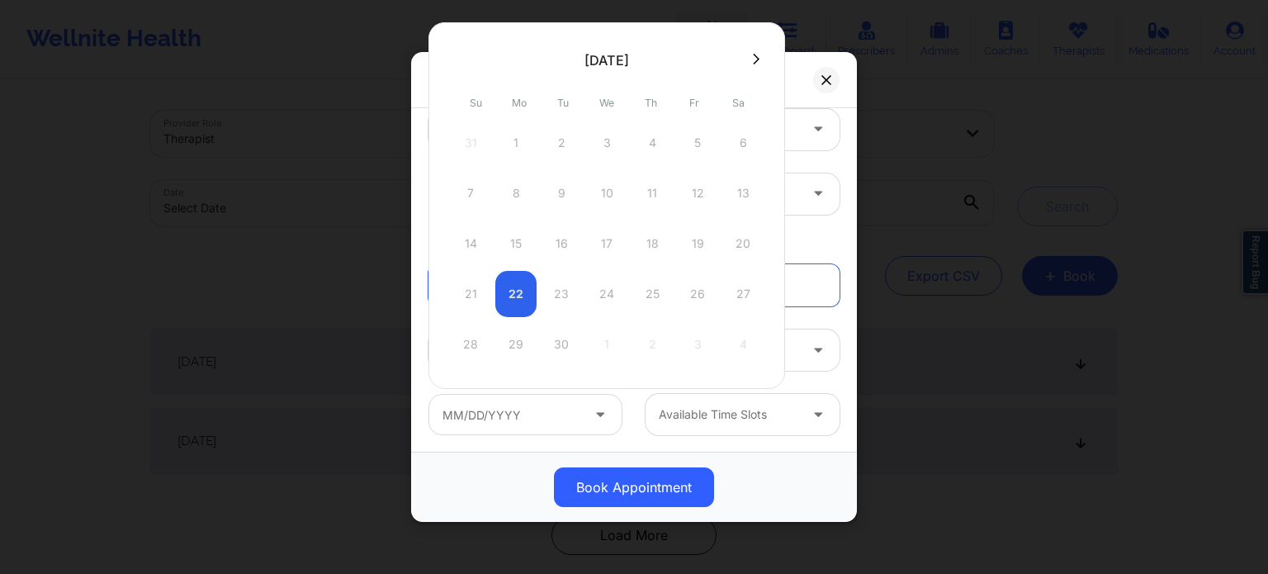
click at [600, 294] on div "21 22 23 24 25 26 27" at bounding box center [607, 294] width 314 height 46
click at [571, 294] on div "21 22 23 24 25 26 27" at bounding box center [607, 294] width 314 height 46
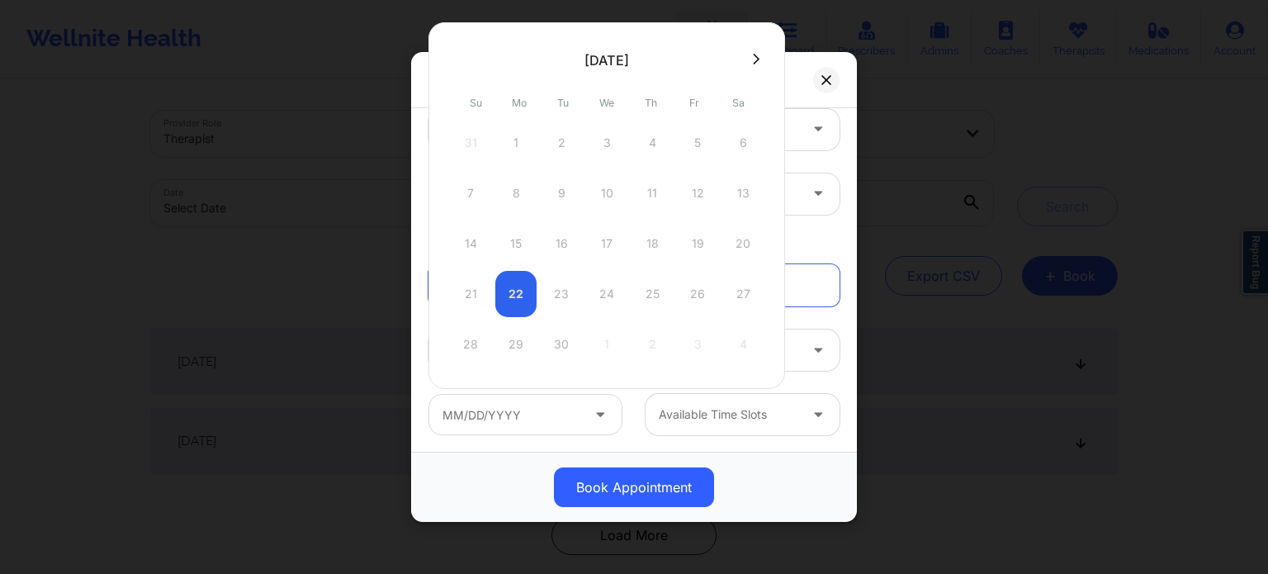
click at [605, 289] on div "21 22 23 24 25 26 27" at bounding box center [607, 294] width 314 height 46
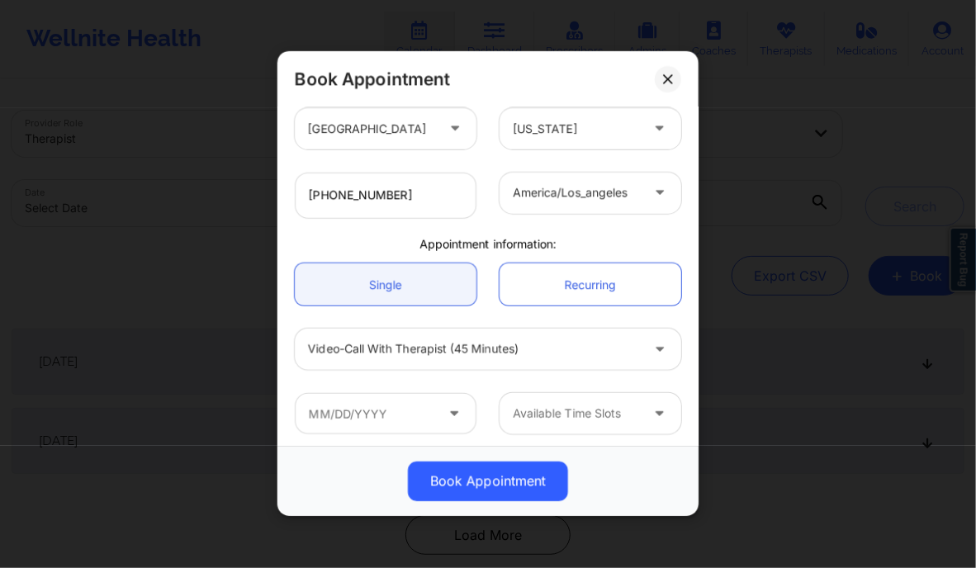
click at [858, 140] on div "Book Appointment United States California Jennifer Little Client information: R…" at bounding box center [488, 284] width 976 height 568
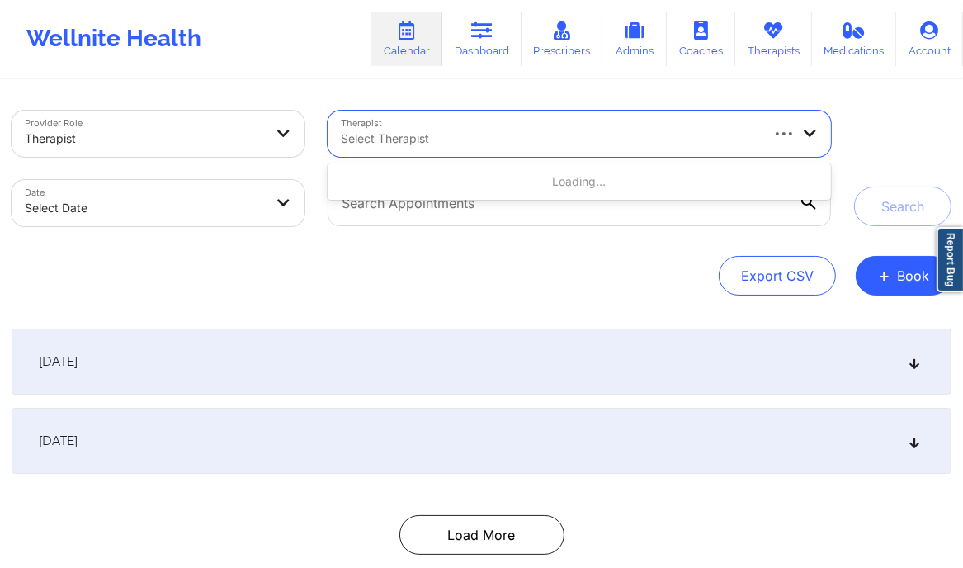
click at [573, 137] on div at bounding box center [549, 139] width 417 height 20
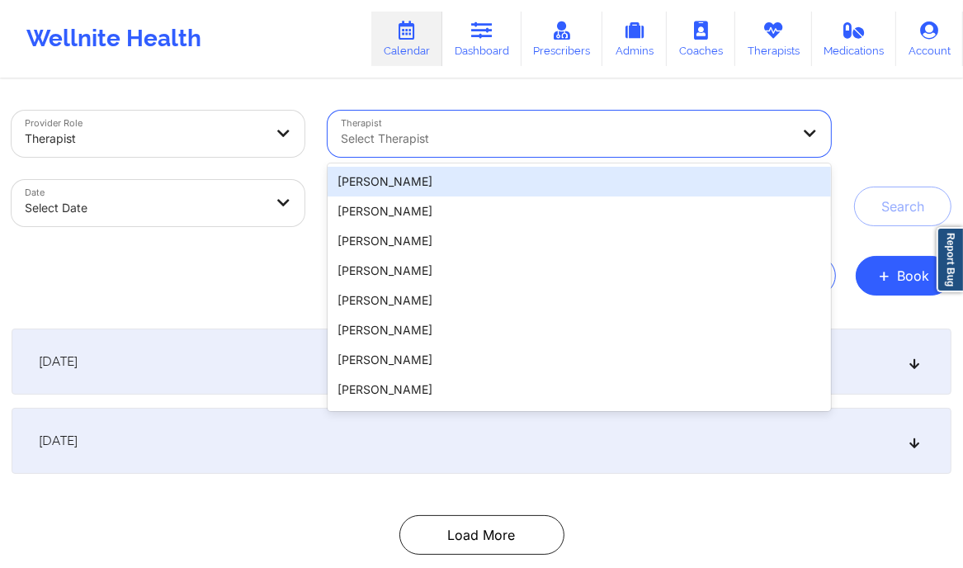
click at [395, 134] on div at bounding box center [566, 139] width 450 height 20
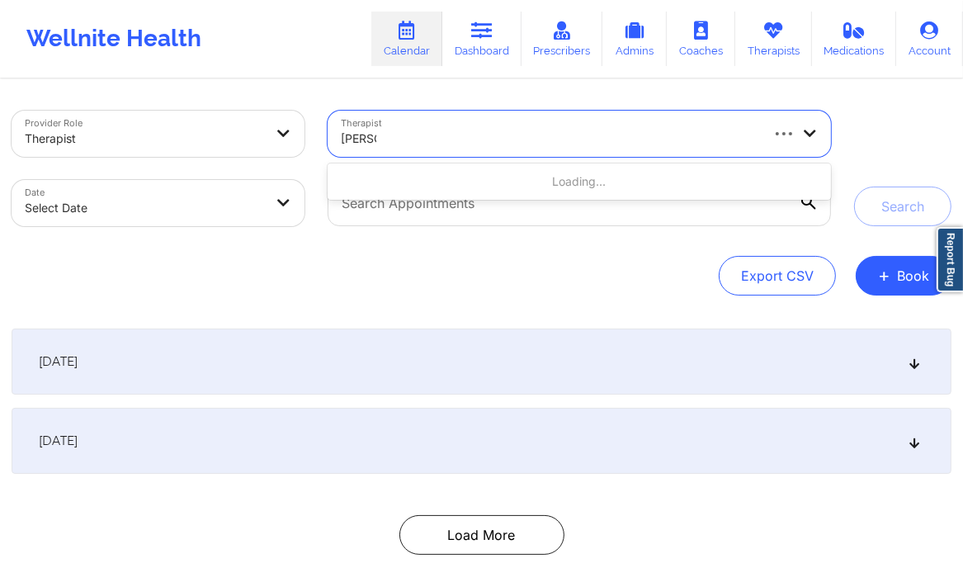
type input "roslyn"
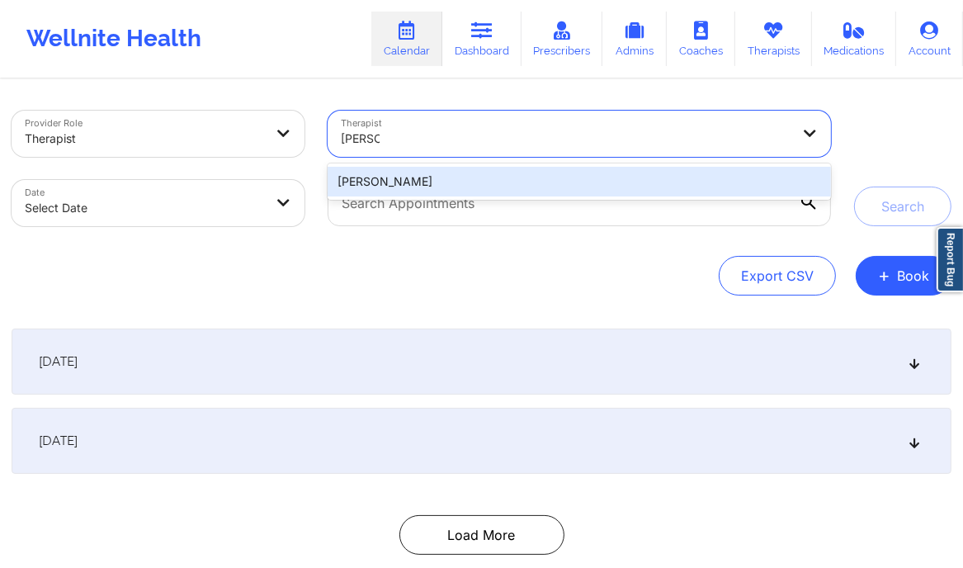
click at [625, 178] on div "[PERSON_NAME]" at bounding box center [580, 182] width 504 height 30
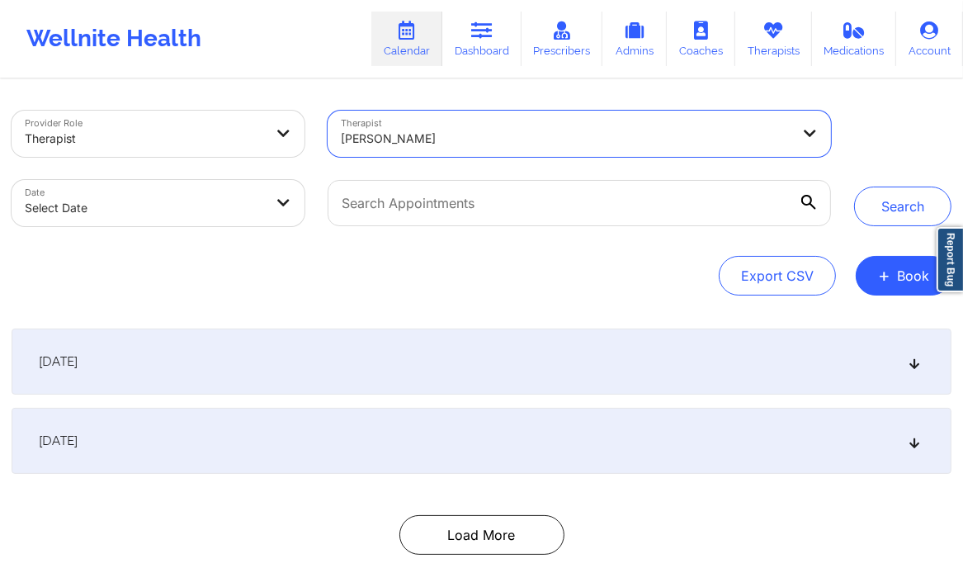
select select "2025-8"
select select "2025-9"
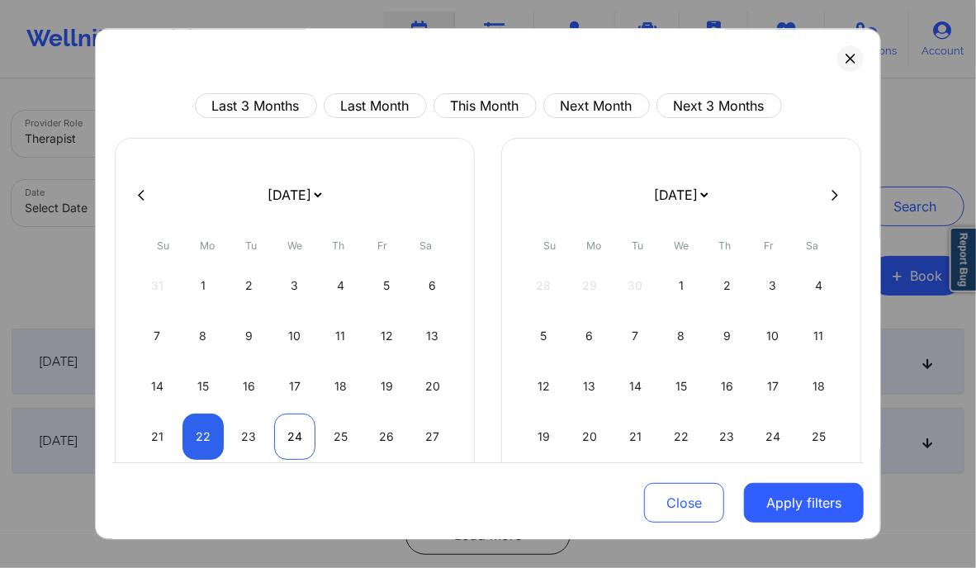
click at [292, 432] on div "24" at bounding box center [295, 437] width 42 height 46
select select "2025-8"
select select "2025-9"
select select "2025-8"
select select "2025-9"
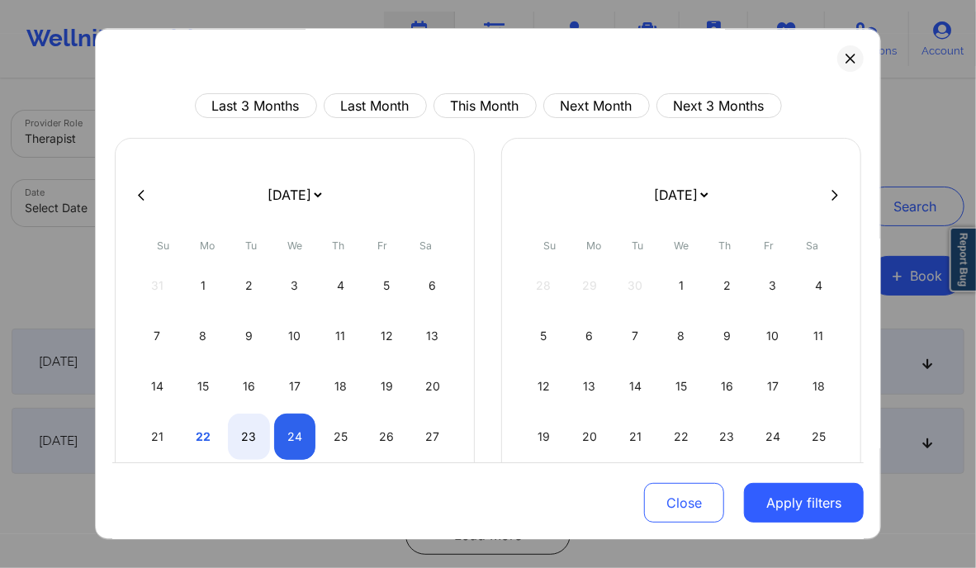
click at [221, 438] on div "21 22 23 24 25 26 27" at bounding box center [294, 437] width 317 height 46
select select "2025-8"
select select "2025-9"
click at [234, 438] on div "23" at bounding box center [249, 437] width 42 height 46
select select "2025-8"
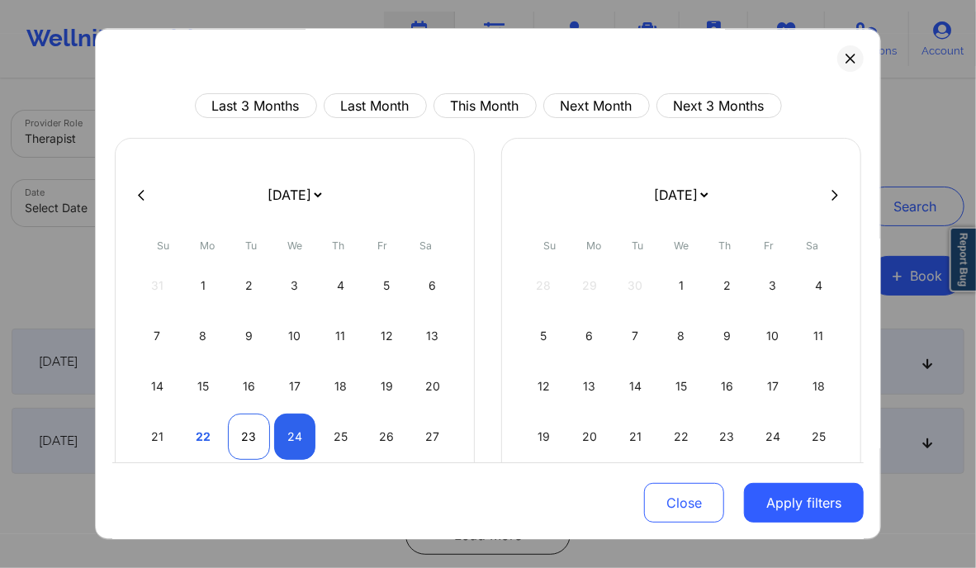
select select "2025-9"
select select "2025-8"
select select "2025-9"
click at [345, 439] on div "25" at bounding box center [341, 437] width 42 height 46
select select "2025-8"
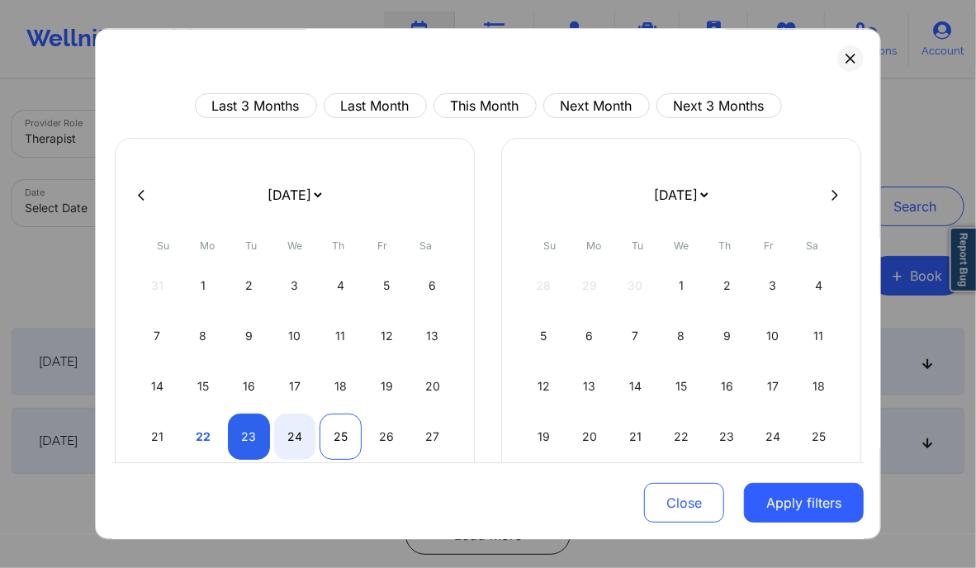
select select "2025-9"
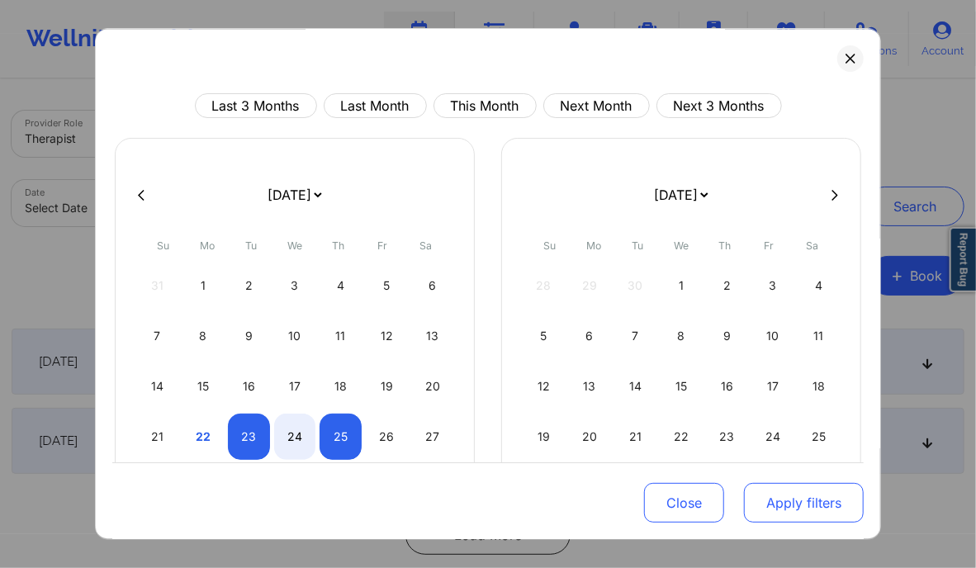
click at [754, 488] on button "Apply filters" at bounding box center [804, 503] width 120 height 40
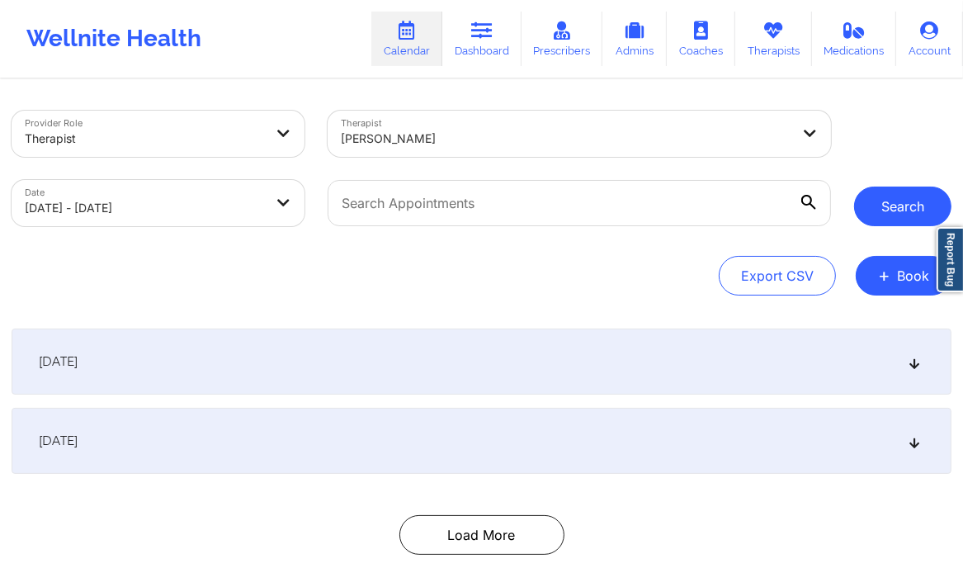
click at [911, 213] on button "Search" at bounding box center [903, 207] width 97 height 40
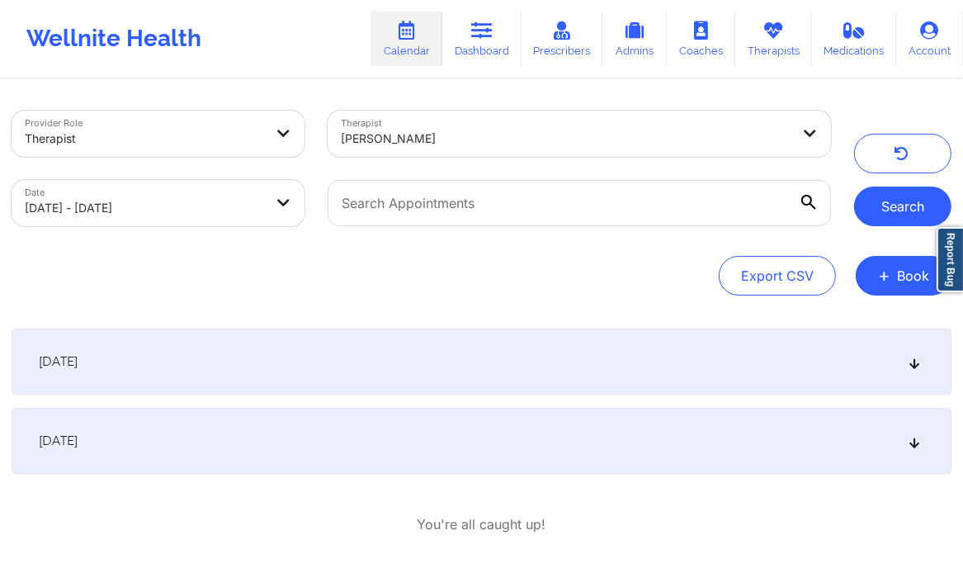
click at [911, 213] on button "Search" at bounding box center [903, 207] width 97 height 40
click at [897, 434] on div "[DATE]" at bounding box center [482, 441] width 940 height 66
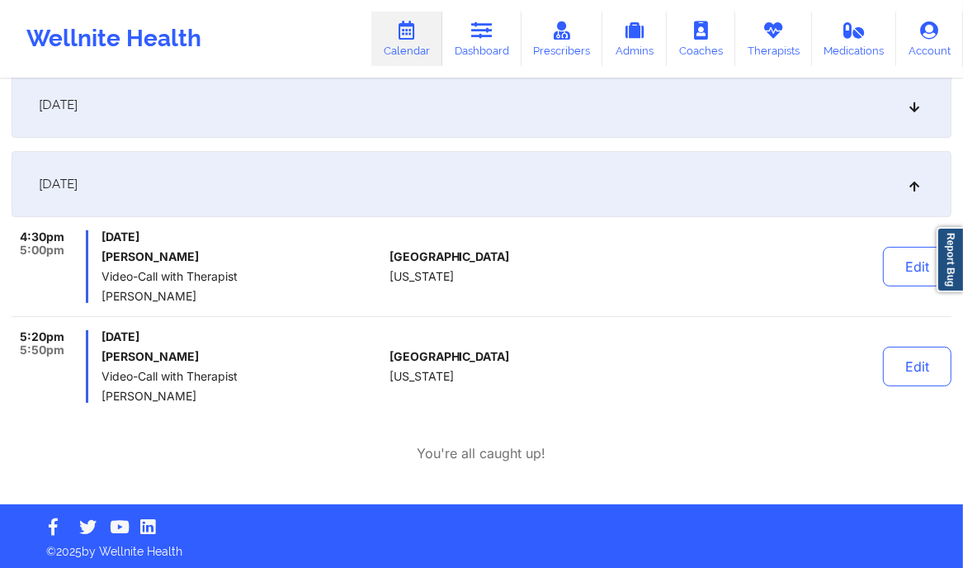
scroll to position [260, 0]
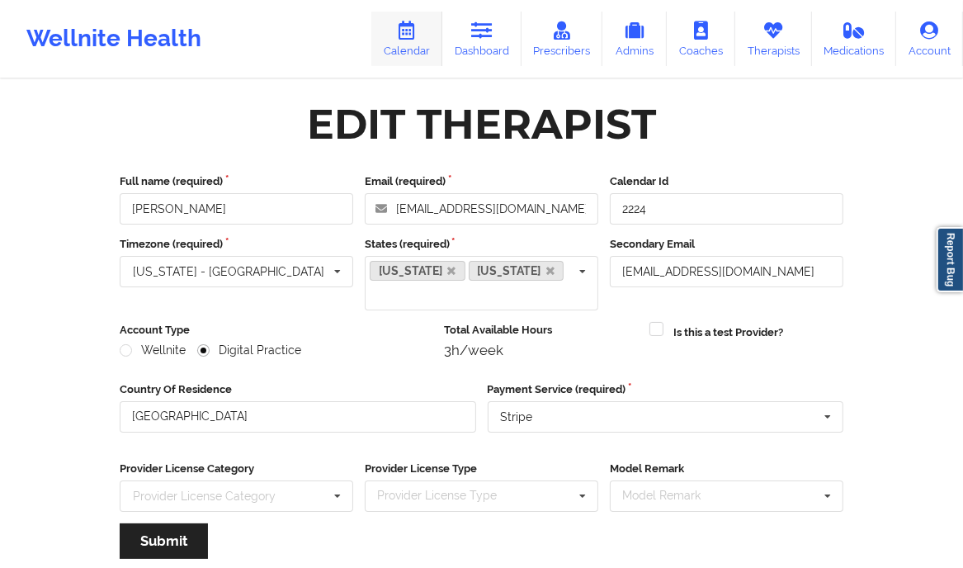
drag, startPoint x: 0, startPoint y: 0, endPoint x: 422, endPoint y: 27, distance: 422.8
click at [418, 27] on icon at bounding box center [406, 30] width 21 height 18
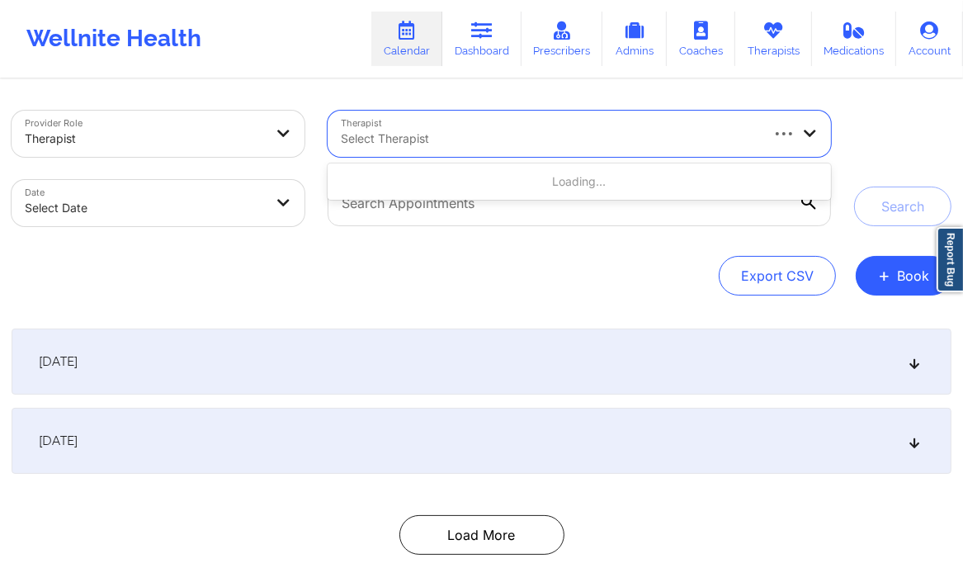
click at [433, 143] on div at bounding box center [549, 139] width 417 height 20
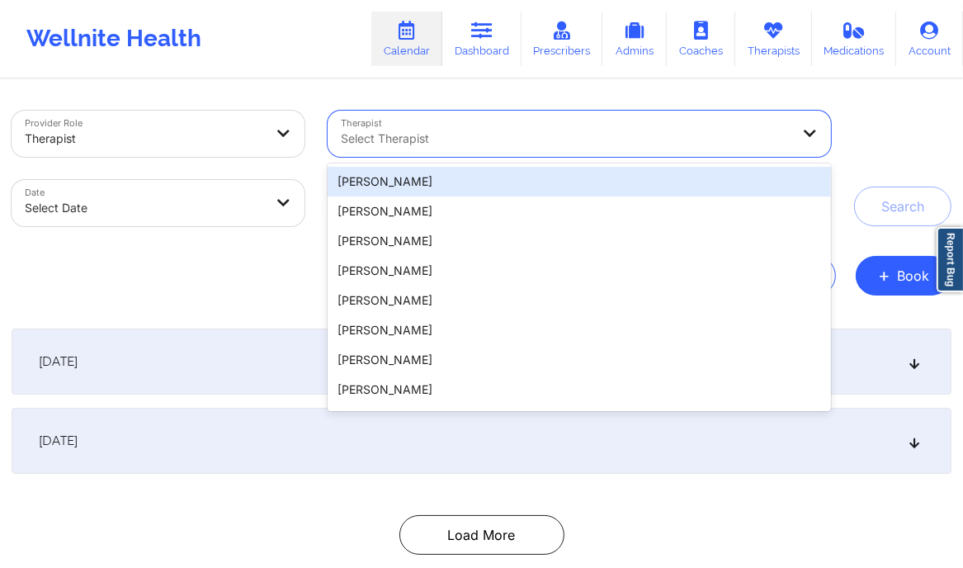
paste input "[PERSON_NAME]"
type input "[PERSON_NAME]"
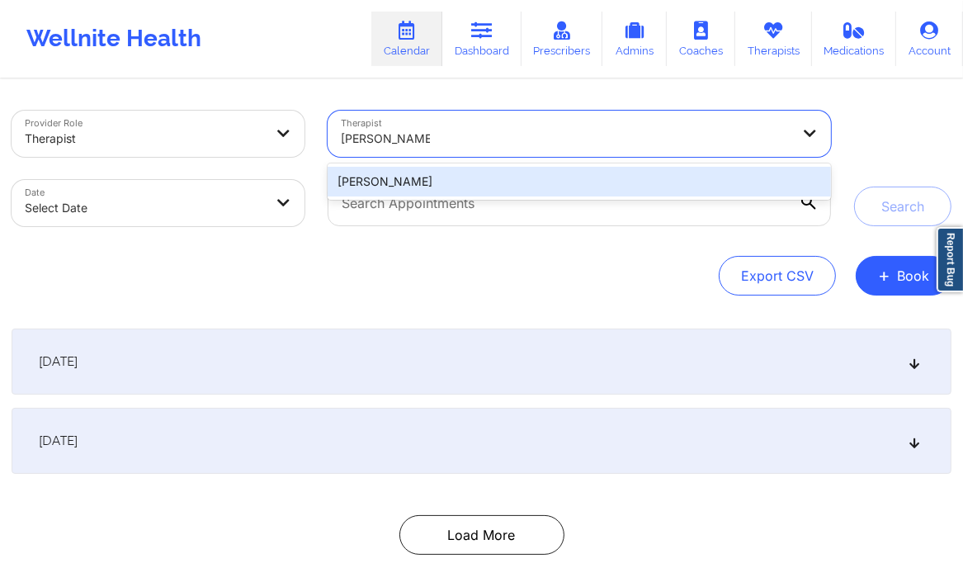
click at [396, 178] on div "[PERSON_NAME]" at bounding box center [580, 182] width 504 height 30
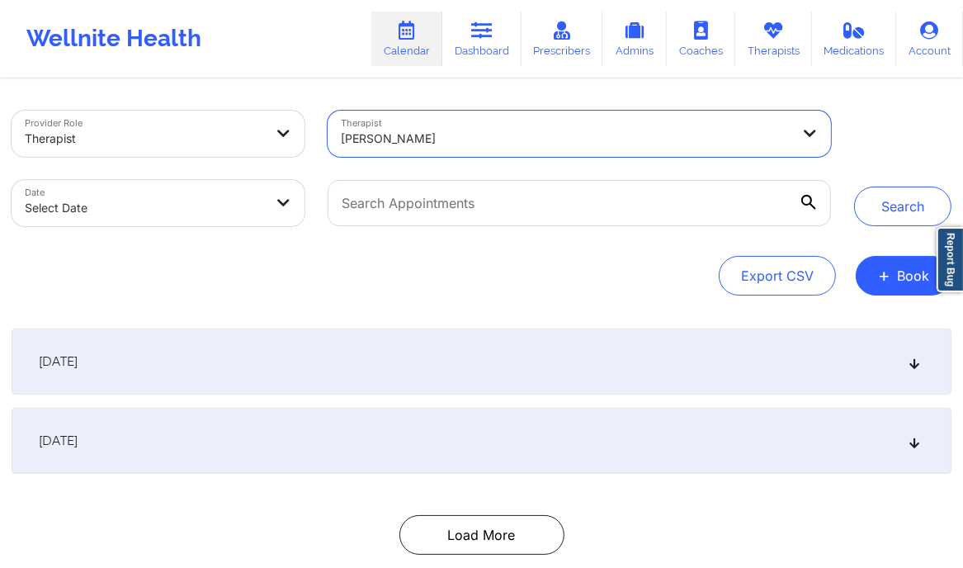
select select "2025-8"
select select "2025-9"
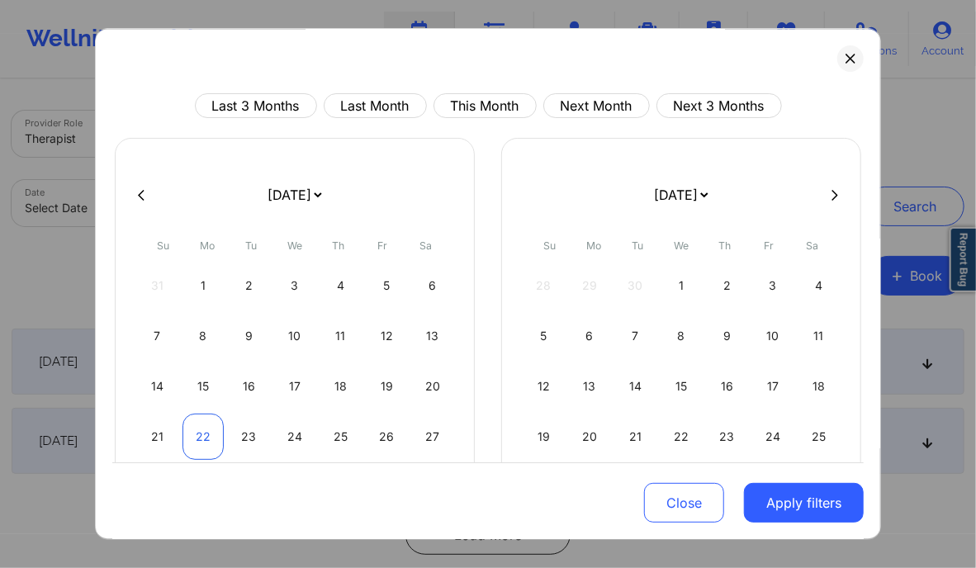
click at [202, 432] on div "22" at bounding box center [203, 437] width 42 height 46
select select "2025-8"
select select "2025-9"
select select "2025-8"
select select "2025-9"
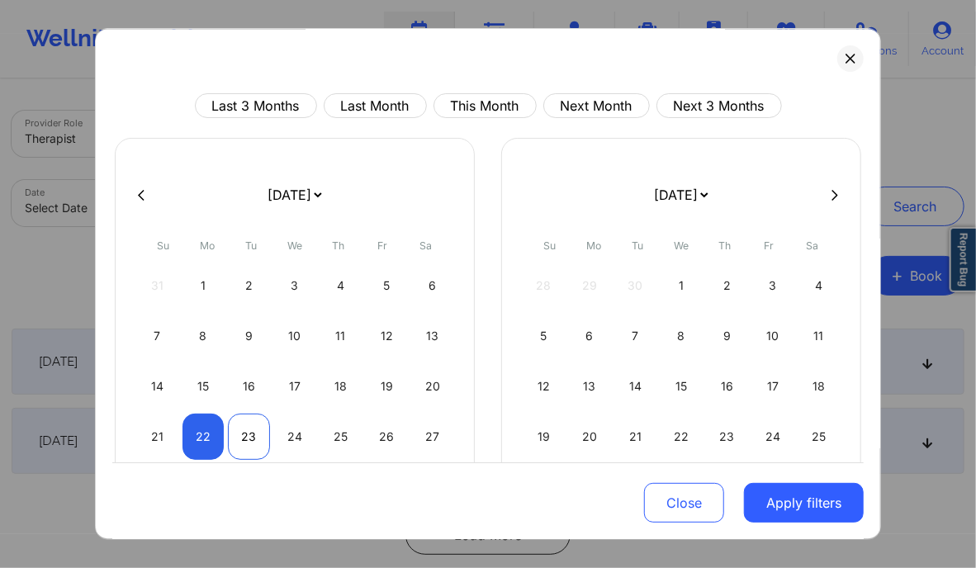
click at [256, 436] on div "23" at bounding box center [249, 437] width 42 height 46
select select "2025-8"
select select "2025-9"
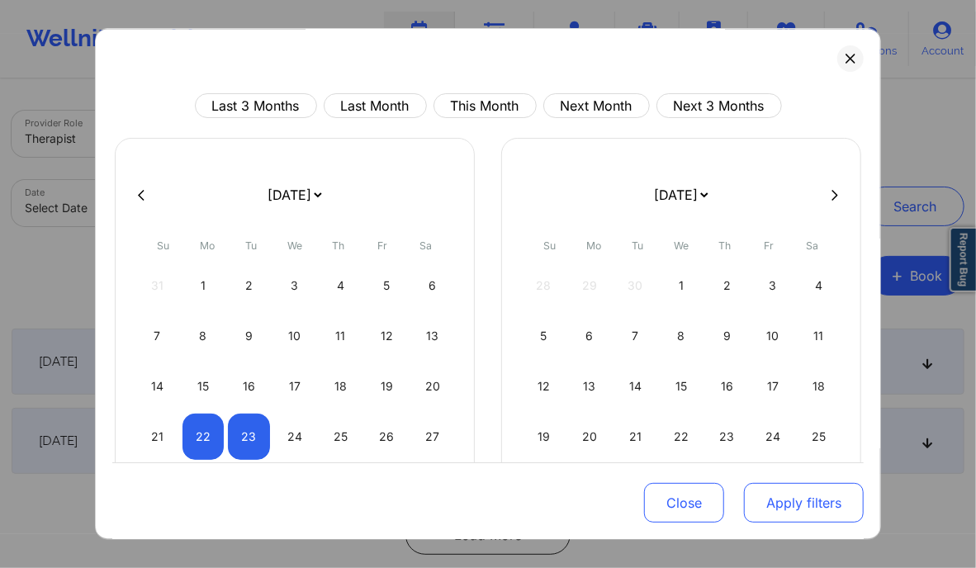
click at [792, 511] on button "Apply filters" at bounding box center [804, 503] width 120 height 40
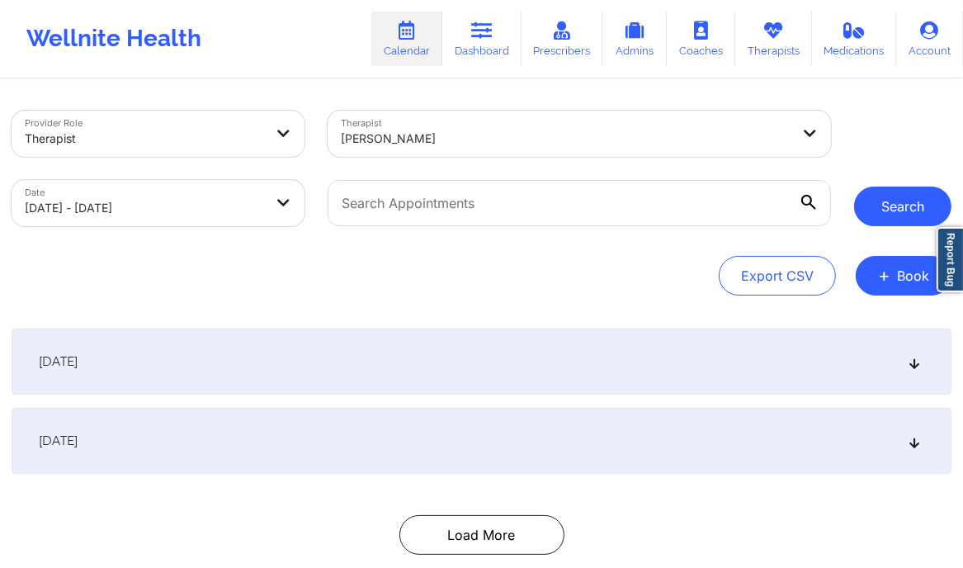
click at [920, 206] on button "Search" at bounding box center [903, 207] width 97 height 40
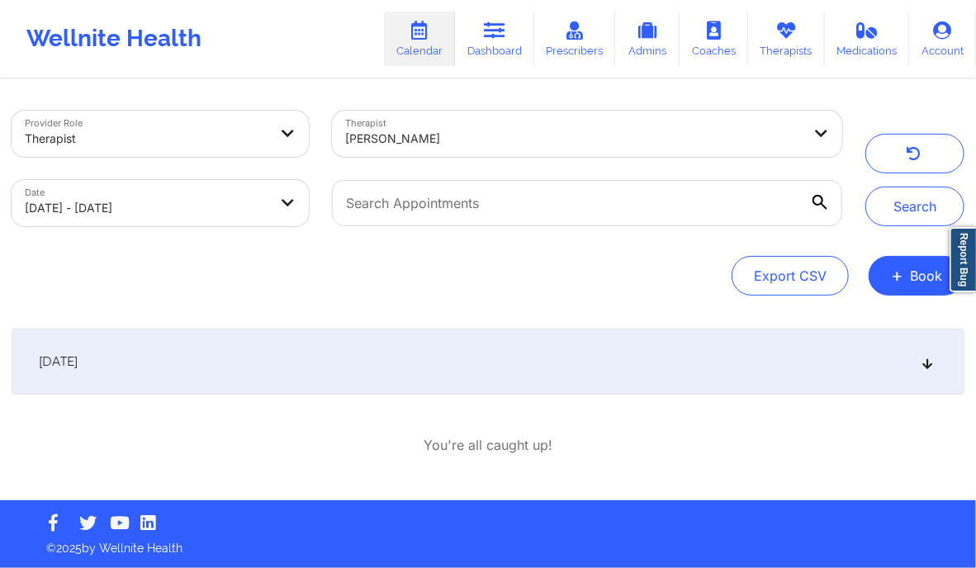
click at [928, 363] on icon at bounding box center [928, 362] width 14 height 12
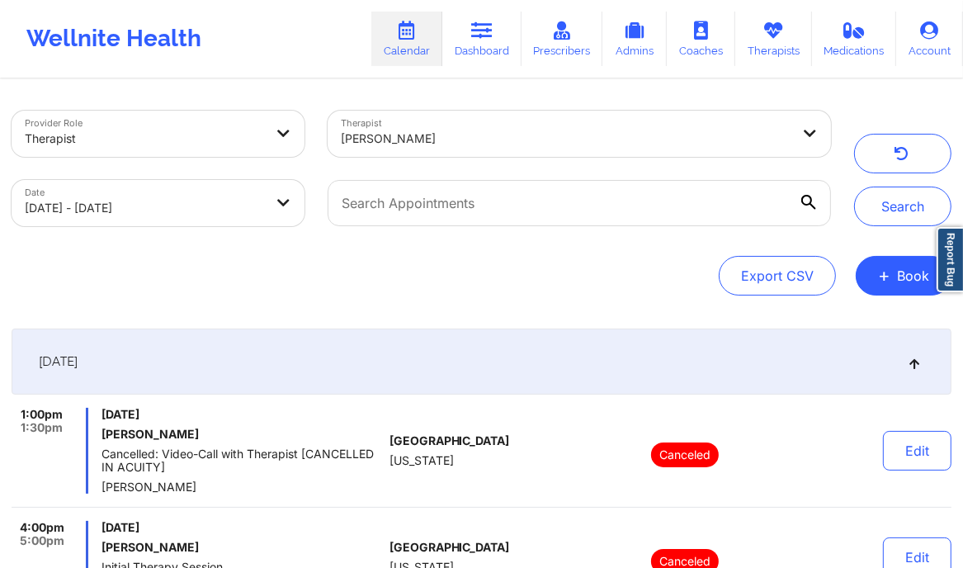
click at [254, 206] on body "Wellnite Health Calendar Dashboard Prescribers Admins Coaches Therapists Medica…" at bounding box center [481, 284] width 963 height 568
select select "2025-8"
select select "2025-9"
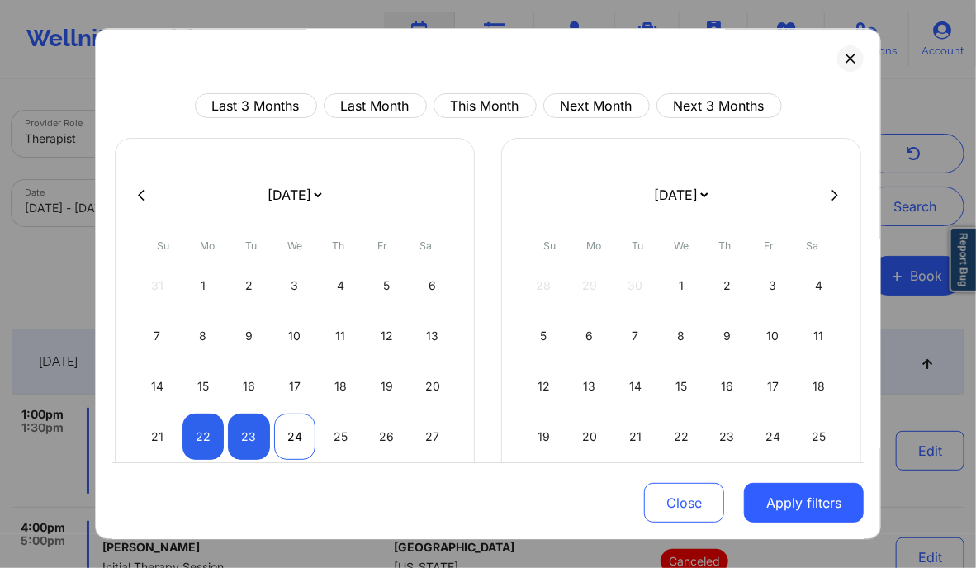
click at [278, 427] on div "24" at bounding box center [295, 437] width 42 height 46
select select "2025-8"
select select "2025-9"
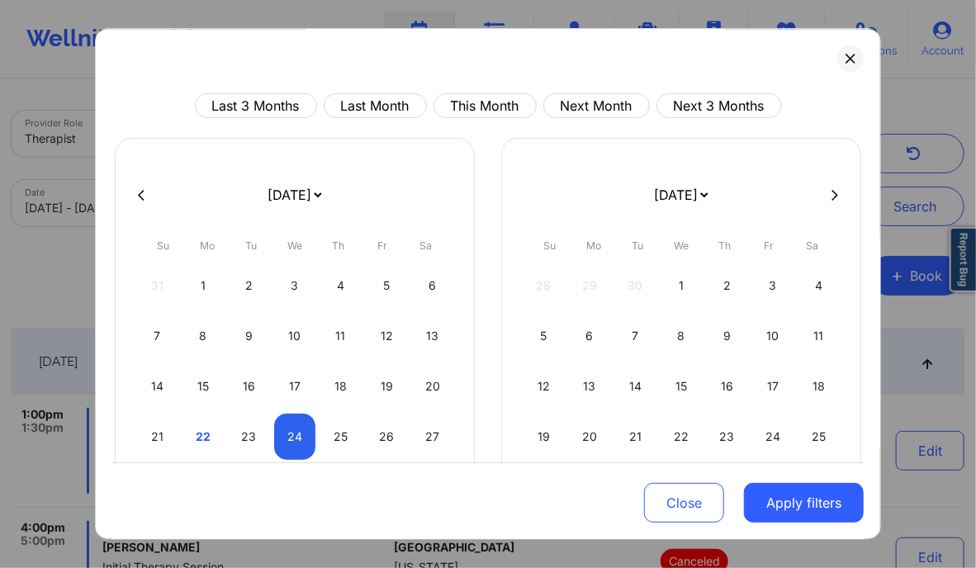
select select "2025-8"
select select "2025-9"
select select "2025-8"
select select "2025-9"
click at [198, 437] on div "22" at bounding box center [203, 437] width 42 height 46
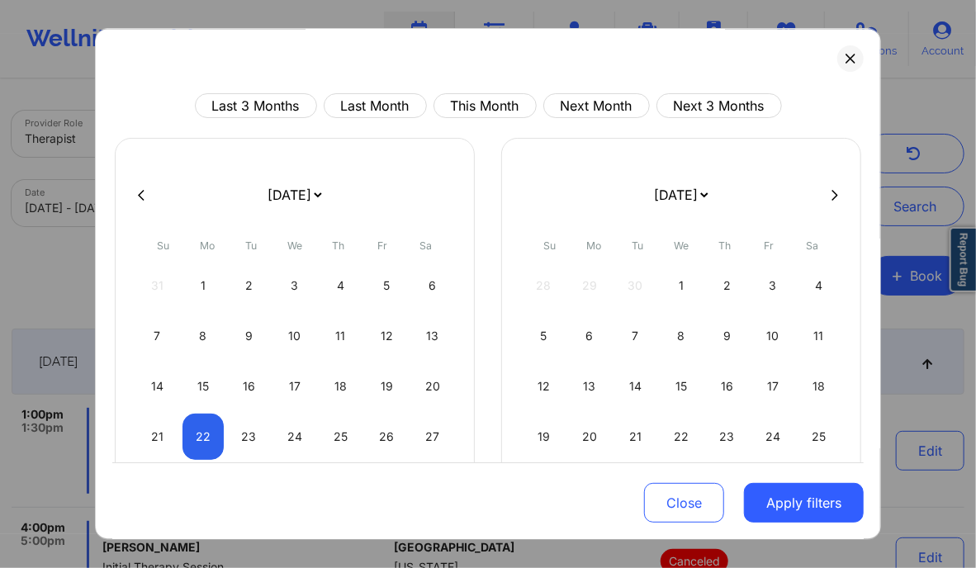
select select "2025-8"
select select "2025-9"
select select "2025-8"
select select "2025-9"
select select "2025-8"
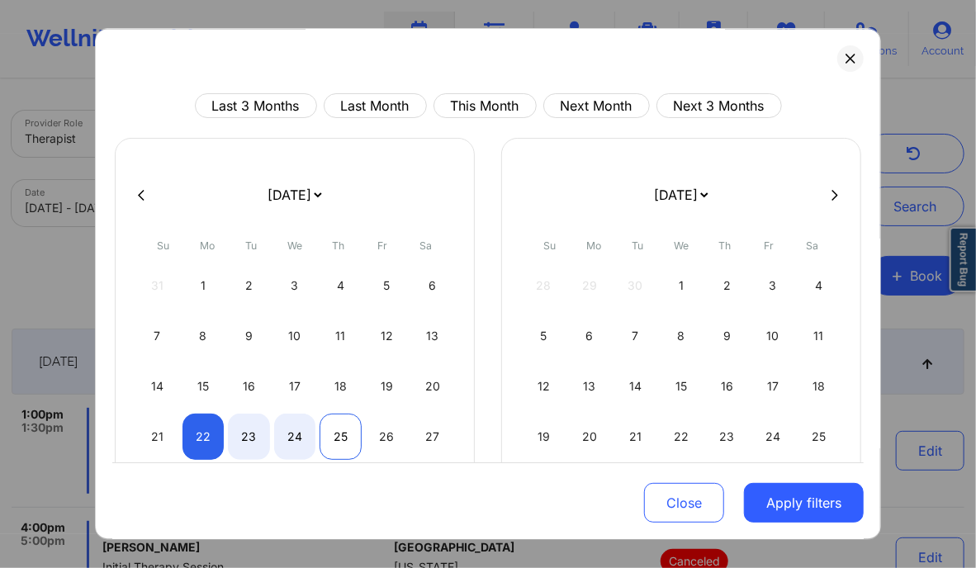
select select "2025-9"
click at [324, 440] on div "25" at bounding box center [341, 437] width 42 height 46
select select "2025-8"
select select "2025-9"
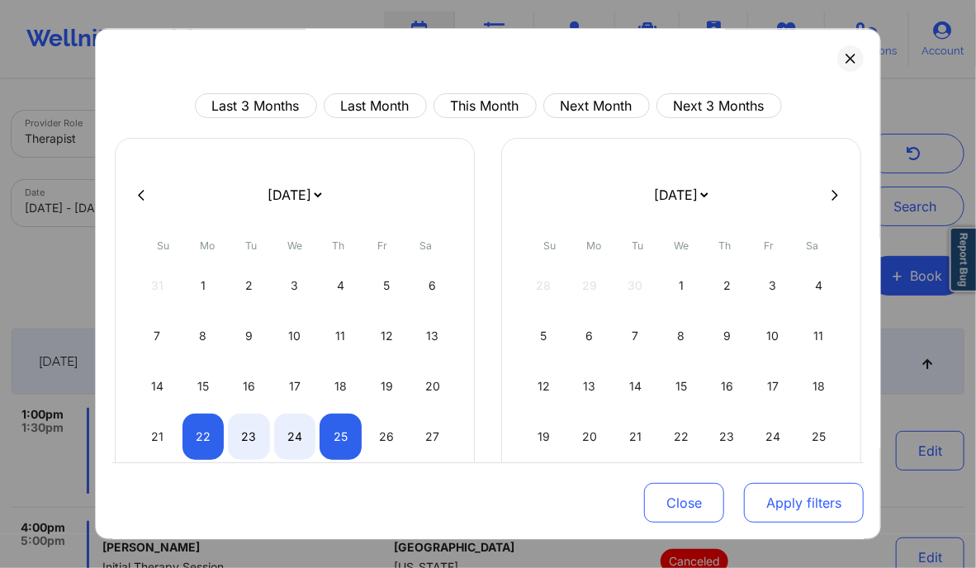
click at [781, 495] on button "Apply filters" at bounding box center [804, 503] width 120 height 40
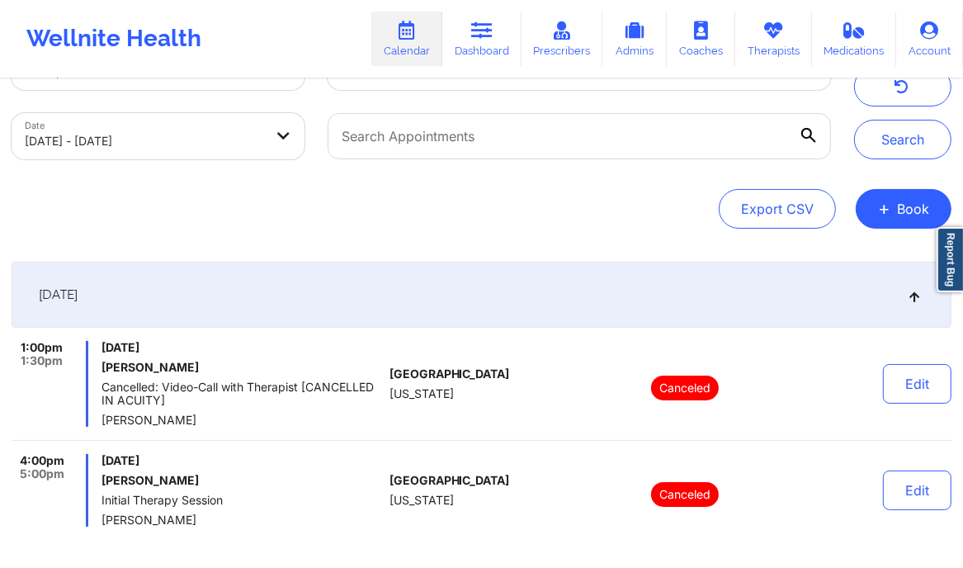
scroll to position [58, 0]
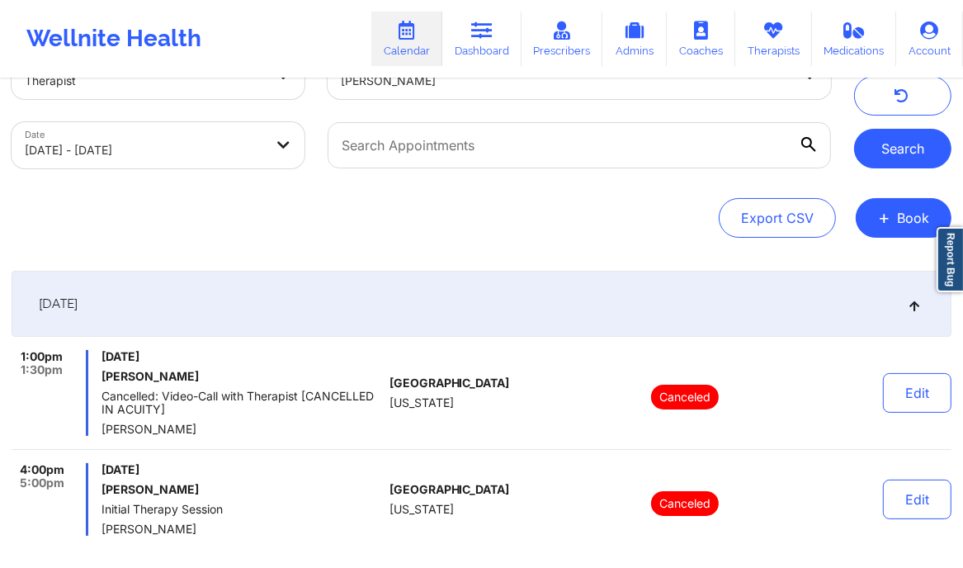
click at [901, 159] on button "Search" at bounding box center [903, 149] width 97 height 40
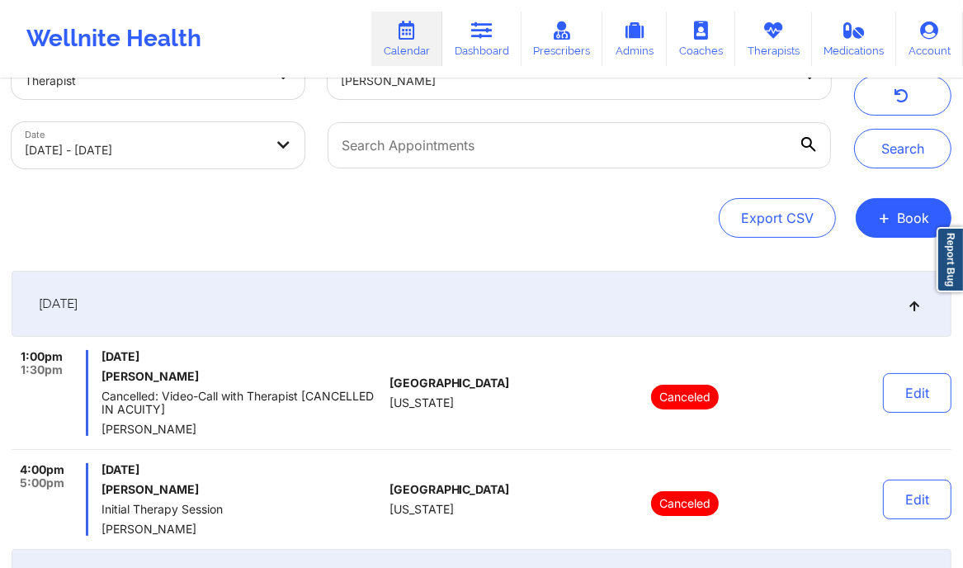
scroll to position [273, 0]
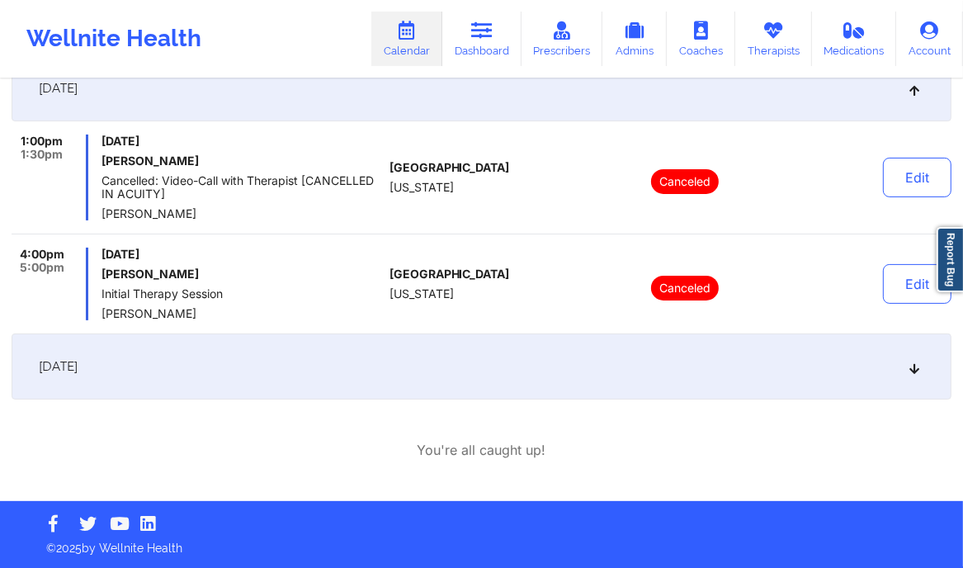
click at [916, 367] on icon at bounding box center [915, 367] width 14 height 12
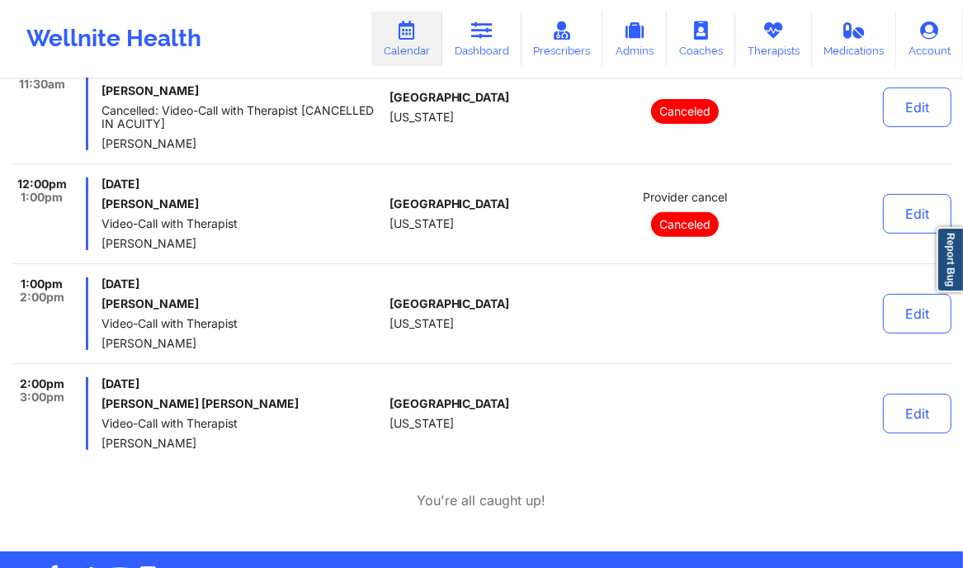
scroll to position [424, 0]
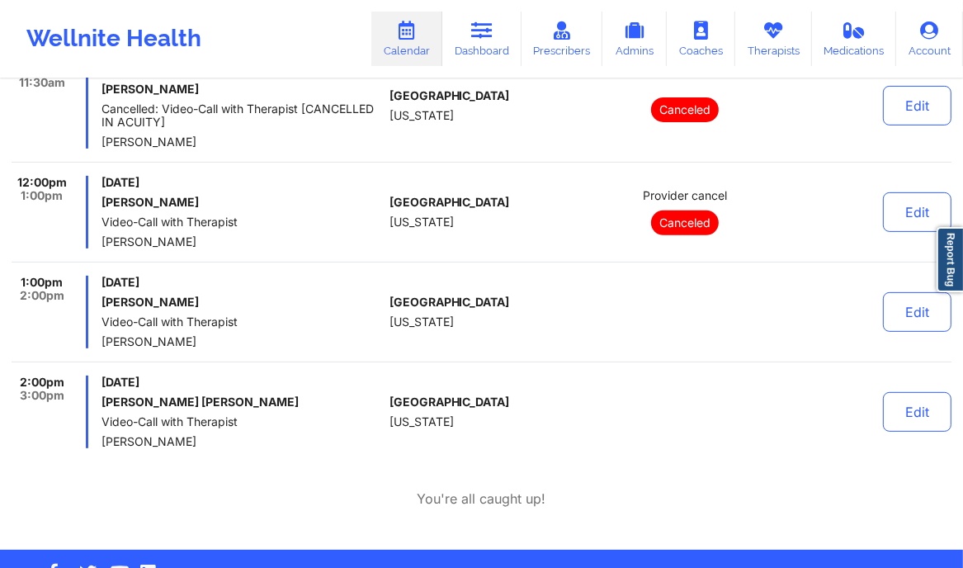
click at [676, 455] on div "[DATE] 1:00pm 1:30pm [DATE] [PERSON_NAME] Cancelled: Video-Call with Therapist …" at bounding box center [482, 206] width 940 height 604
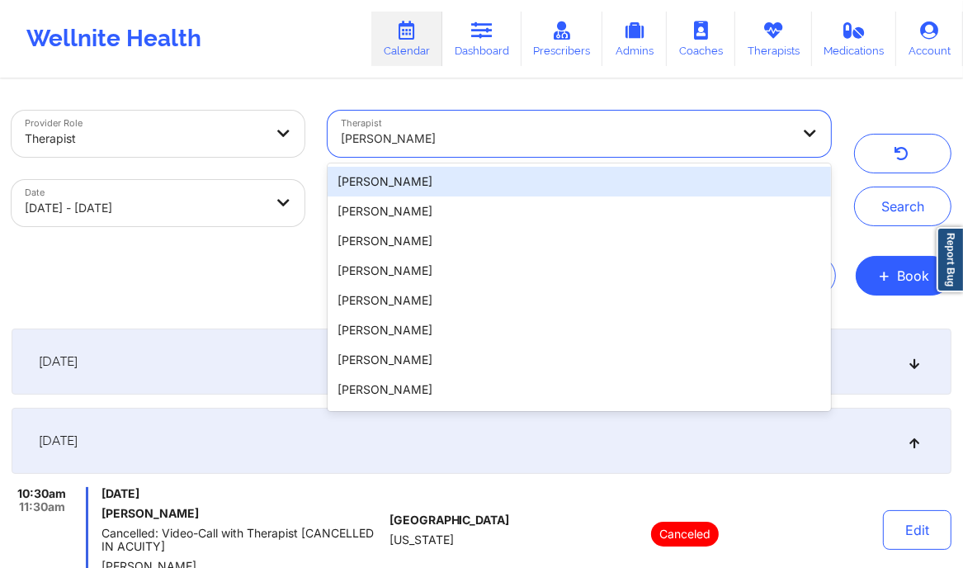
click at [486, 151] on div "[PERSON_NAME]" at bounding box center [566, 139] width 450 height 36
type input "r"
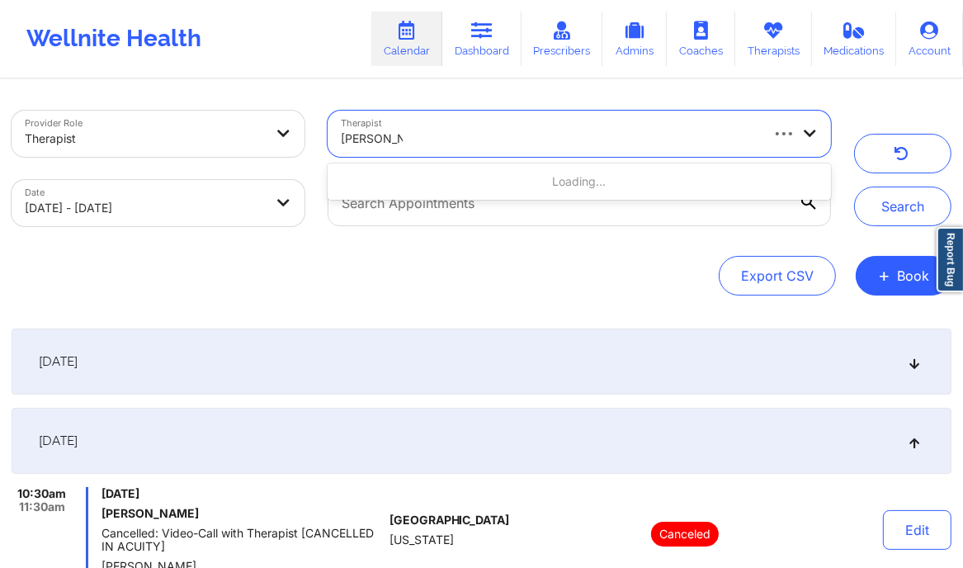
type input "[PERSON_NAME]"
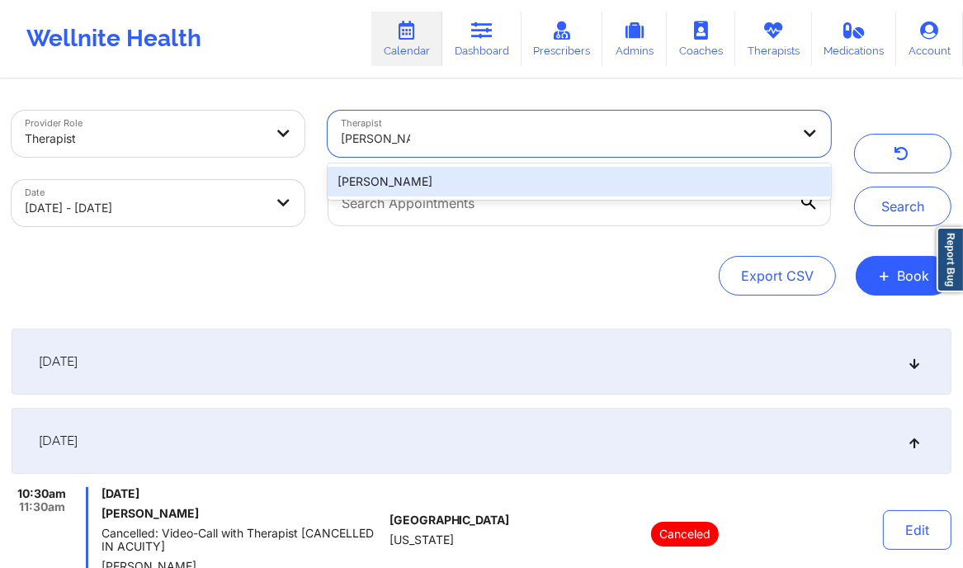
click at [442, 182] on div "[PERSON_NAME]" at bounding box center [580, 182] width 504 height 30
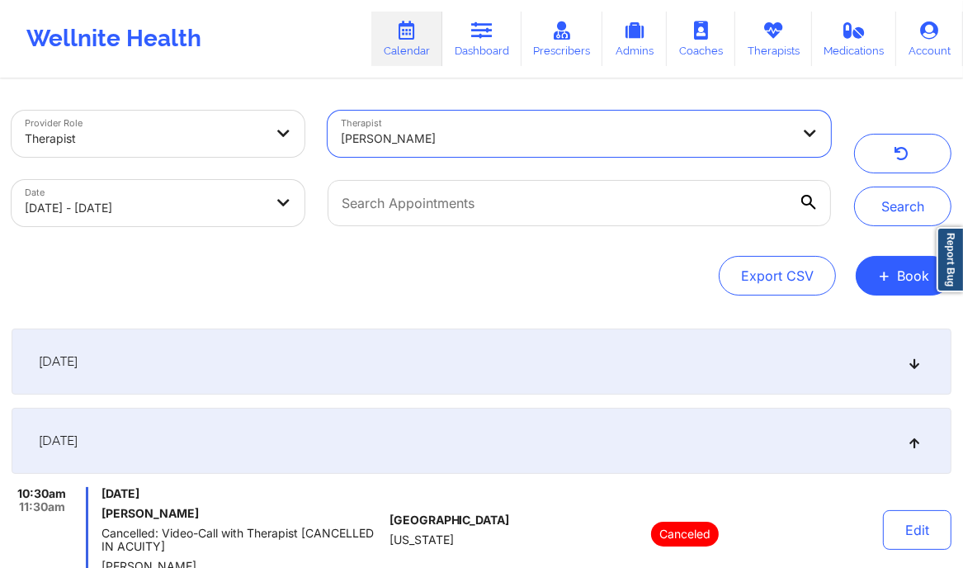
select select "2025-8"
select select "2025-9"
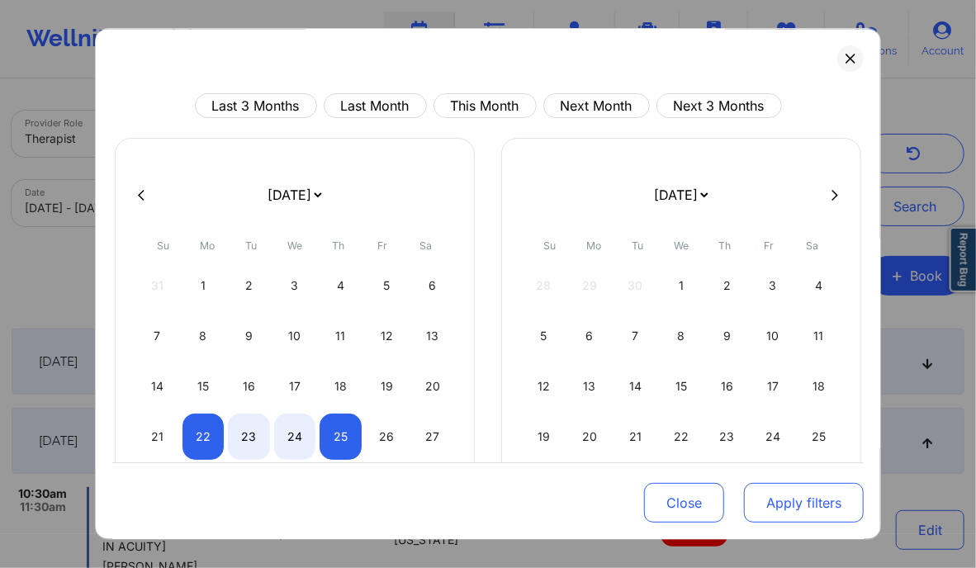
click at [805, 505] on button "Apply filters" at bounding box center [804, 503] width 120 height 40
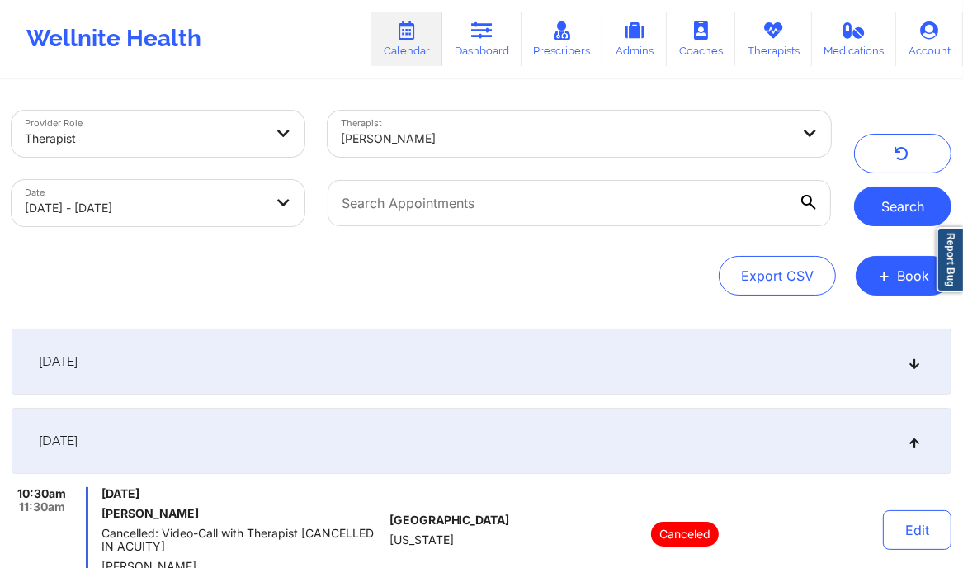
click at [902, 207] on button "Search" at bounding box center [903, 207] width 97 height 40
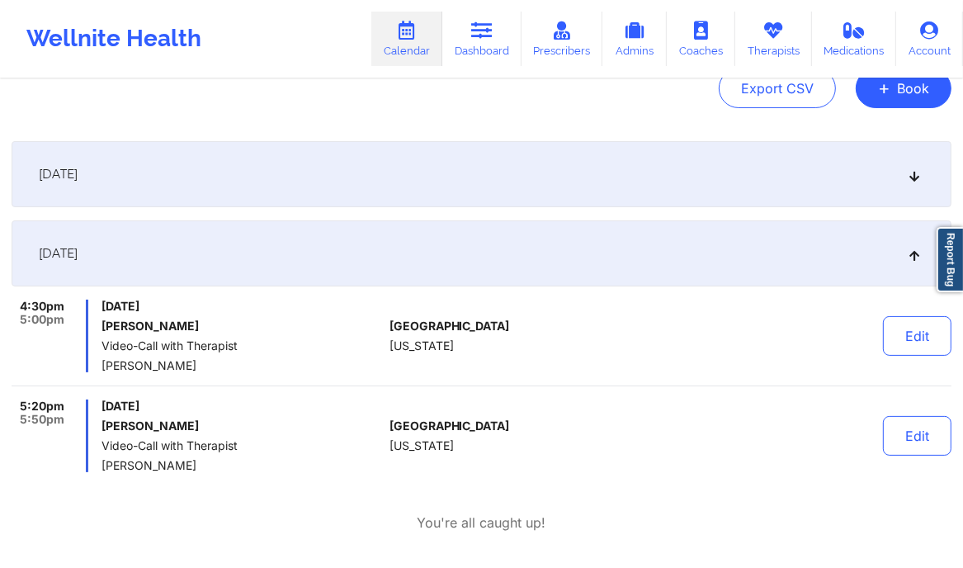
scroll to position [188, 0]
drag, startPoint x: 225, startPoint y: 419, endPoint x: 103, endPoint y: 422, distance: 122.2
click at [103, 422] on h6 "[PERSON_NAME]" at bounding box center [243, 425] width 282 height 13
copy h6 "[PERSON_NAME]"
click at [481, 45] on link "Dashboard" at bounding box center [482, 39] width 79 height 54
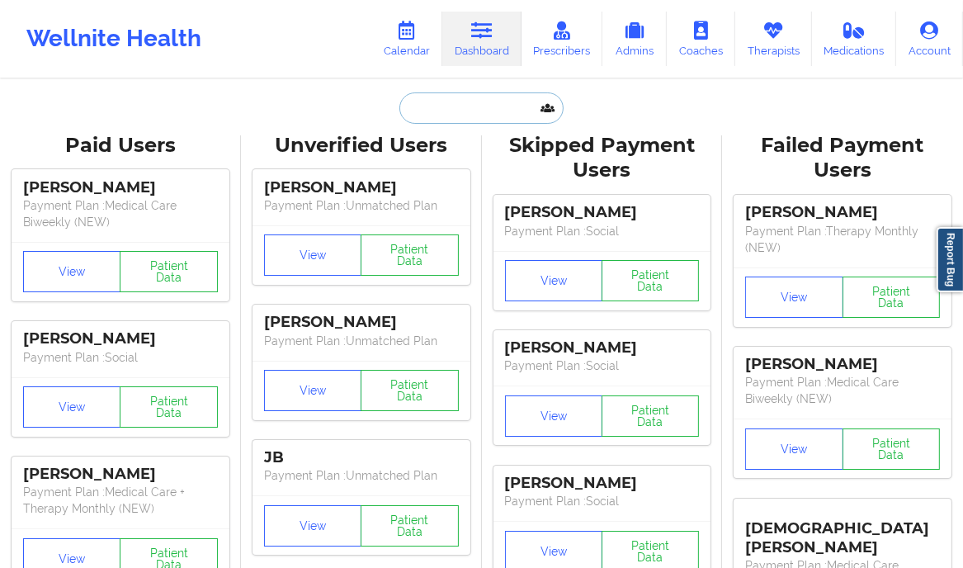
click at [438, 116] on input "text" at bounding box center [481, 107] width 163 height 31
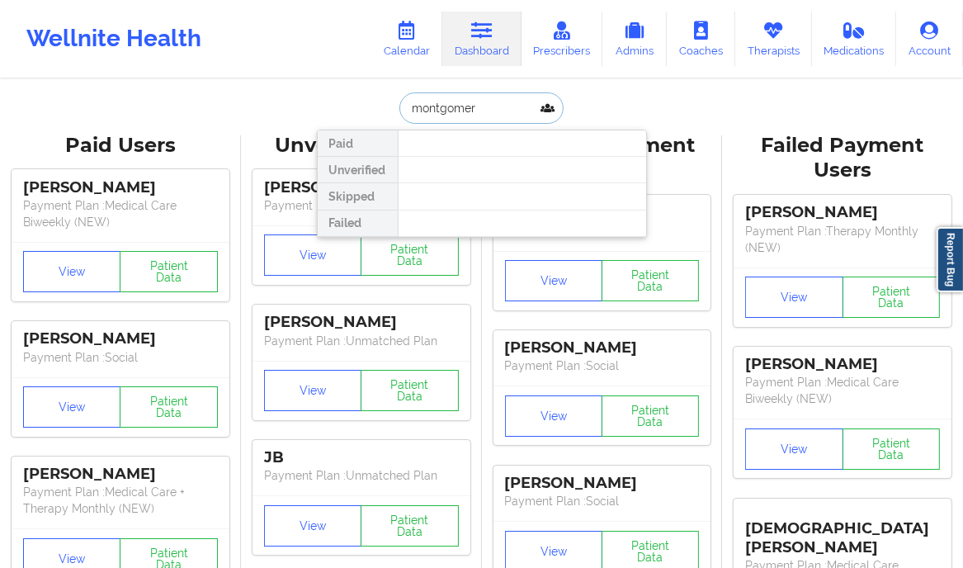
type input "[PERSON_NAME]"
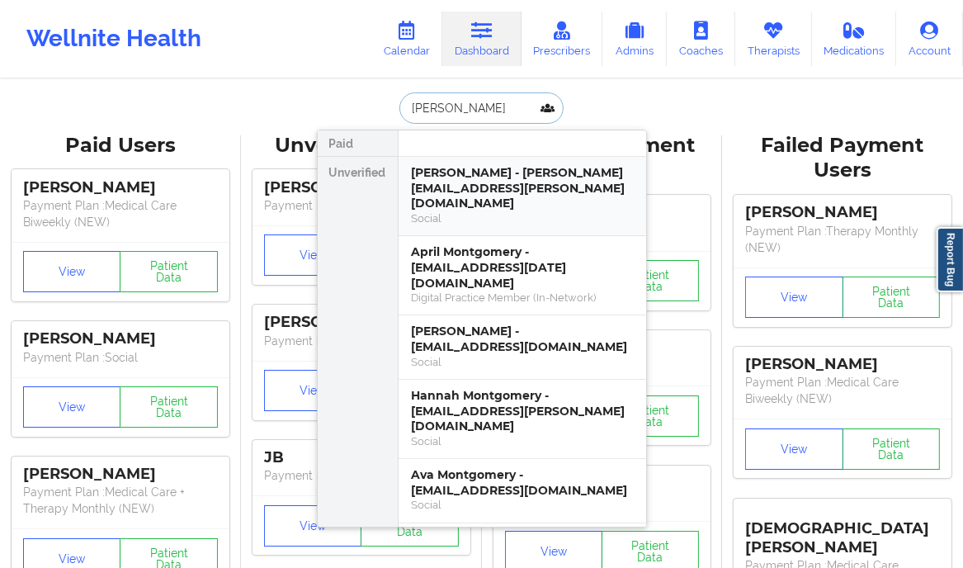
click at [492, 187] on div "[PERSON_NAME] - [PERSON_NAME][EMAIL_ADDRESS][PERSON_NAME][DOMAIN_NAME]" at bounding box center [522, 188] width 221 height 46
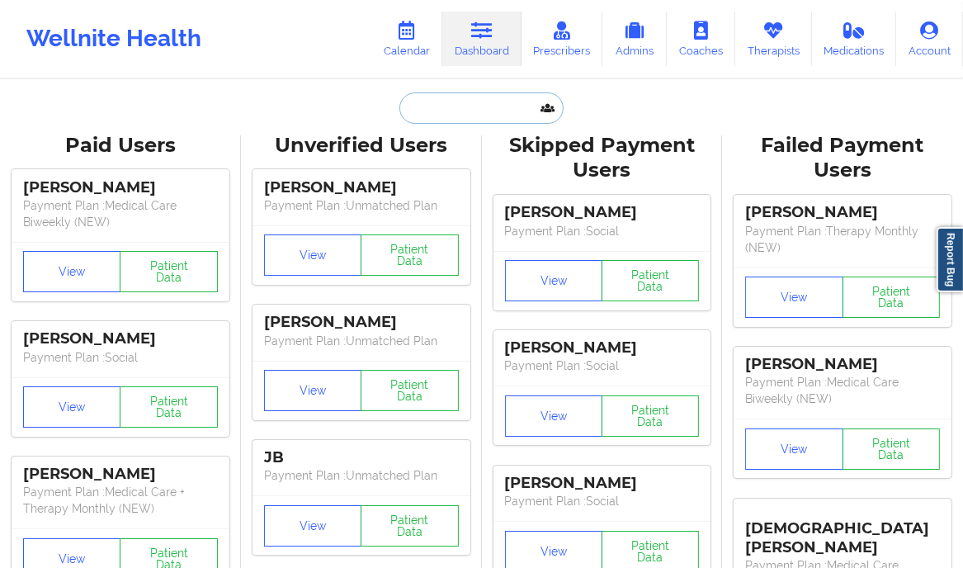
click at [437, 98] on input "text" at bounding box center [481, 107] width 163 height 31
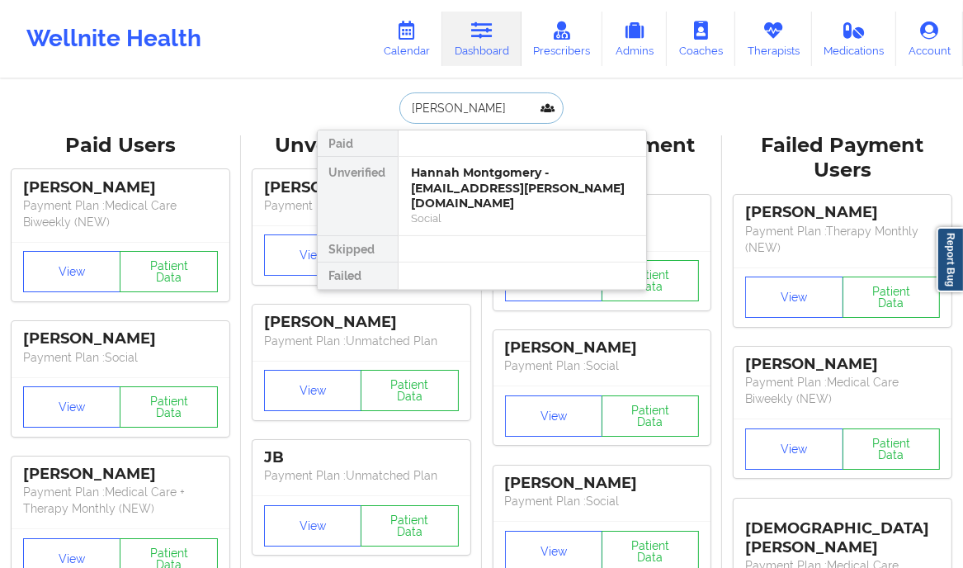
type input "[PERSON_NAME]"
click at [488, 187] on div "Hannah Montgomery - [EMAIL_ADDRESS][PERSON_NAME][DOMAIN_NAME]" at bounding box center [522, 188] width 221 height 46
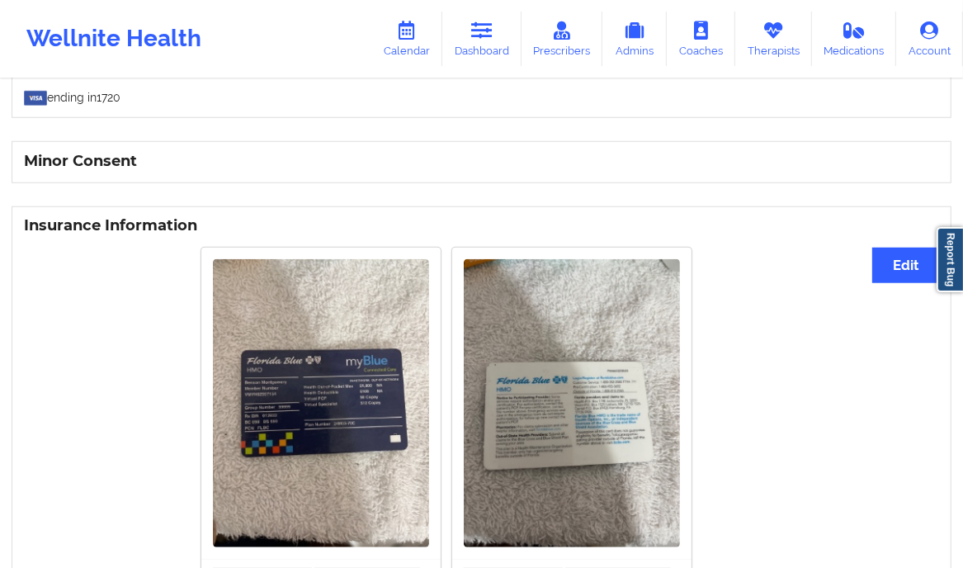
scroll to position [1024, 0]
click at [357, 448] on img at bounding box center [321, 402] width 216 height 288
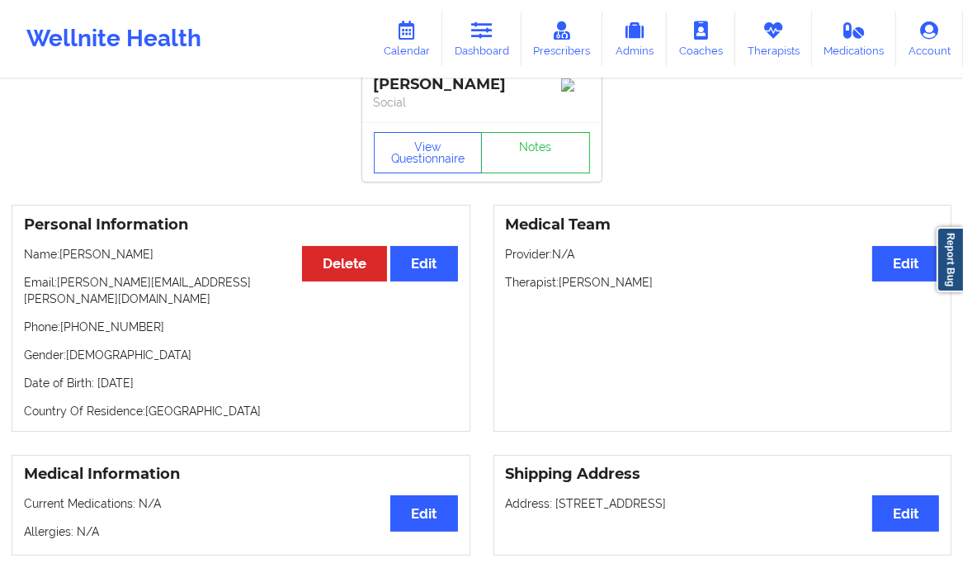
scroll to position [0, 0]
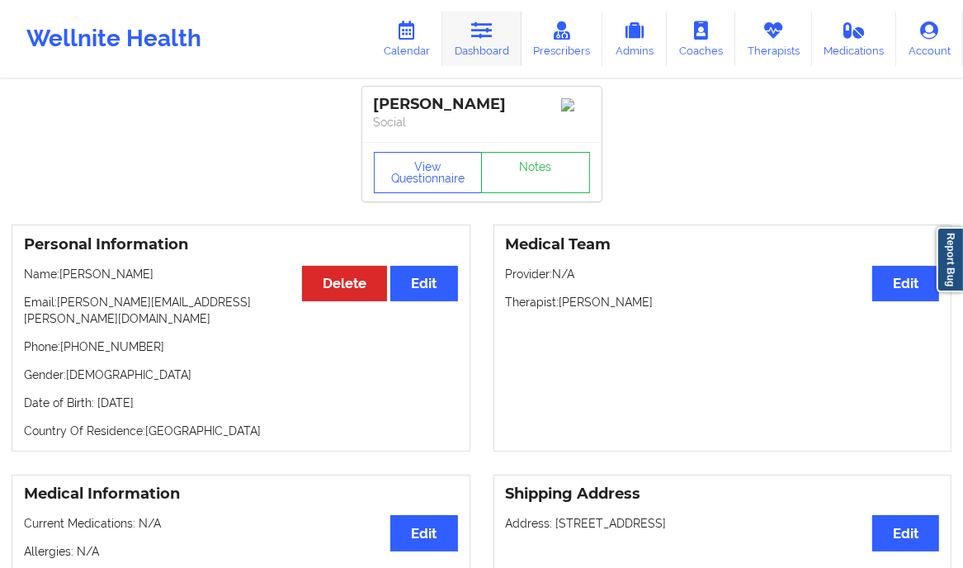
click at [487, 26] on icon at bounding box center [481, 30] width 21 height 18
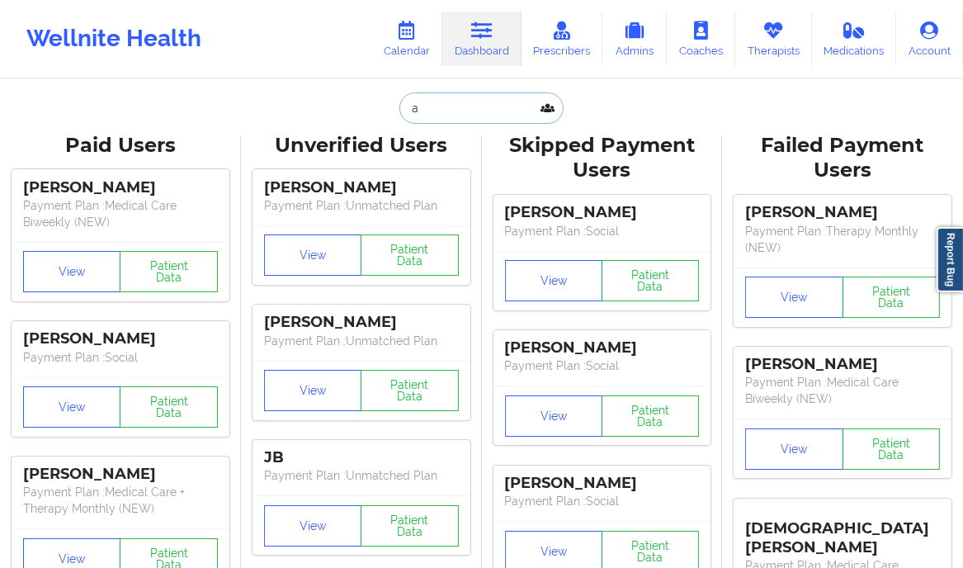
click at [451, 102] on input "a" at bounding box center [481, 107] width 163 height 31
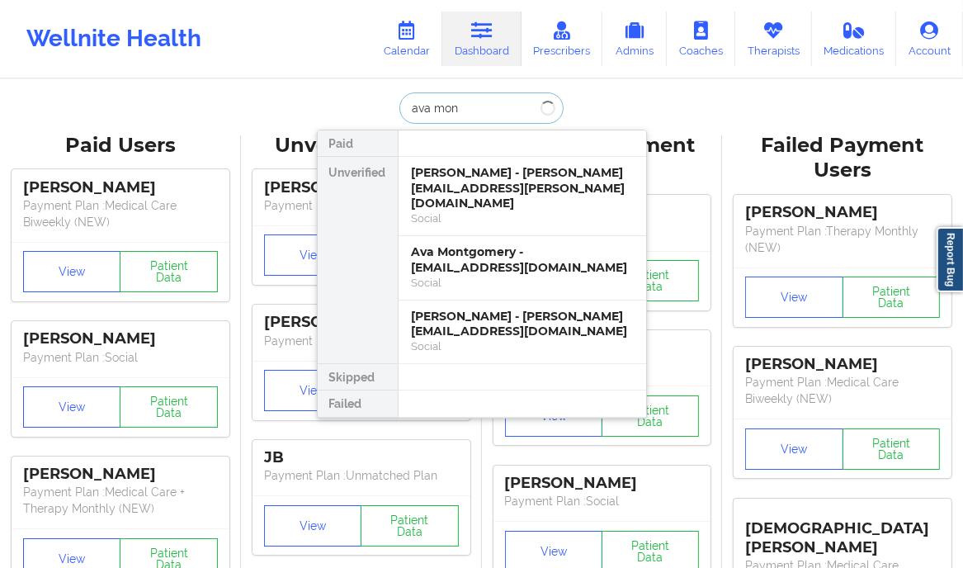
type input "ava mont"
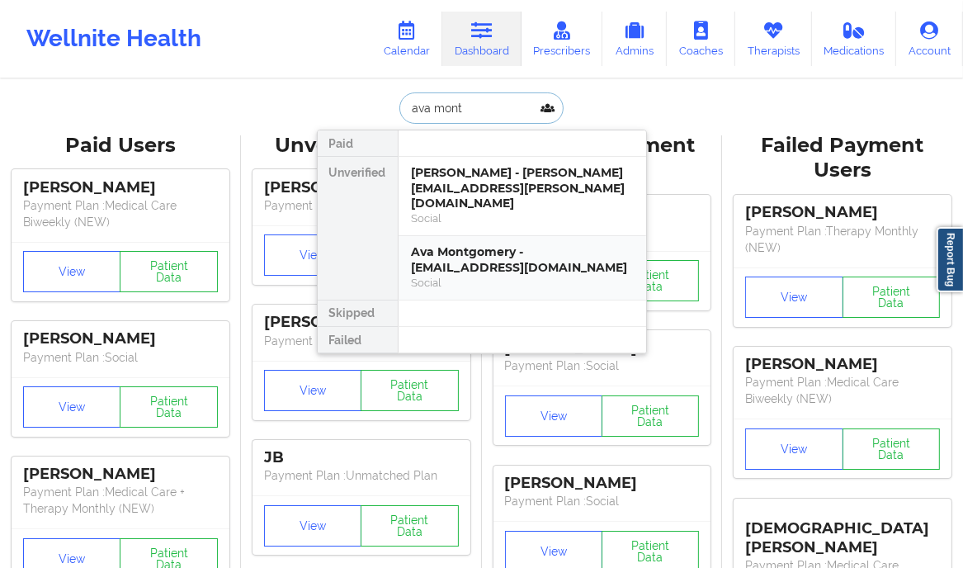
click at [495, 249] on div "Ava Montgomery - [EMAIL_ADDRESS][DOMAIN_NAME]" at bounding box center [522, 259] width 221 height 31
